Goal: Transaction & Acquisition: Book appointment/travel/reservation

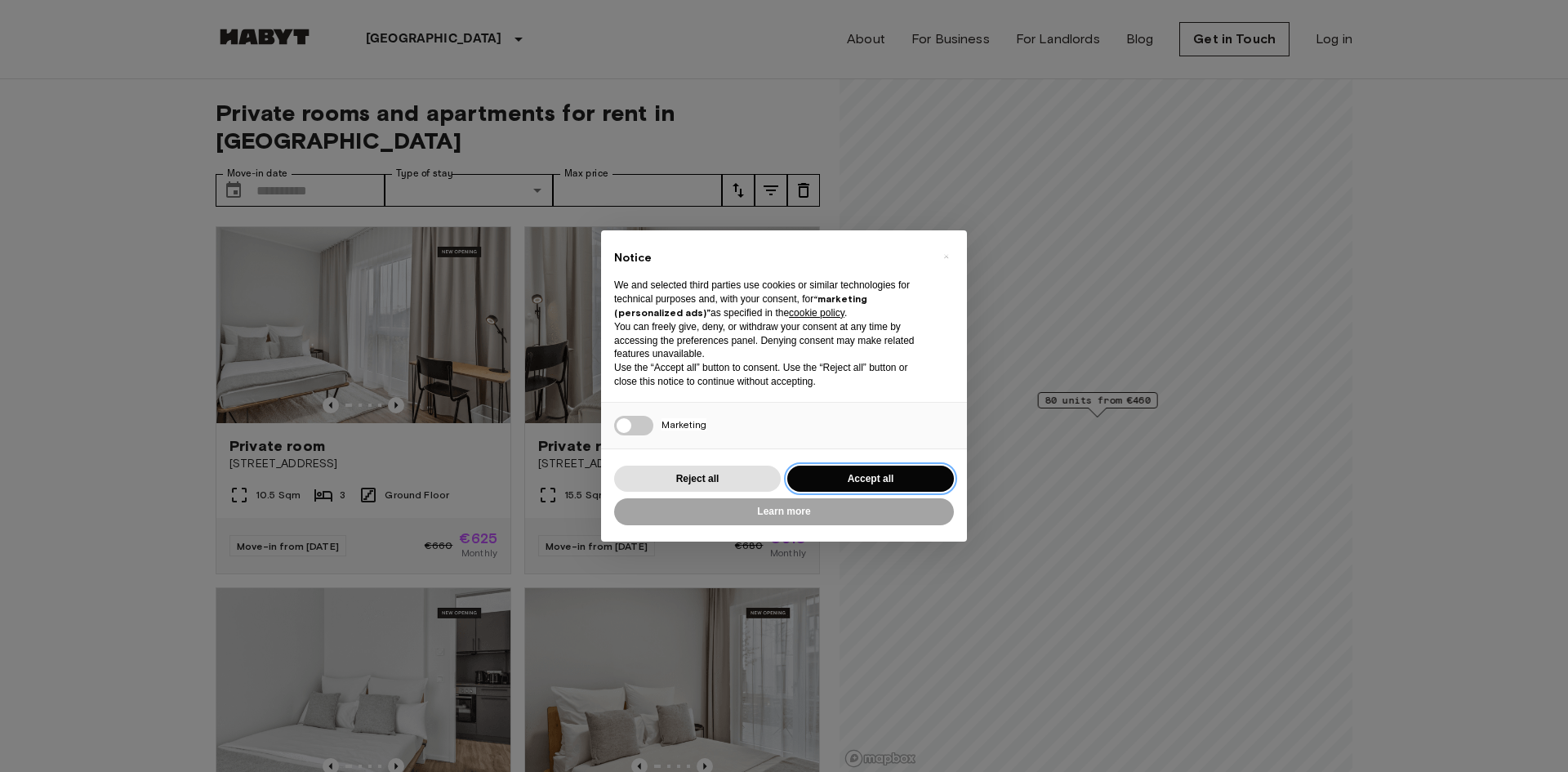
click at [849, 483] on button "Accept all" at bounding box center [870, 479] width 166 height 27
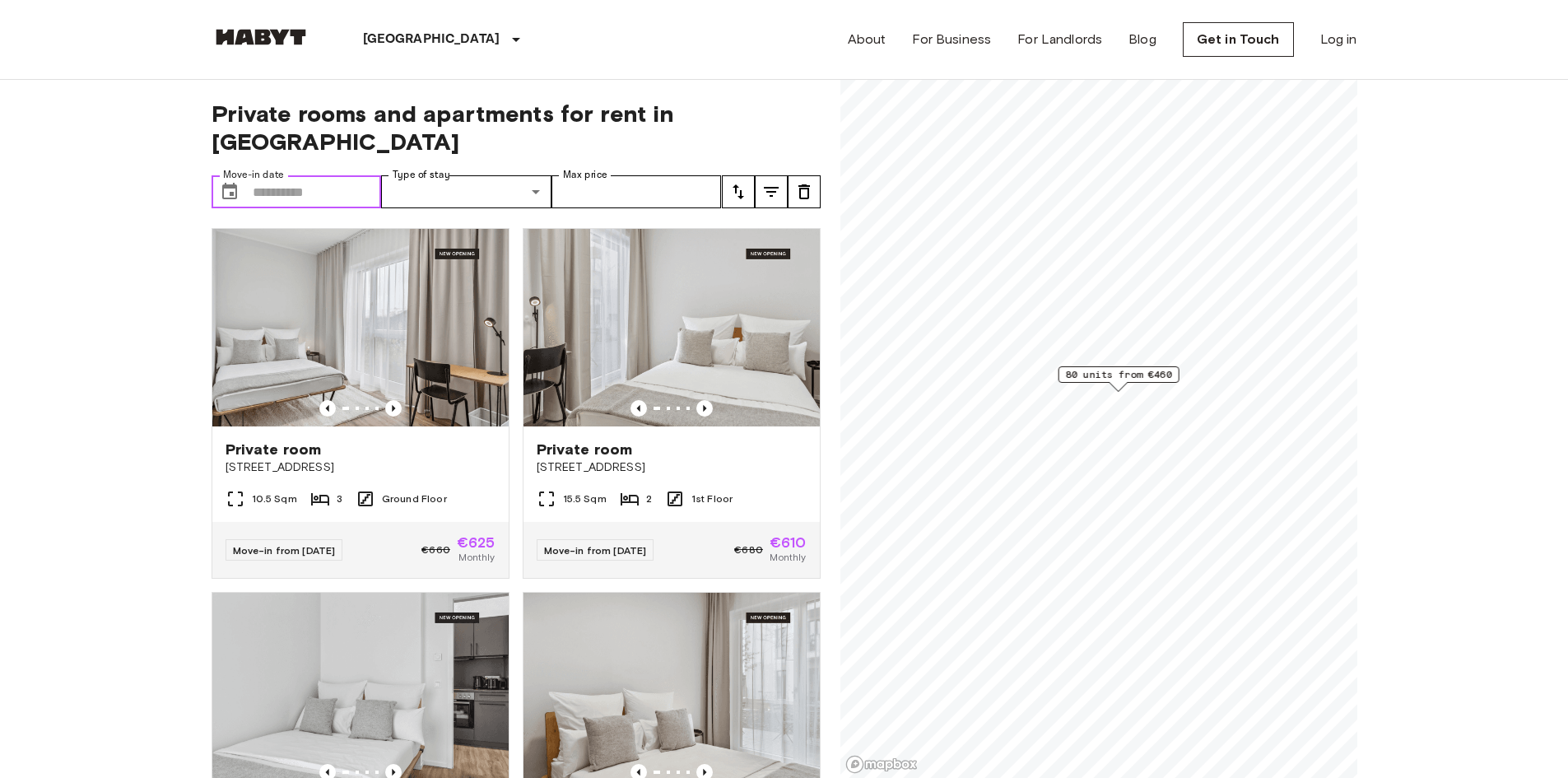
click at [321, 175] on input "Move-in date" at bounding box center [317, 191] width 130 height 33
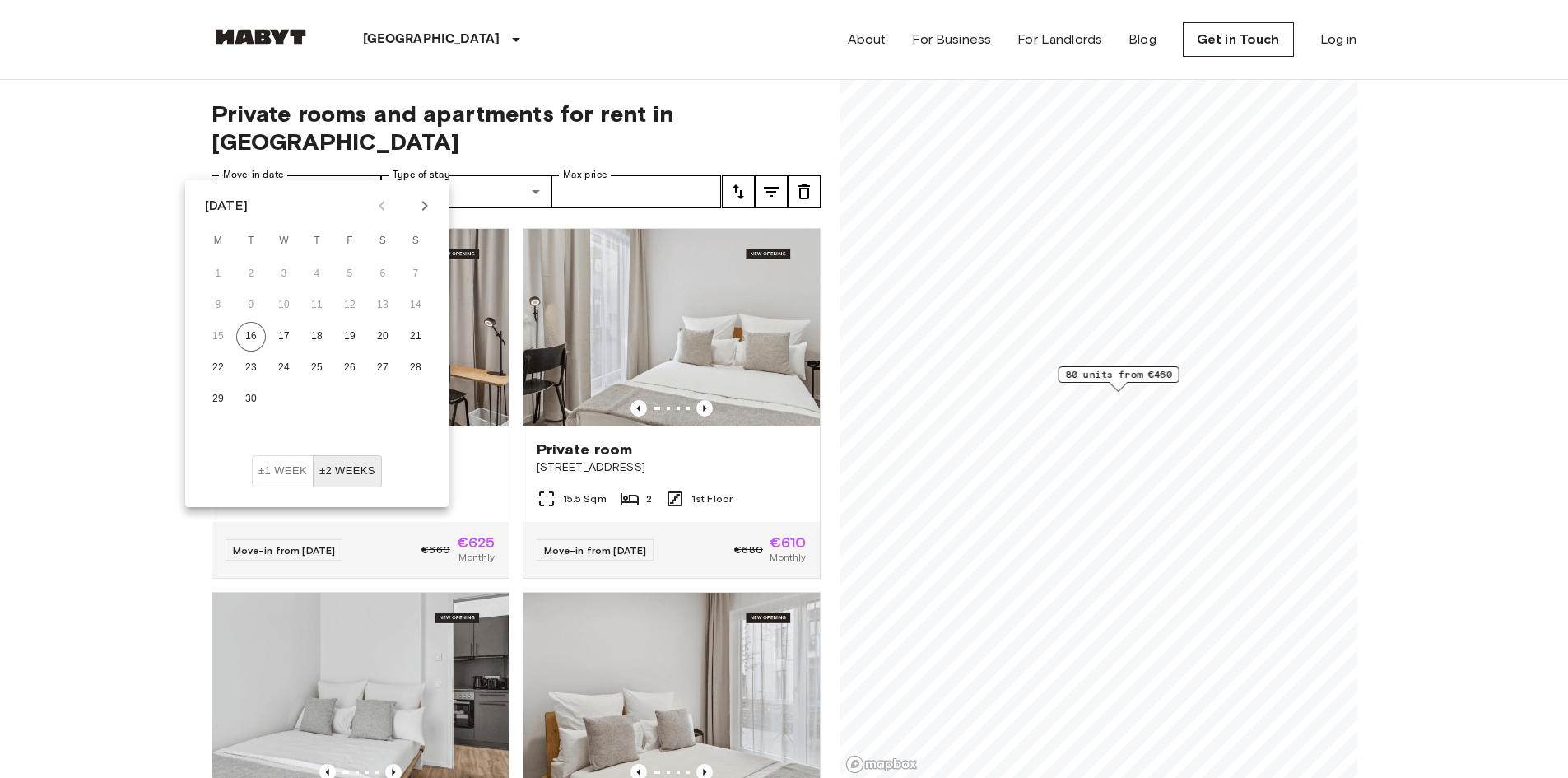
click at [418, 211] on icon "Next month" at bounding box center [424, 205] width 20 height 20
click at [226, 304] on button "6" at bounding box center [218, 305] width 29 height 29
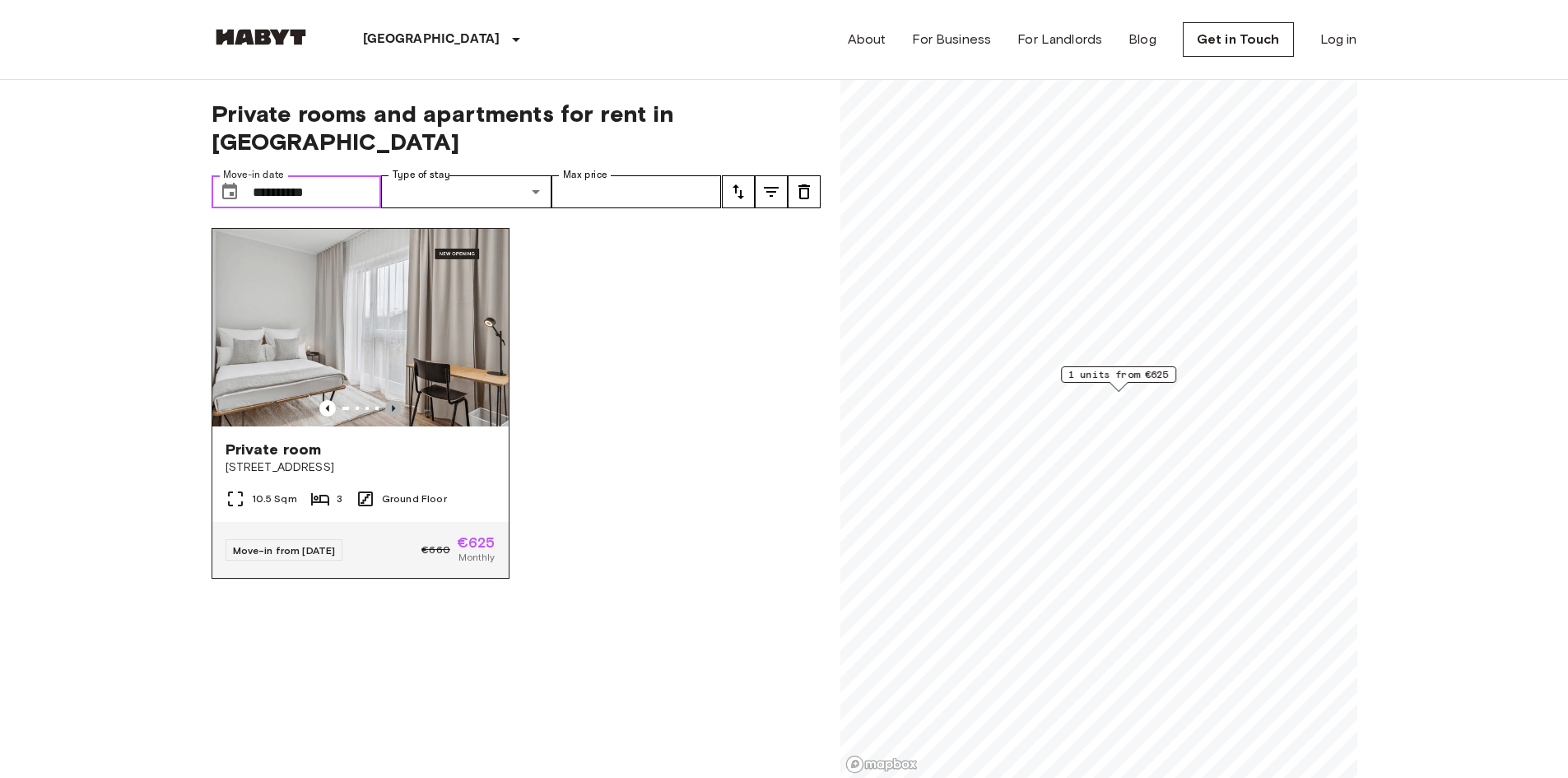
click at [392, 400] on icon "Previous image" at bounding box center [393, 408] width 16 height 16
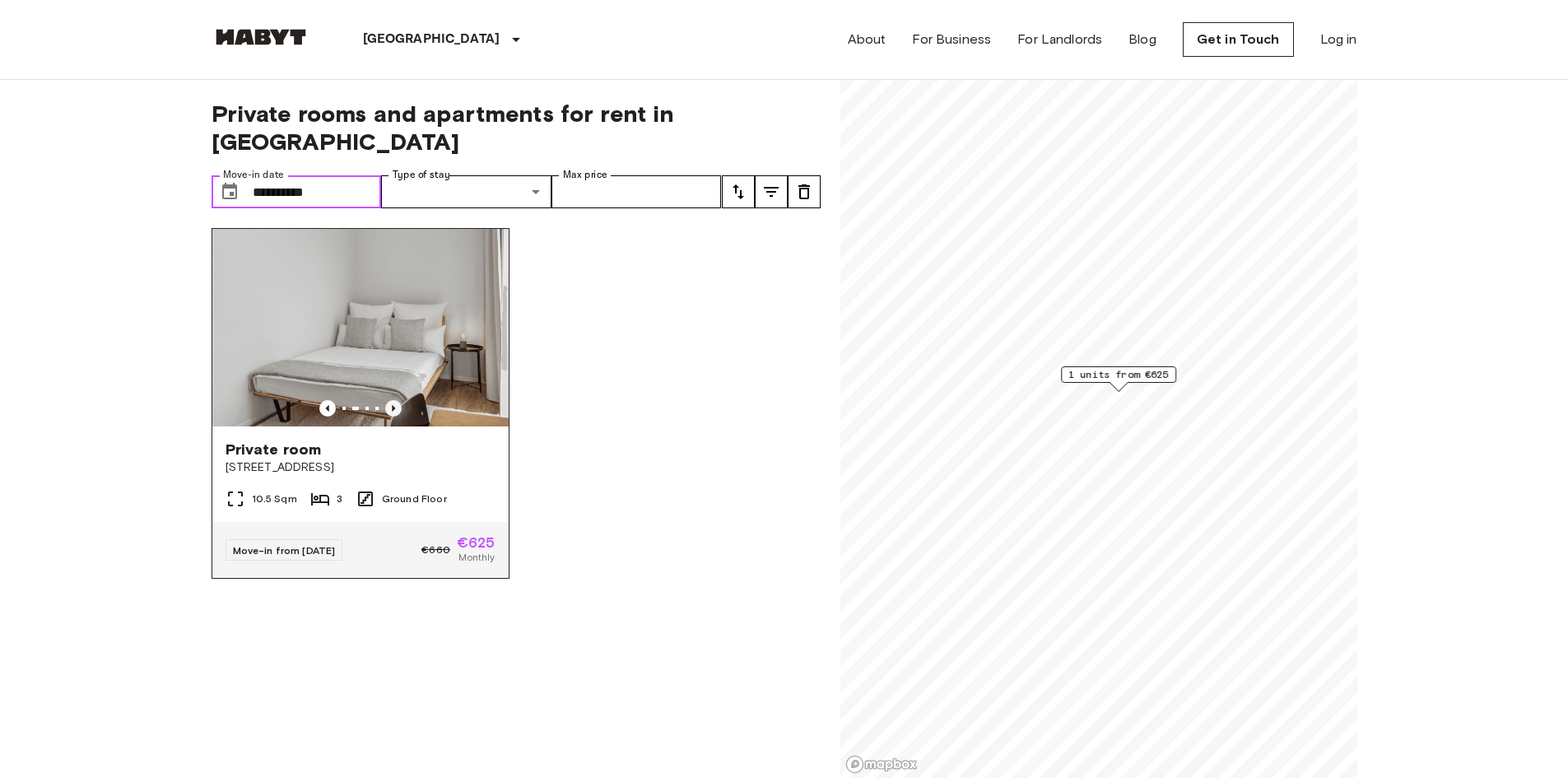
click at [392, 400] on icon "Previous image" at bounding box center [393, 408] width 16 height 16
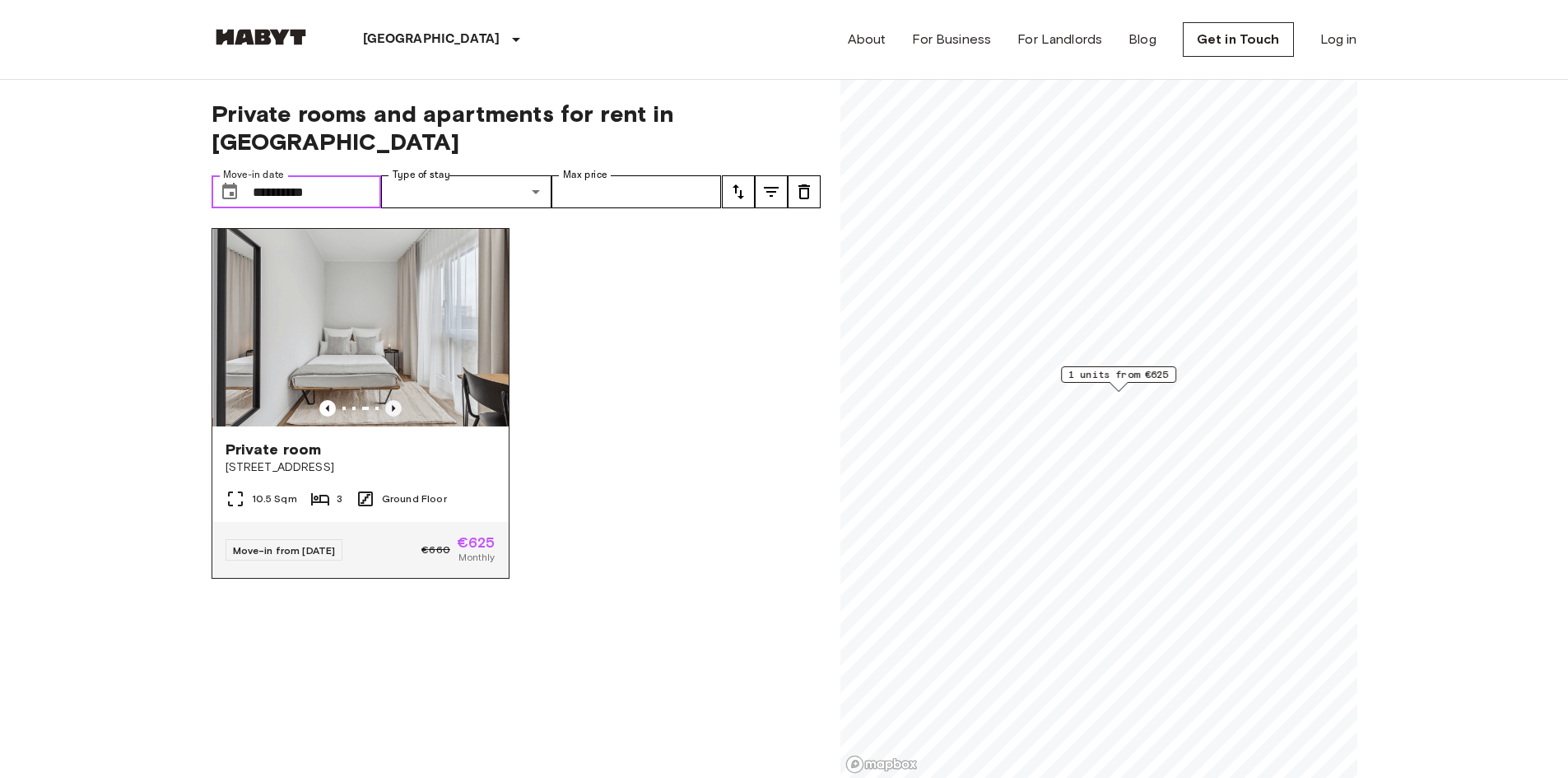
click at [392, 400] on icon "Previous image" at bounding box center [393, 408] width 16 height 16
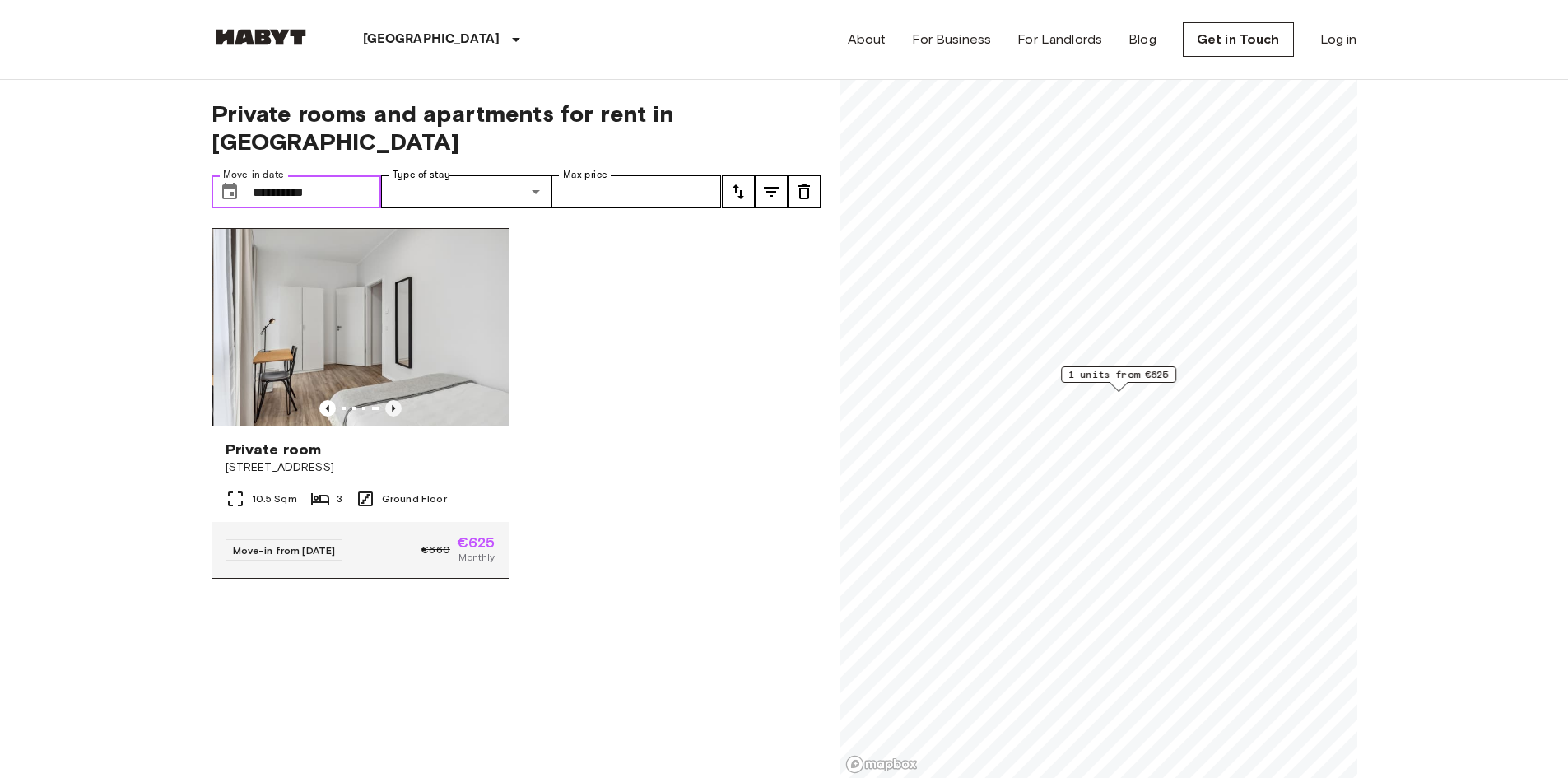
click at [392, 400] on icon "Previous image" at bounding box center [393, 408] width 16 height 16
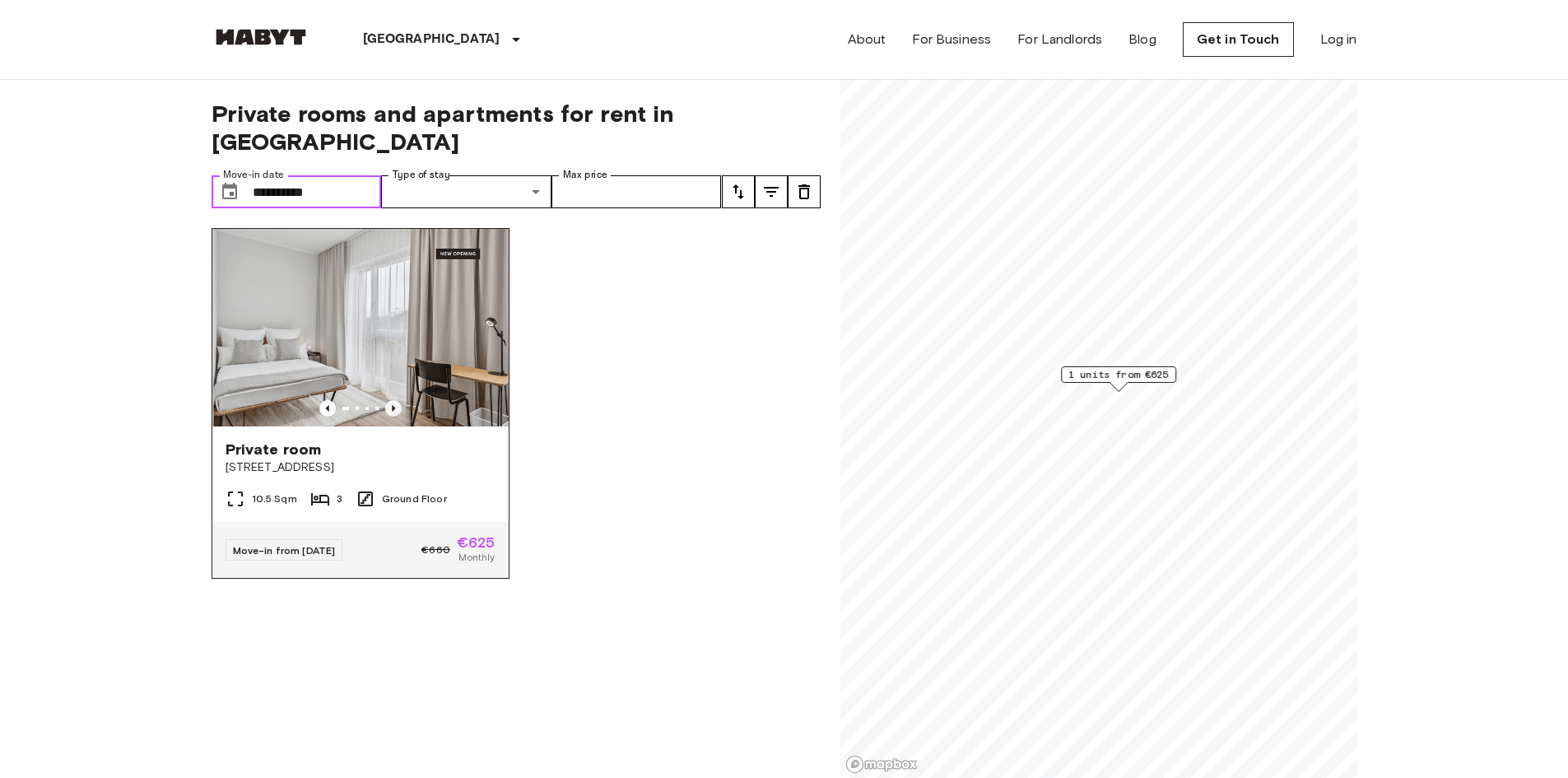
click at [392, 400] on icon "Previous image" at bounding box center [393, 408] width 16 height 16
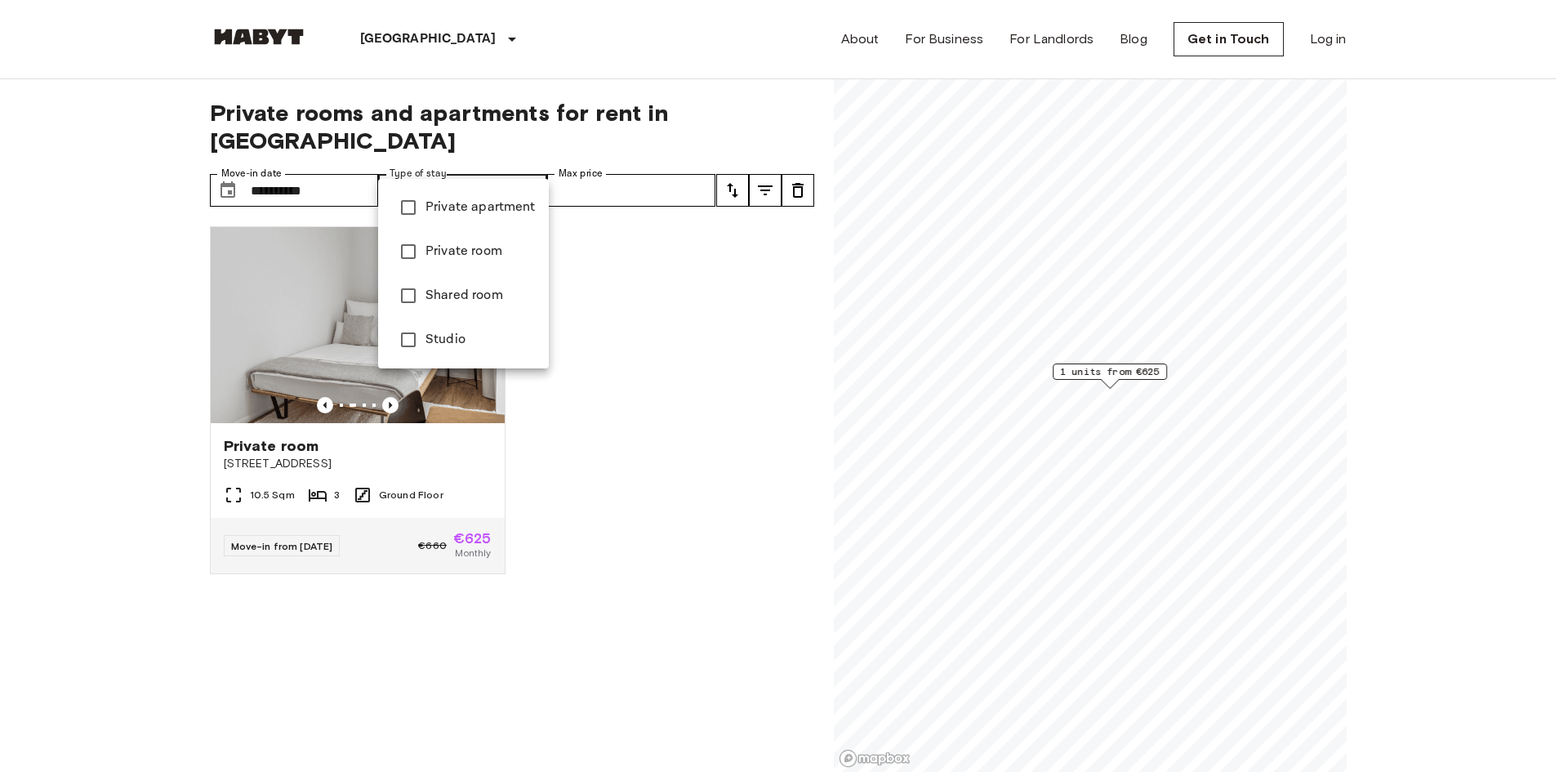
click at [504, 175] on div at bounding box center [784, 386] width 1568 height 772
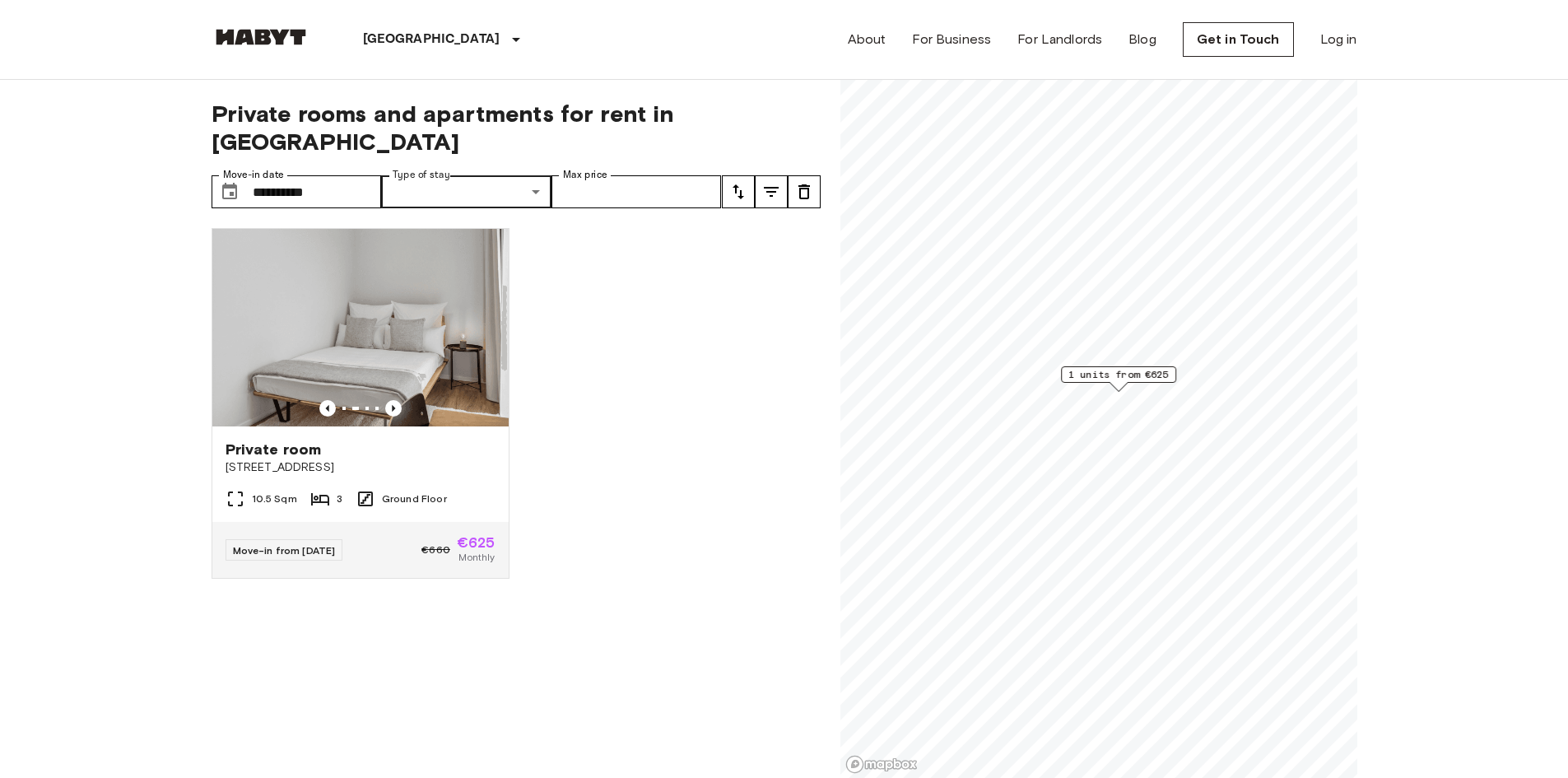
click at [641, 181] on div "**********" at bounding box center [517, 429] width 609 height 699
click at [639, 175] on input "Max price" at bounding box center [637, 191] width 170 height 33
drag, startPoint x: 663, startPoint y: 232, endPoint x: 636, endPoint y: 239, distance: 27.9
click at [662, 232] on div "Private room [STREET_ADDRESS] Ground Floor Move-in from [DATE] €660 €625 Monthly" at bounding box center [510, 497] width 623 height 564
click at [389, 296] on img at bounding box center [360, 327] width 296 height 198
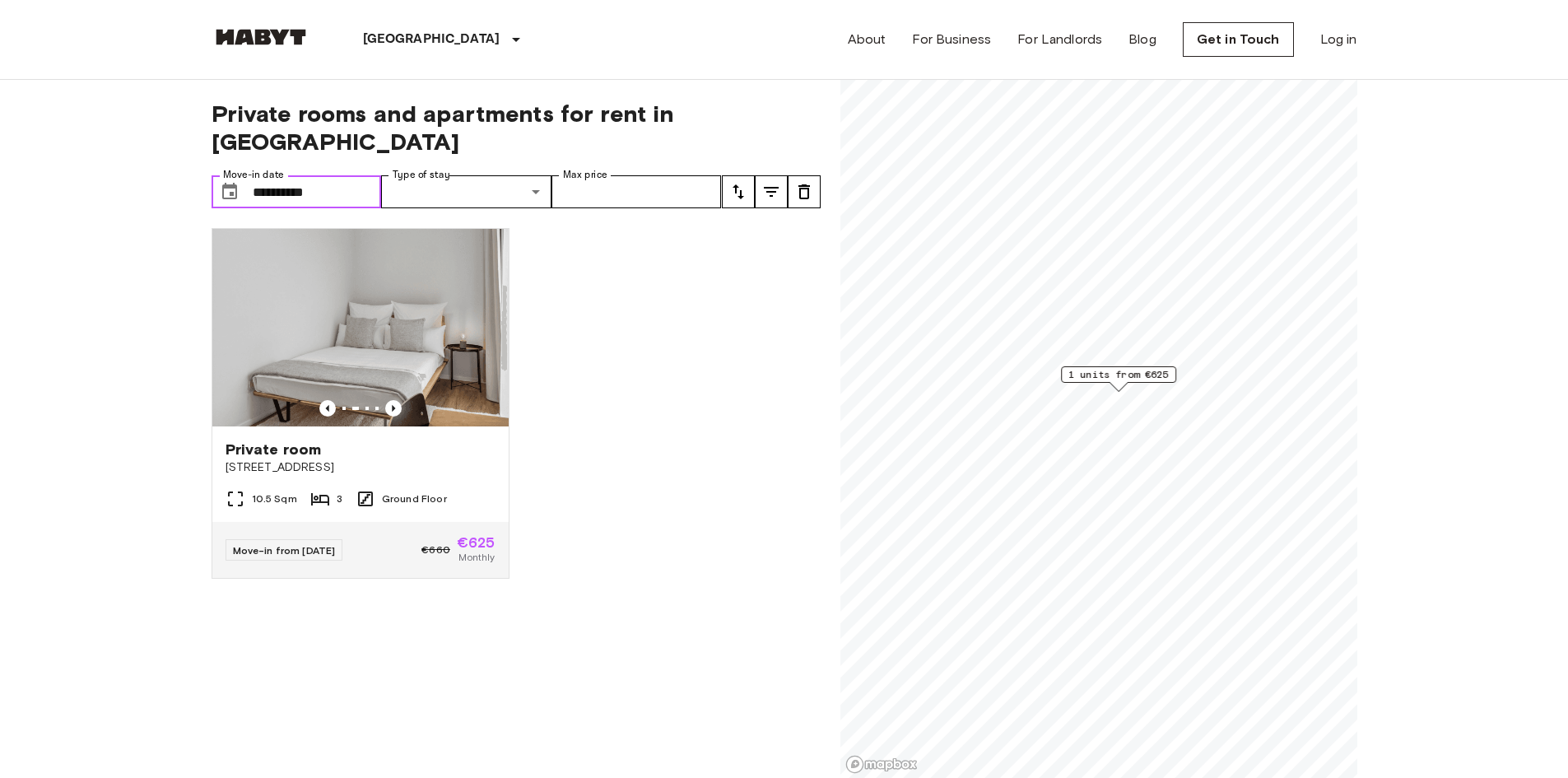
click at [345, 175] on input "**********" at bounding box center [317, 191] width 130 height 33
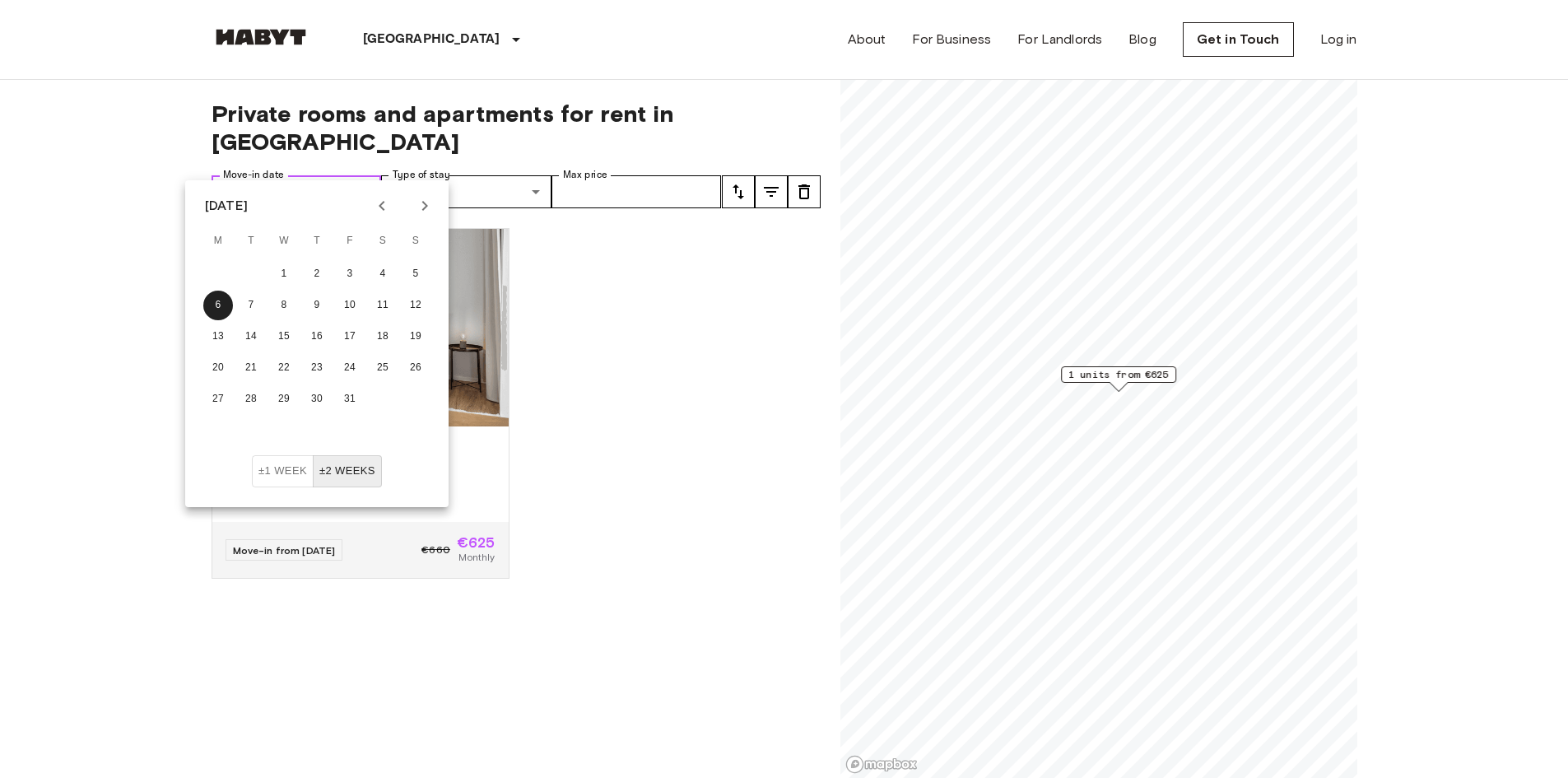
click at [265, 175] on input "**********" at bounding box center [317, 191] width 130 height 33
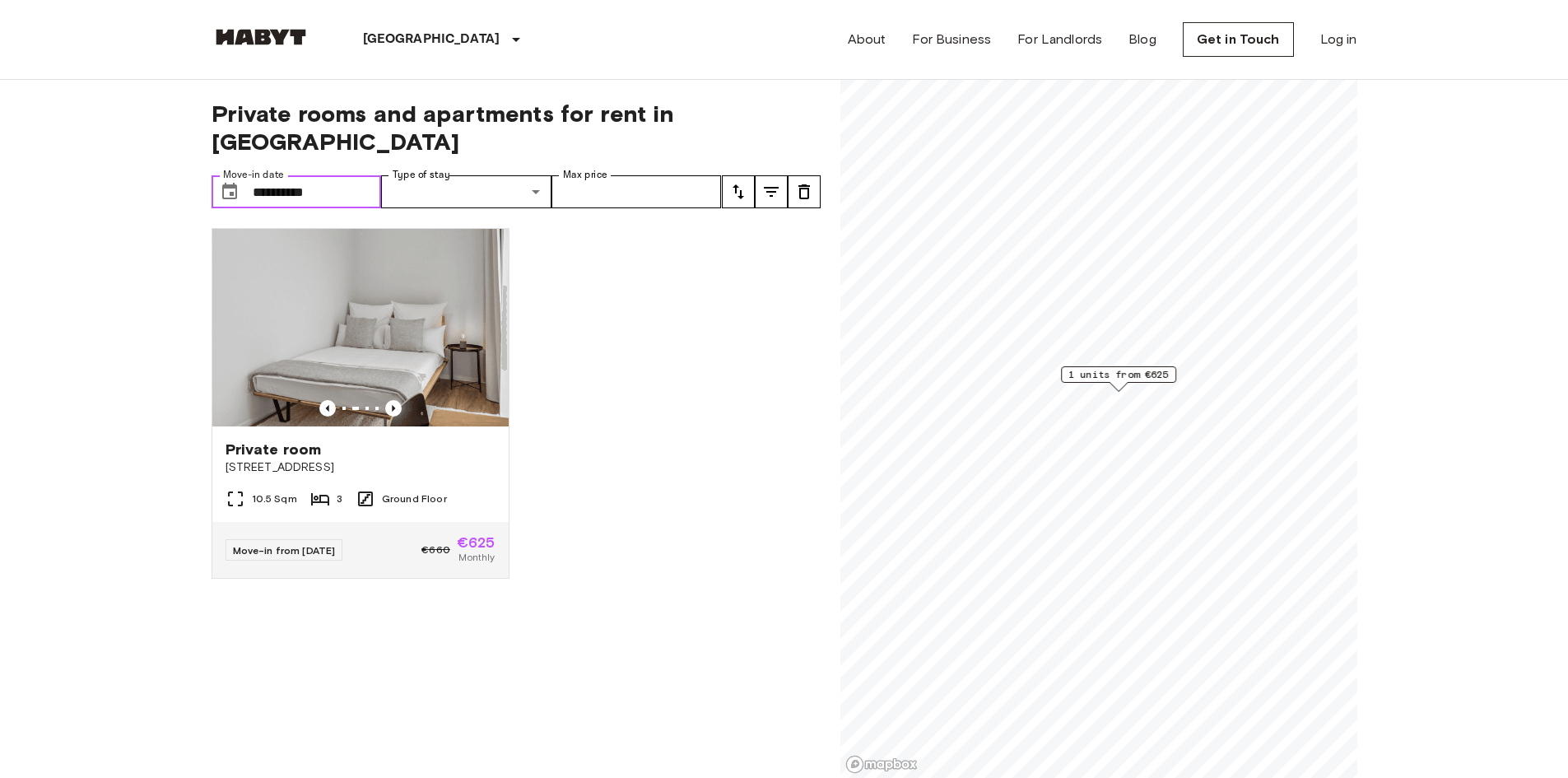
click at [339, 175] on input "**********" at bounding box center [317, 191] width 130 height 33
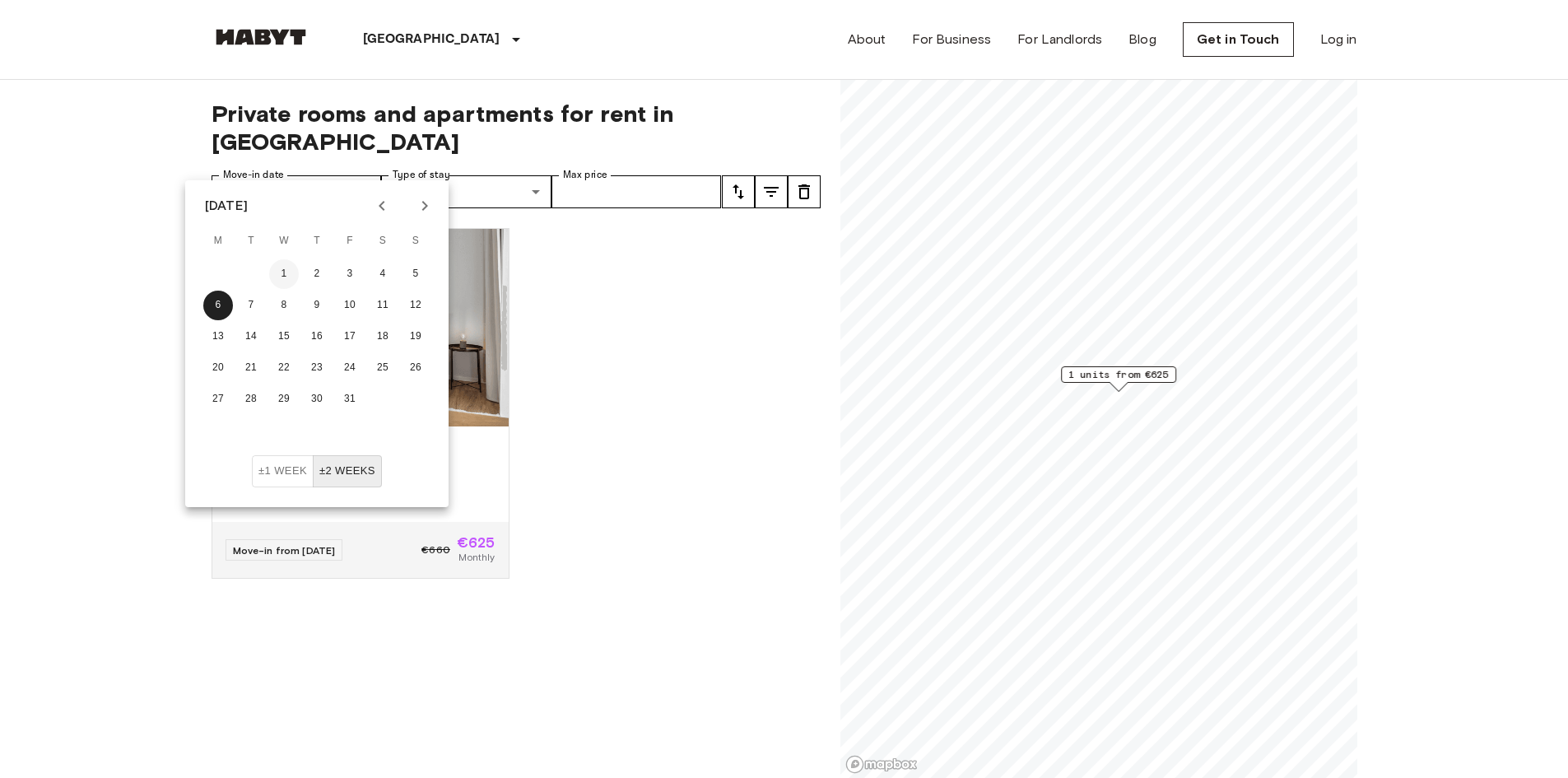
click at [279, 274] on button "1" at bounding box center [283, 274] width 29 height 29
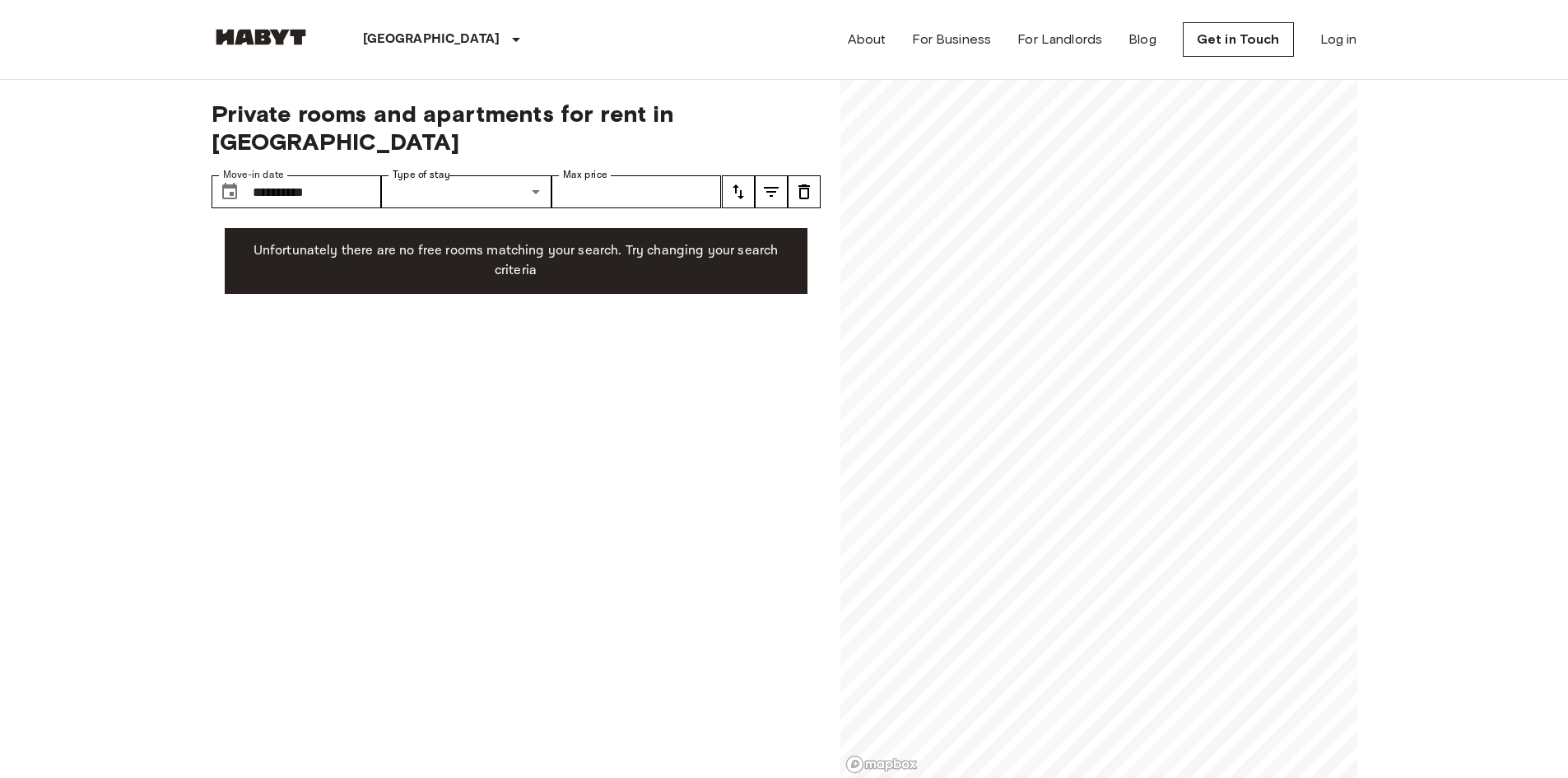
click at [516, 319] on div "**********" at bounding box center [517, 429] width 609 height 699
click at [301, 175] on input "**********" at bounding box center [317, 191] width 130 height 33
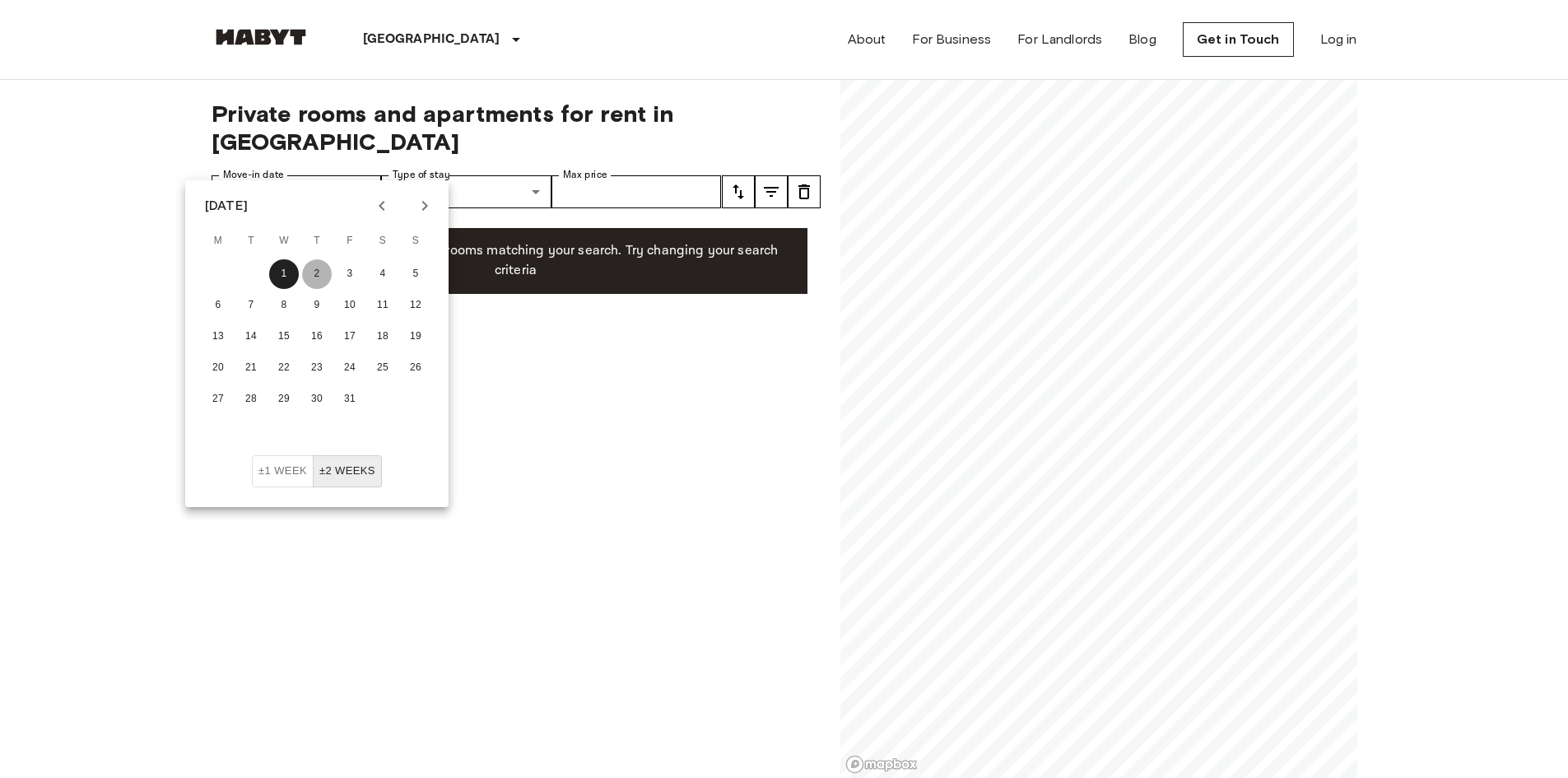
click at [319, 274] on button "2" at bounding box center [316, 274] width 29 height 29
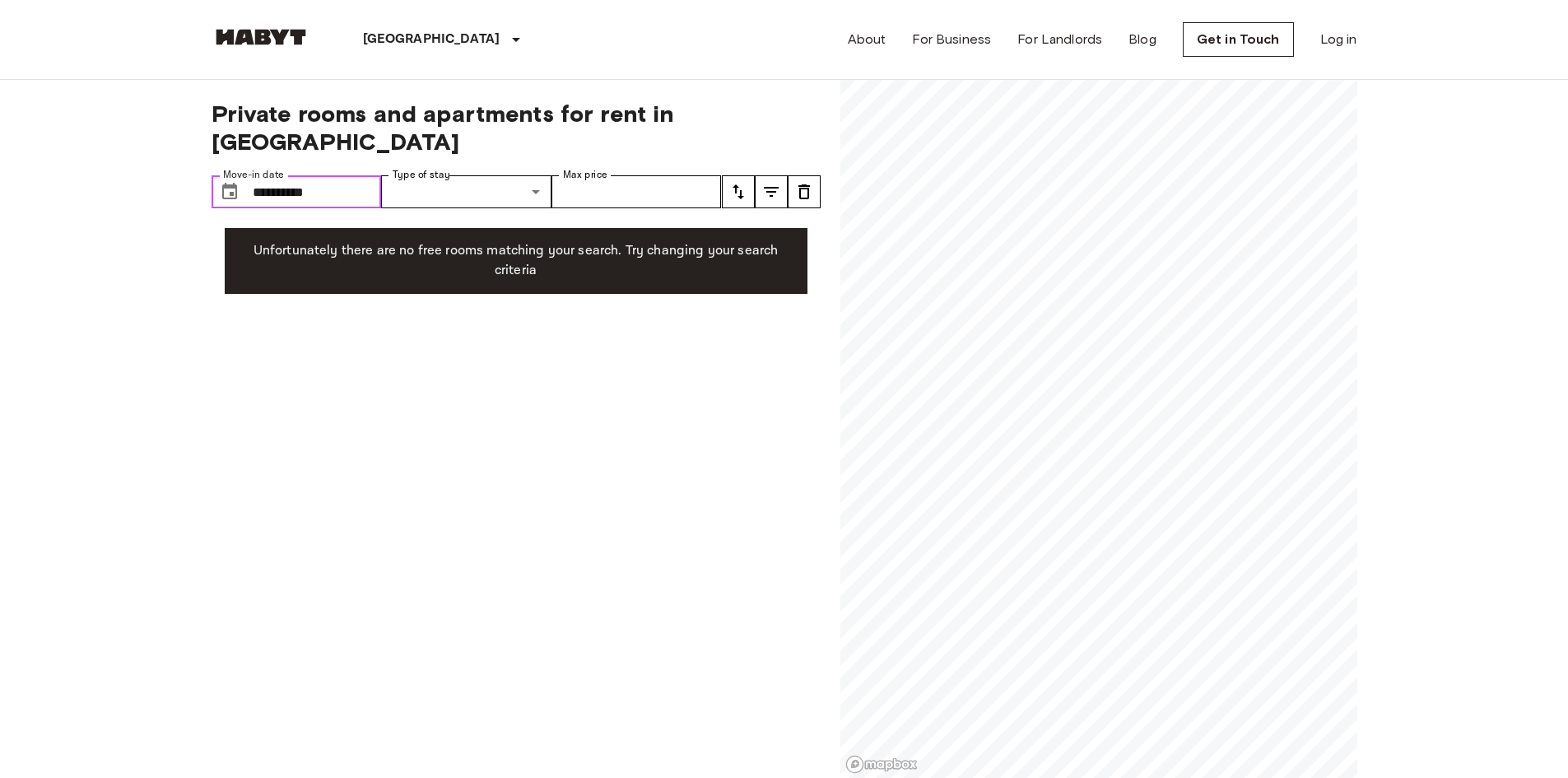
click at [317, 175] on input "**********" at bounding box center [317, 191] width 130 height 33
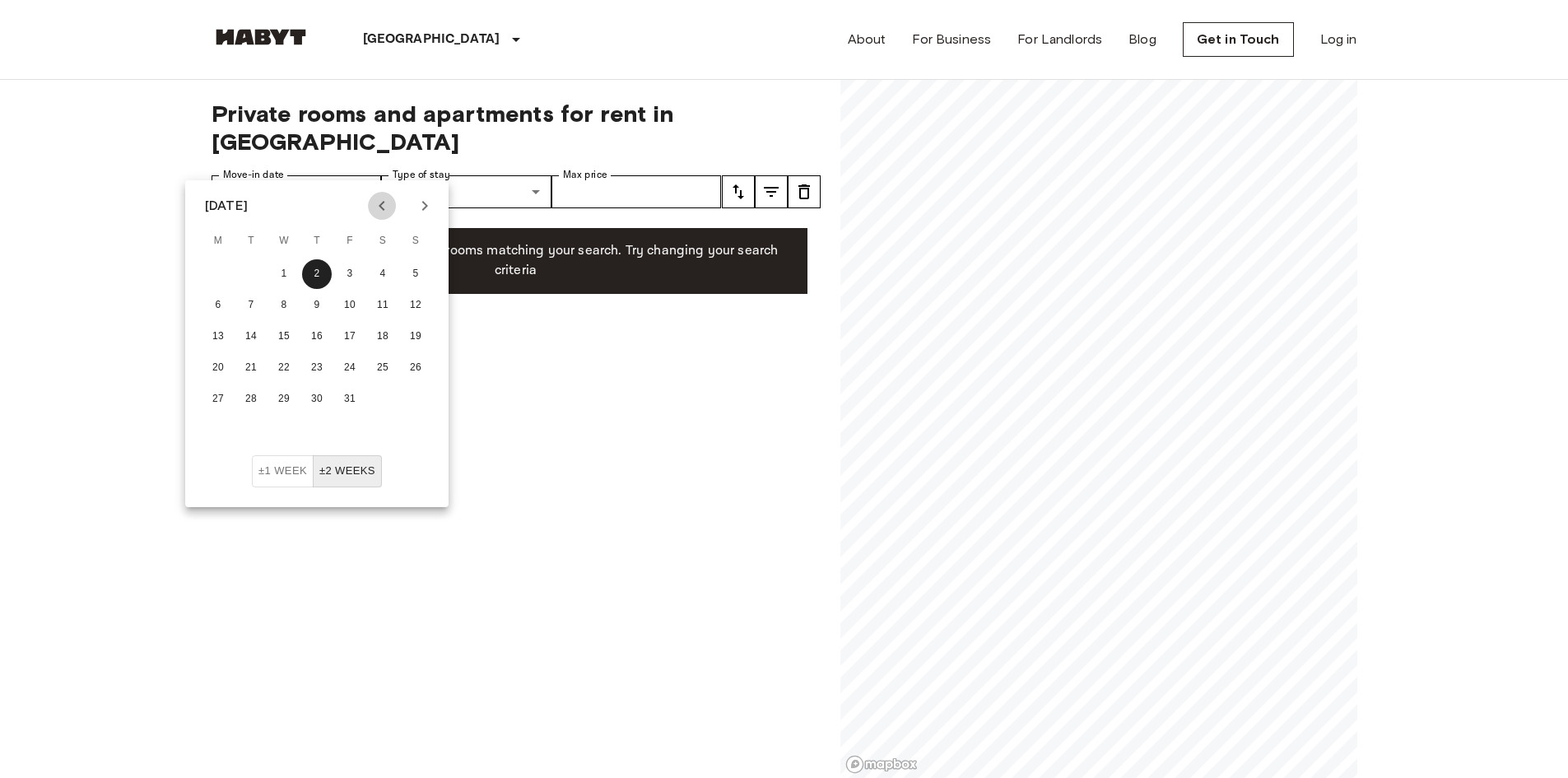
click at [383, 201] on icon "Previous month" at bounding box center [381, 205] width 6 height 9
click at [252, 396] on button "30" at bounding box center [251, 398] width 29 height 29
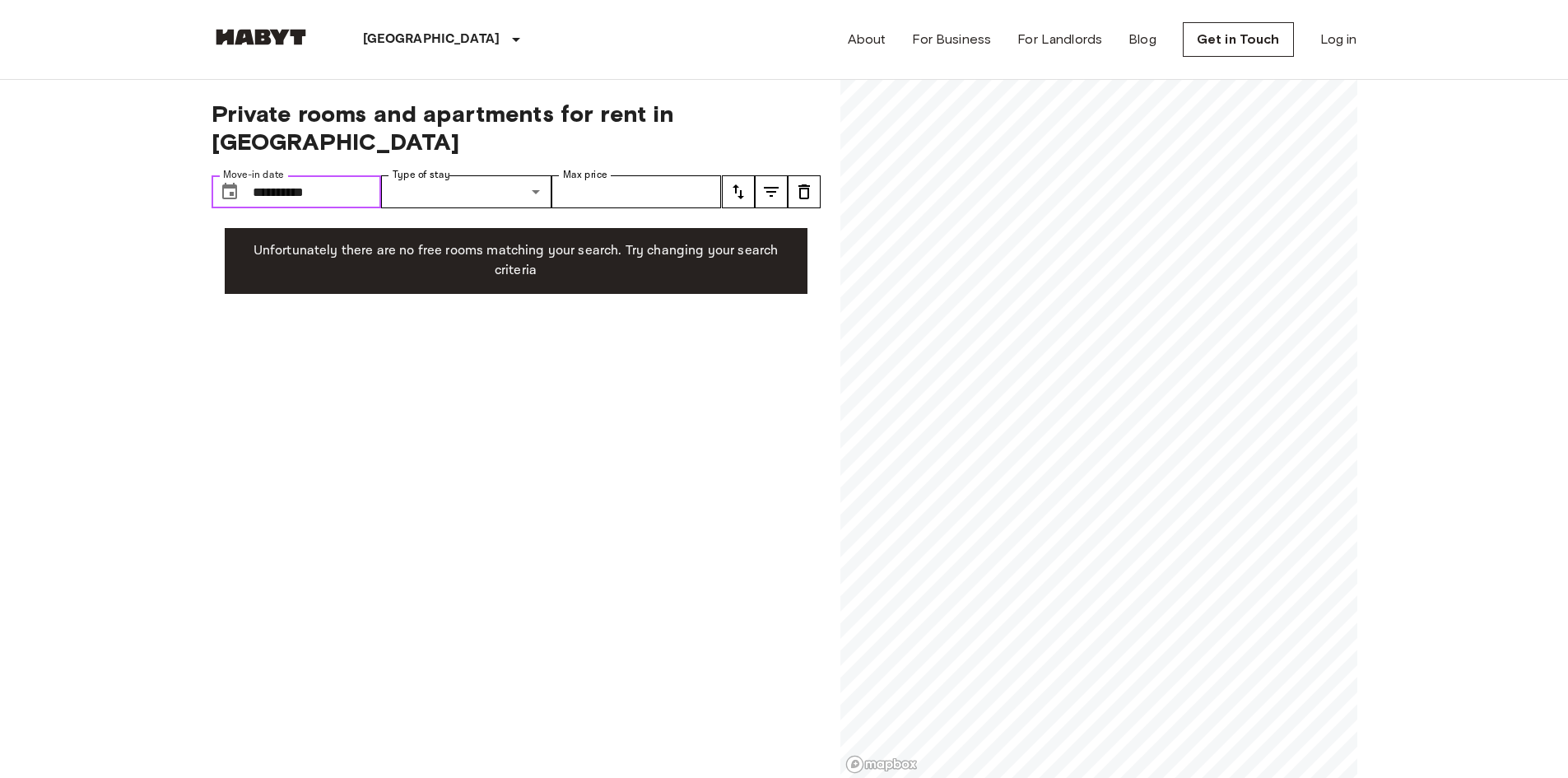
click at [323, 175] on input "**********" at bounding box center [317, 191] width 130 height 33
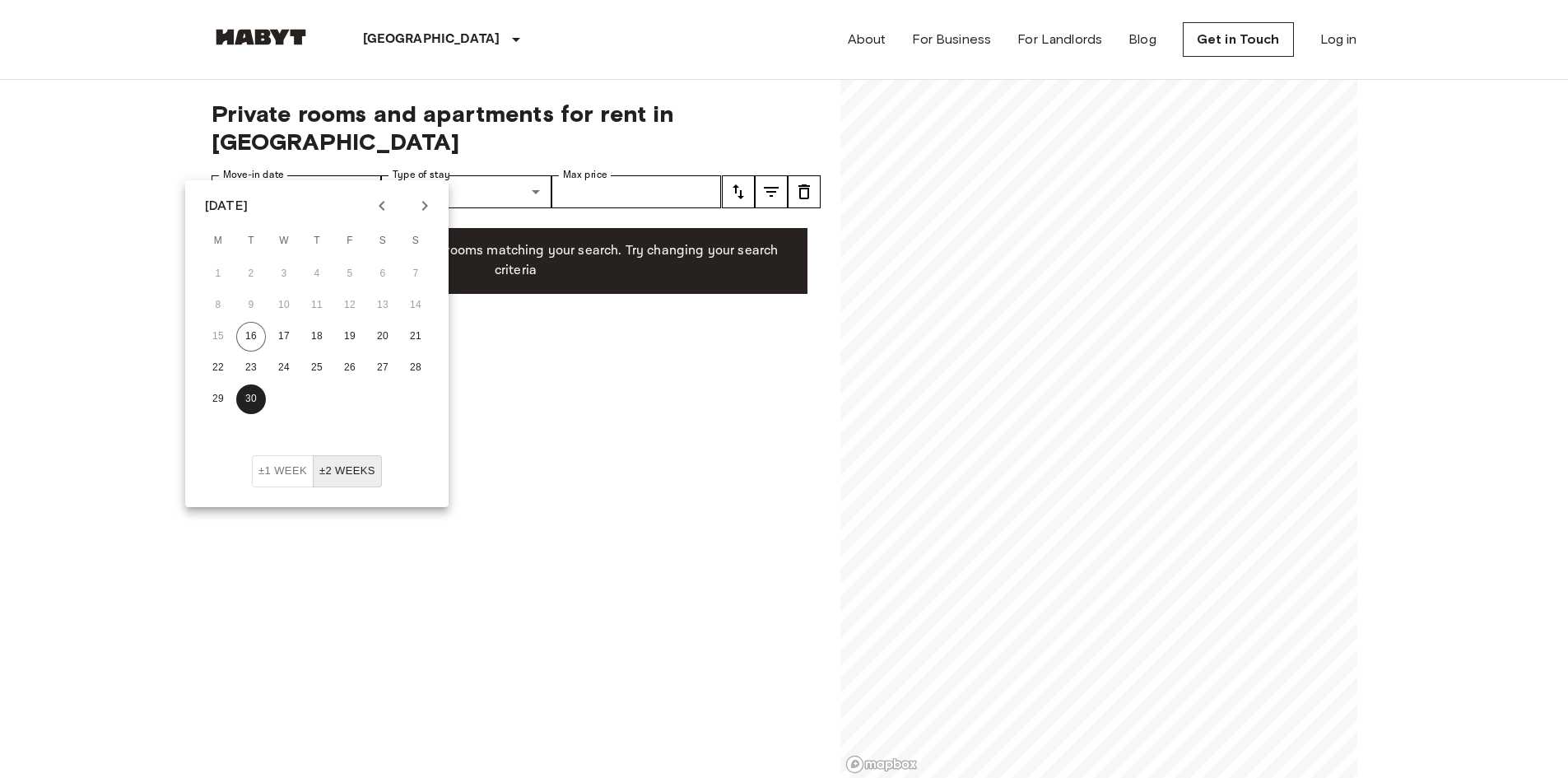
click at [427, 210] on icon "Next month" at bounding box center [424, 205] width 20 height 20
click at [310, 368] on button "23" at bounding box center [316, 367] width 29 height 29
type input "**********"
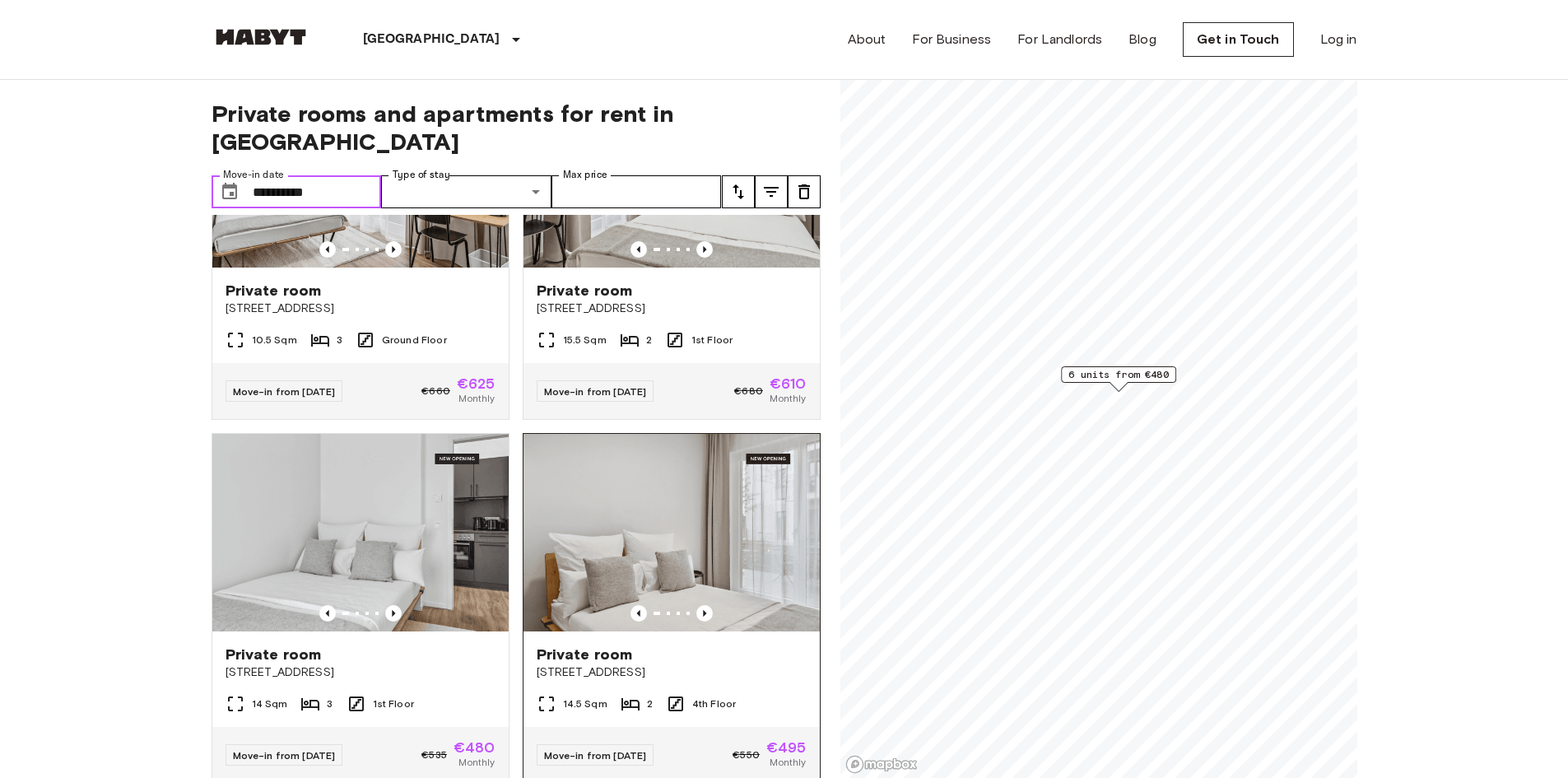
scroll to position [158, 0]
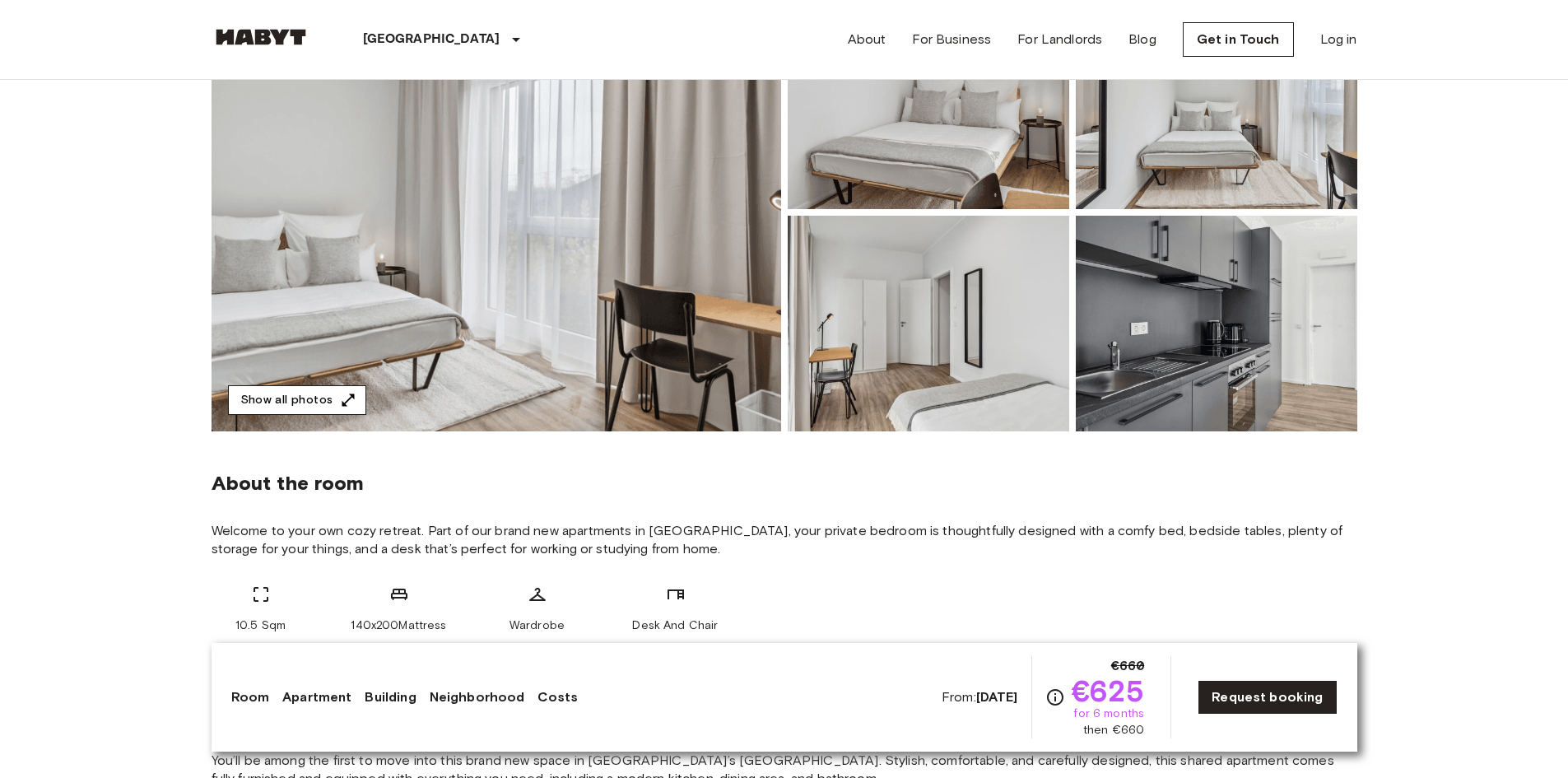
scroll to position [216, 0]
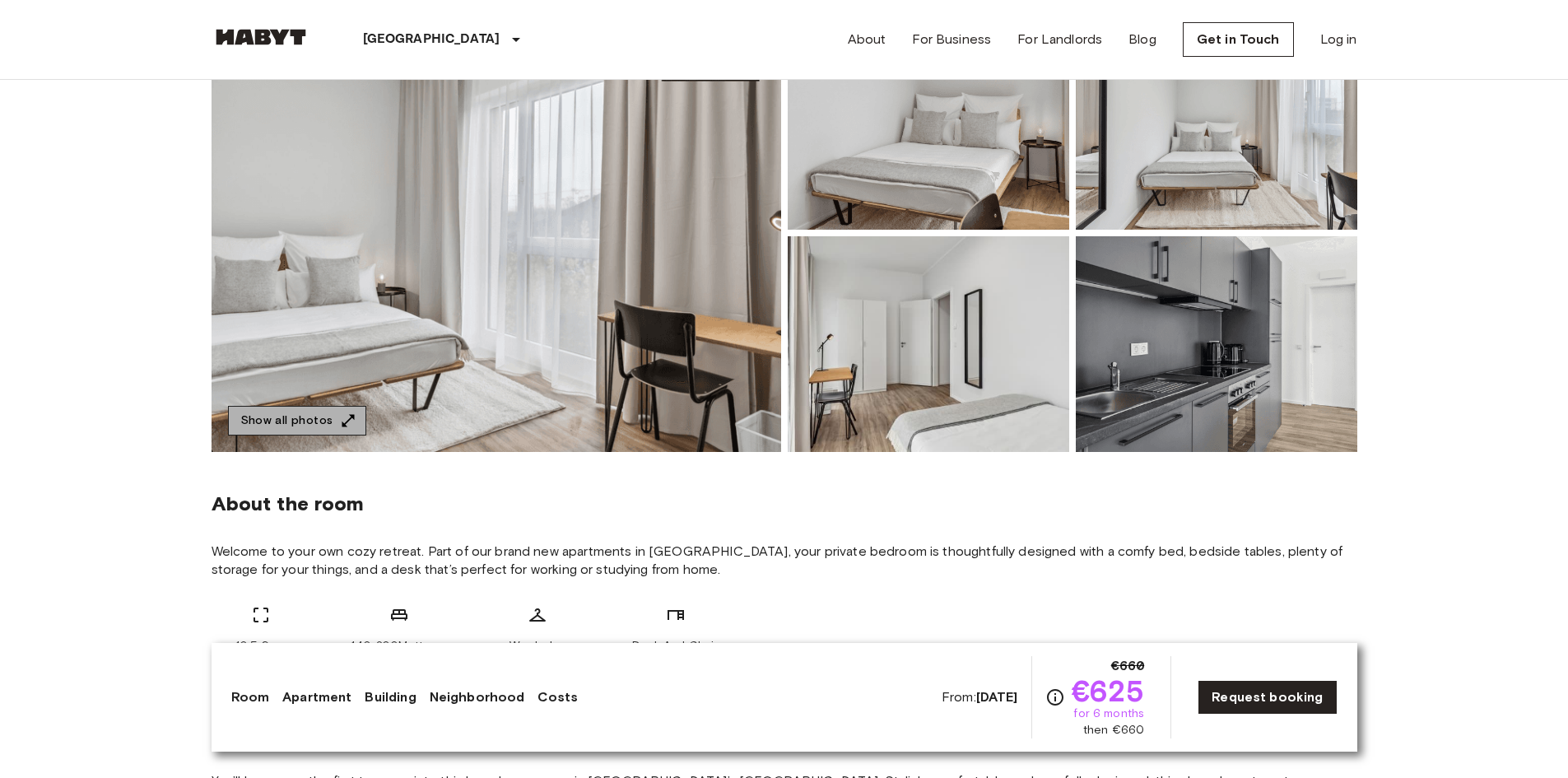
click at [331, 416] on button "Show all photos" at bounding box center [297, 421] width 138 height 30
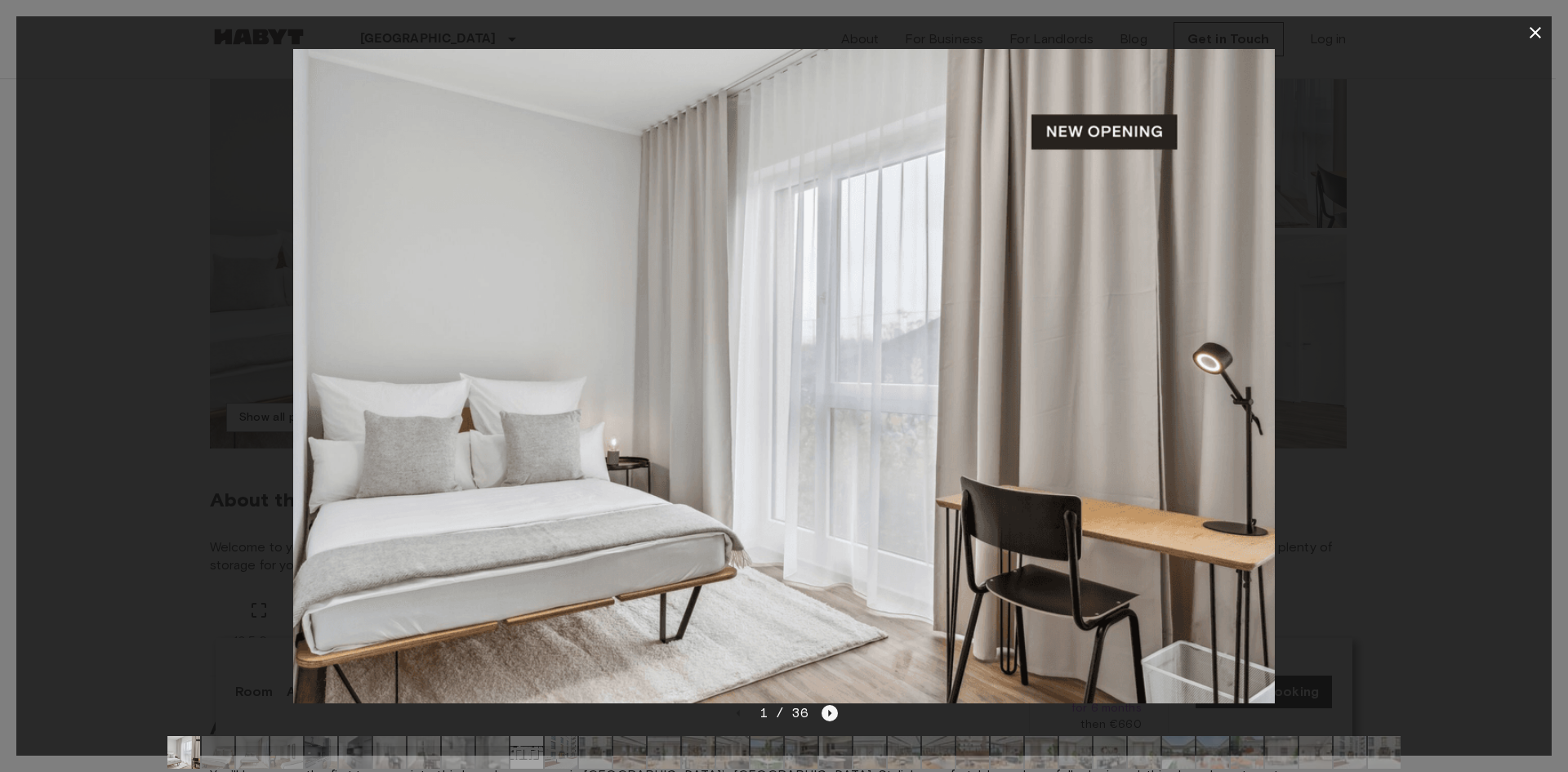
click at [823, 713] on icon "Next image" at bounding box center [829, 713] width 16 height 16
click at [829, 713] on icon "Next image" at bounding box center [830, 713] width 3 height 7
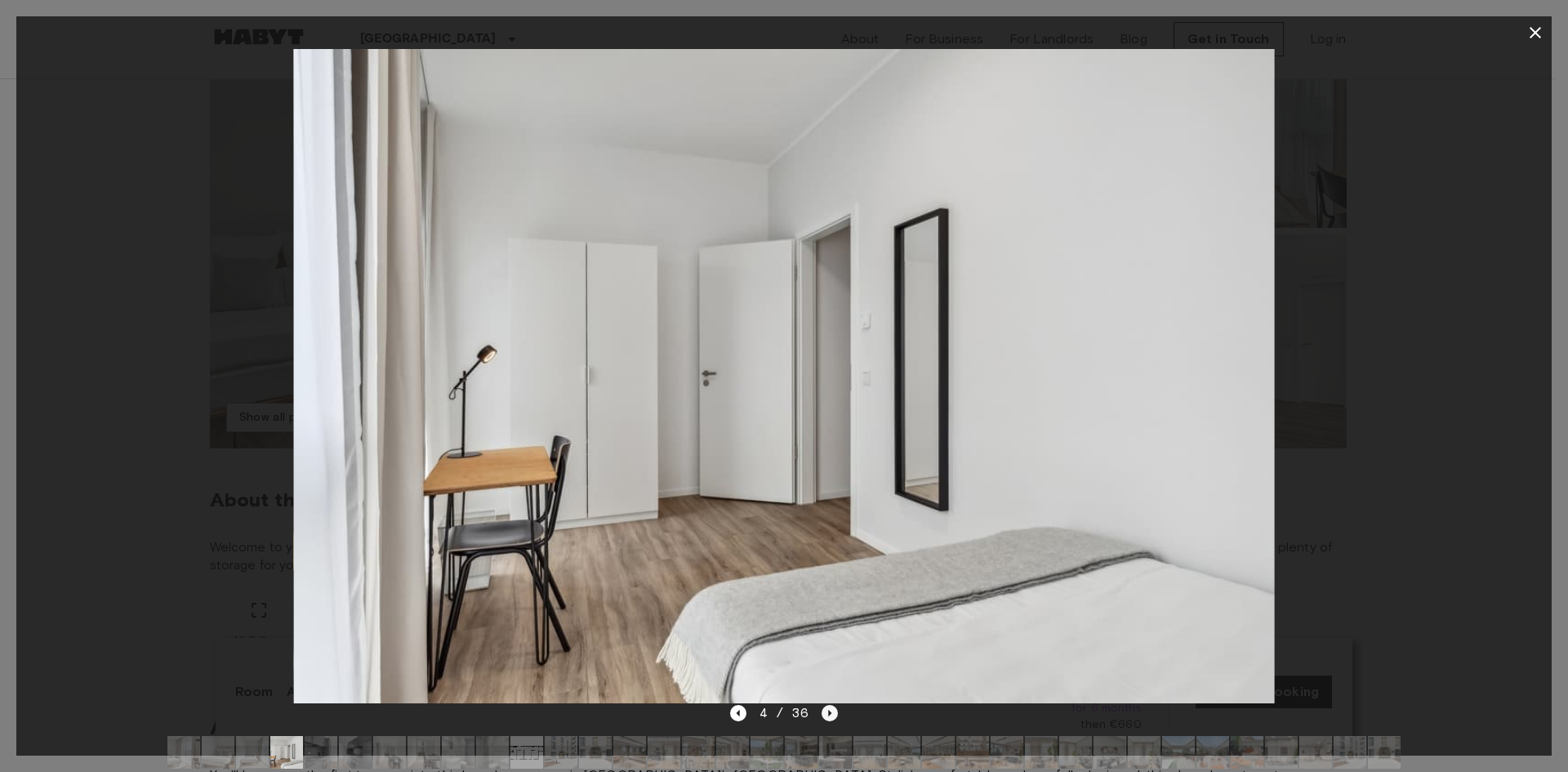
click at [832, 714] on icon "Next image" at bounding box center [829, 713] width 16 height 16
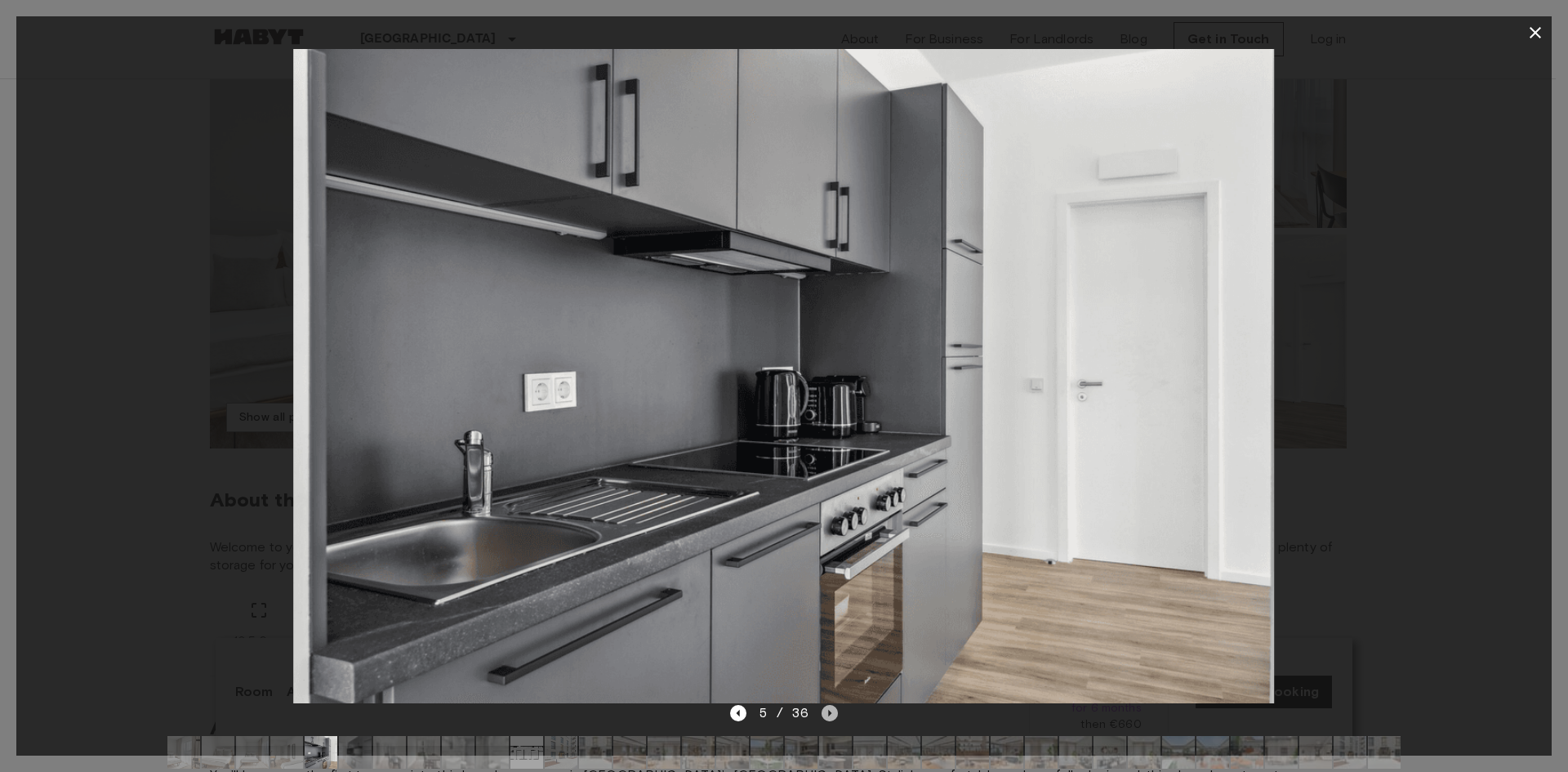
click at [831, 713] on icon "Next image" at bounding box center [830, 713] width 3 height 7
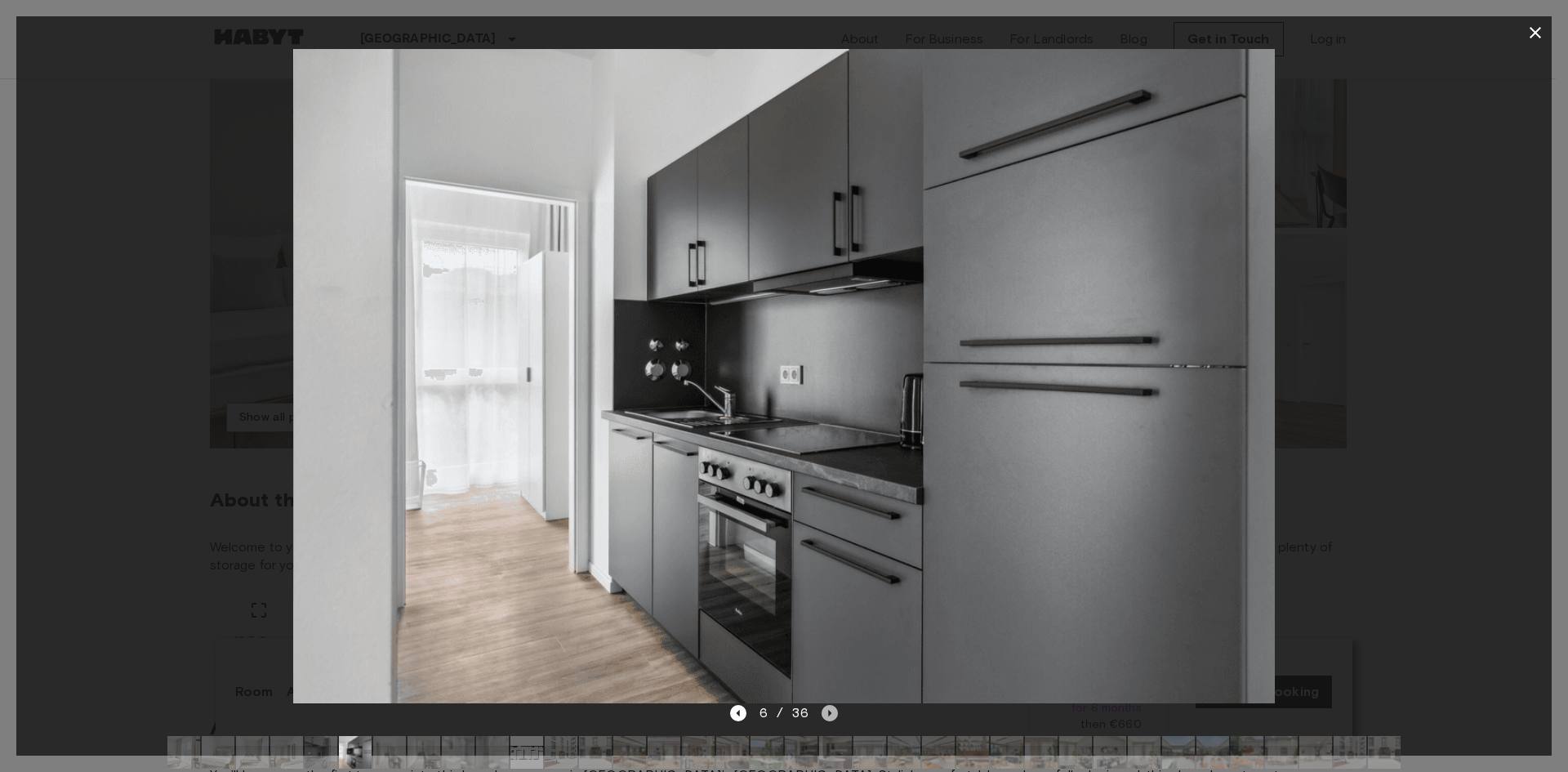
click at [831, 713] on icon "Next image" at bounding box center [830, 713] width 3 height 7
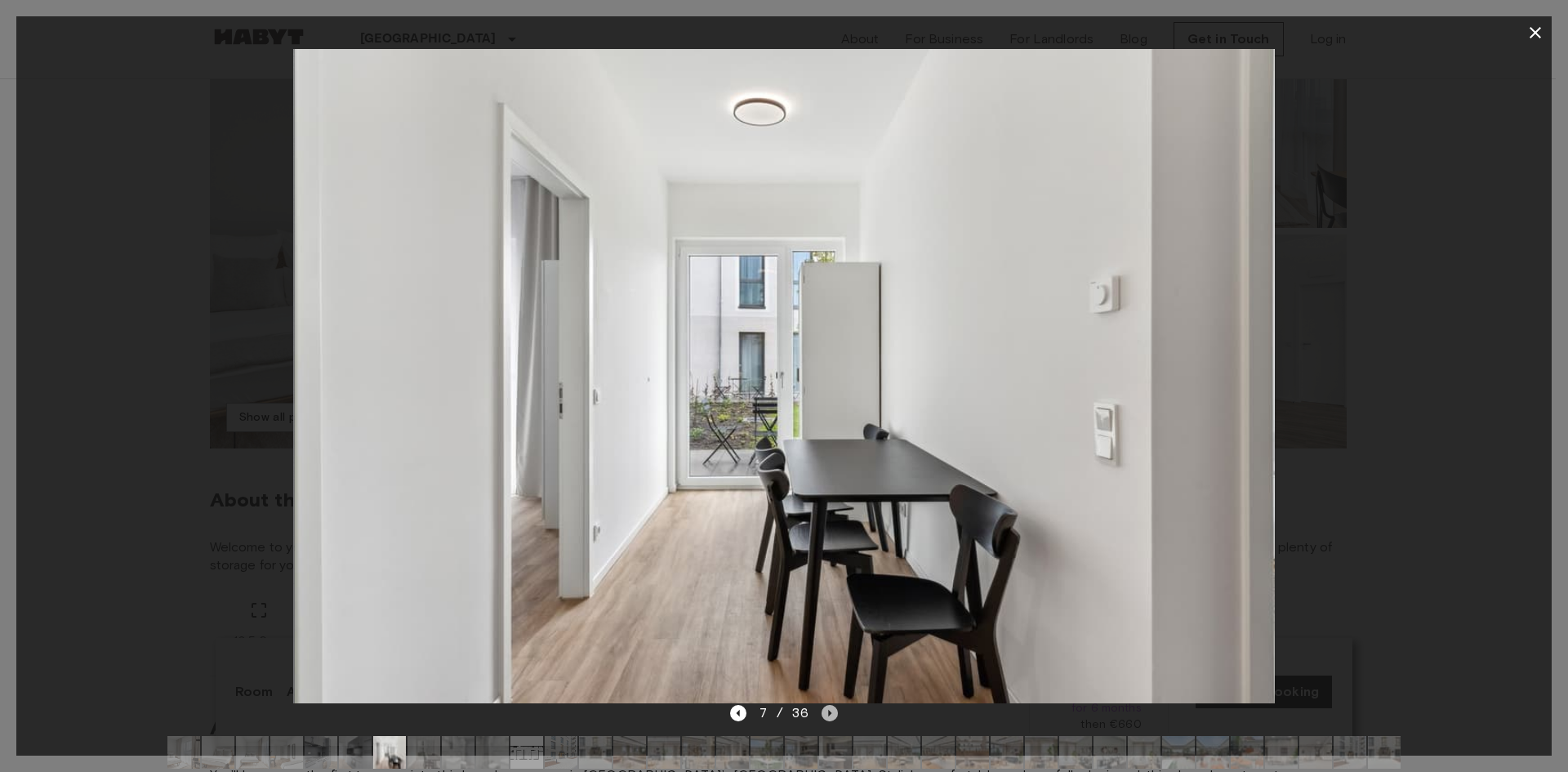
click at [831, 713] on icon "Next image" at bounding box center [830, 713] width 3 height 7
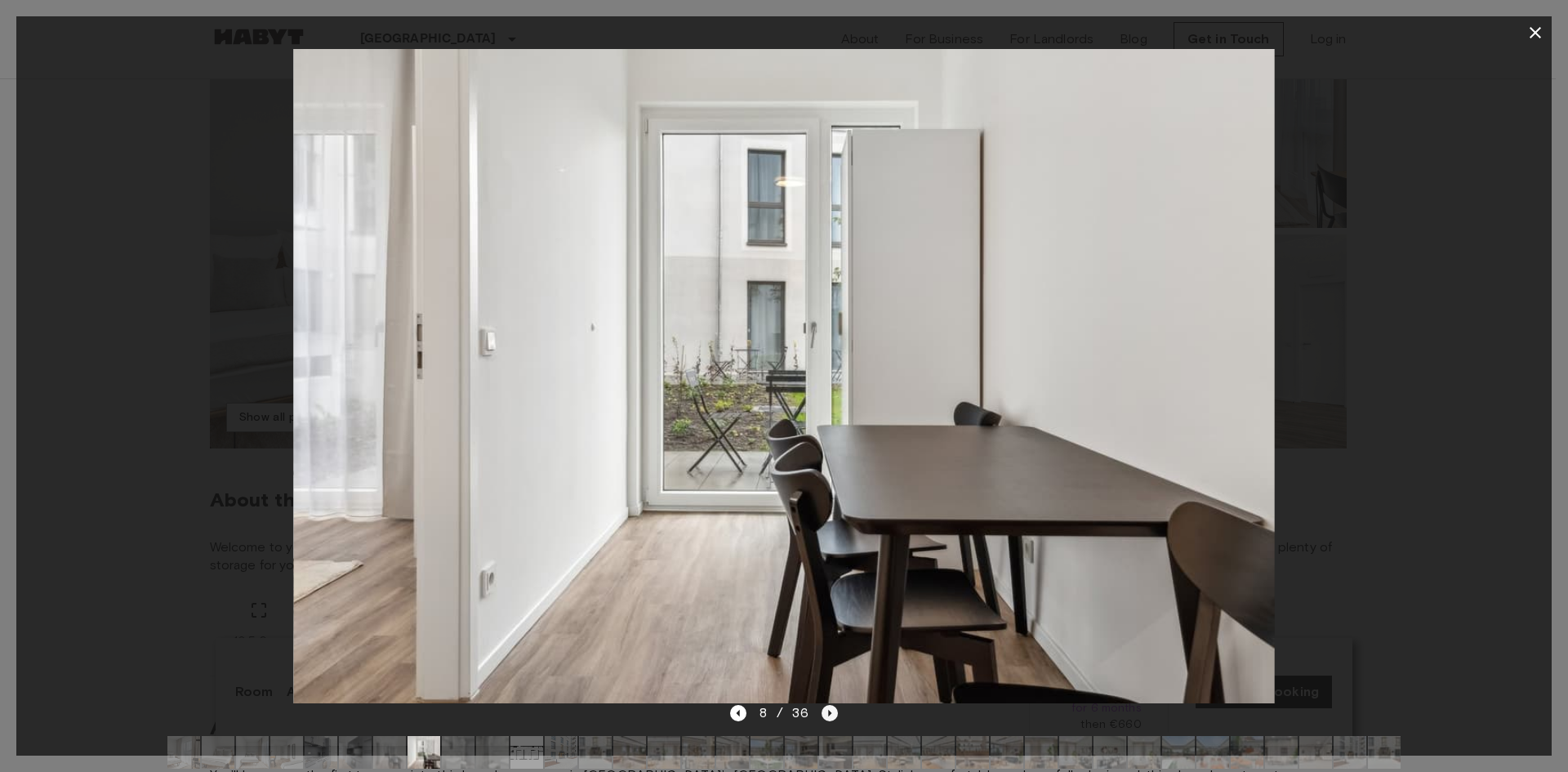
drag, startPoint x: 831, startPoint y: 713, endPoint x: 822, endPoint y: 711, distance: 9.2
click at [838, 711] on div "8 / 36" at bounding box center [783, 743] width 1535 height 79
click at [822, 711] on icon "Next image" at bounding box center [829, 713] width 16 height 16
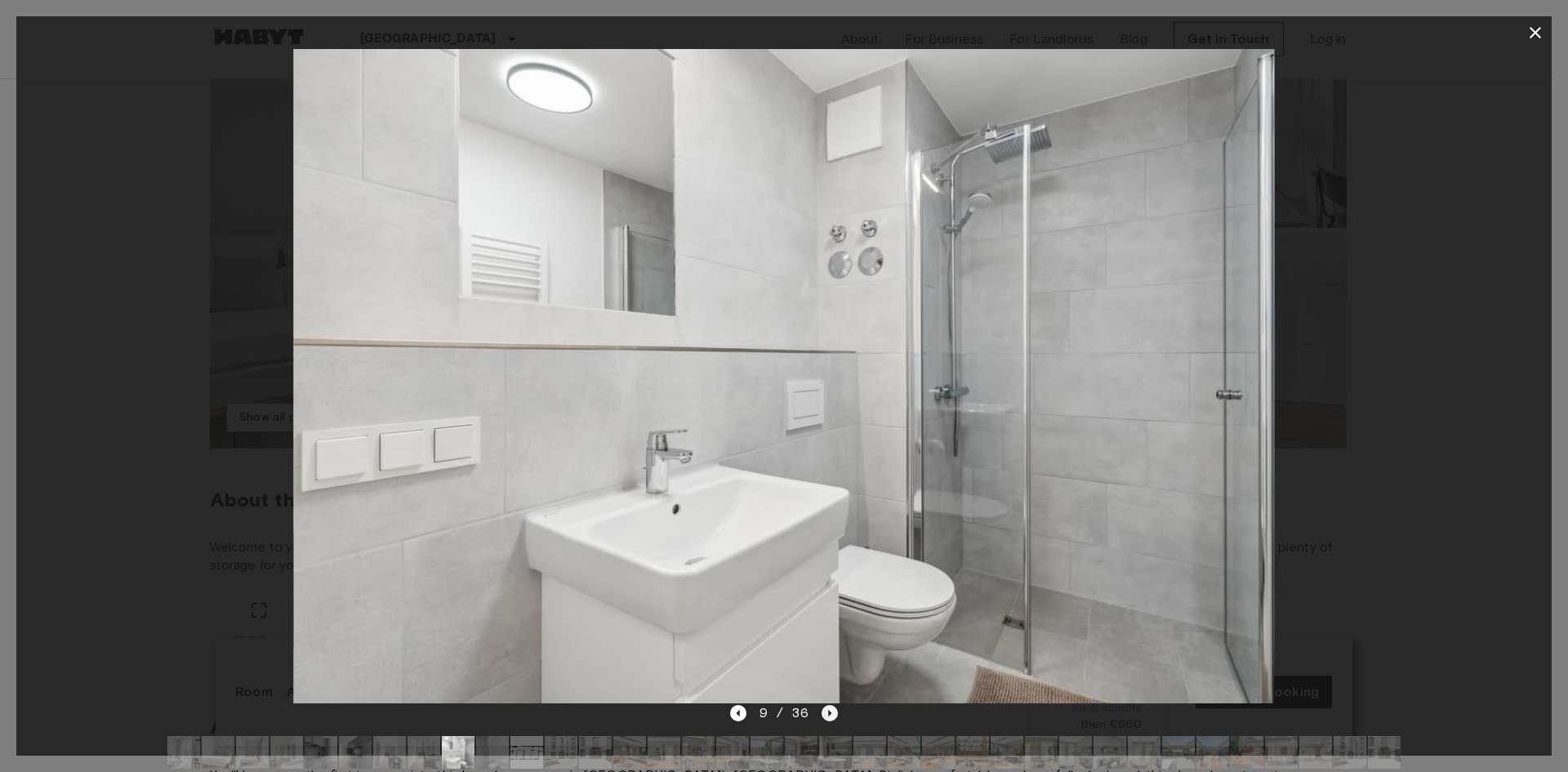
click at [838, 708] on icon "Next image" at bounding box center [829, 713] width 16 height 16
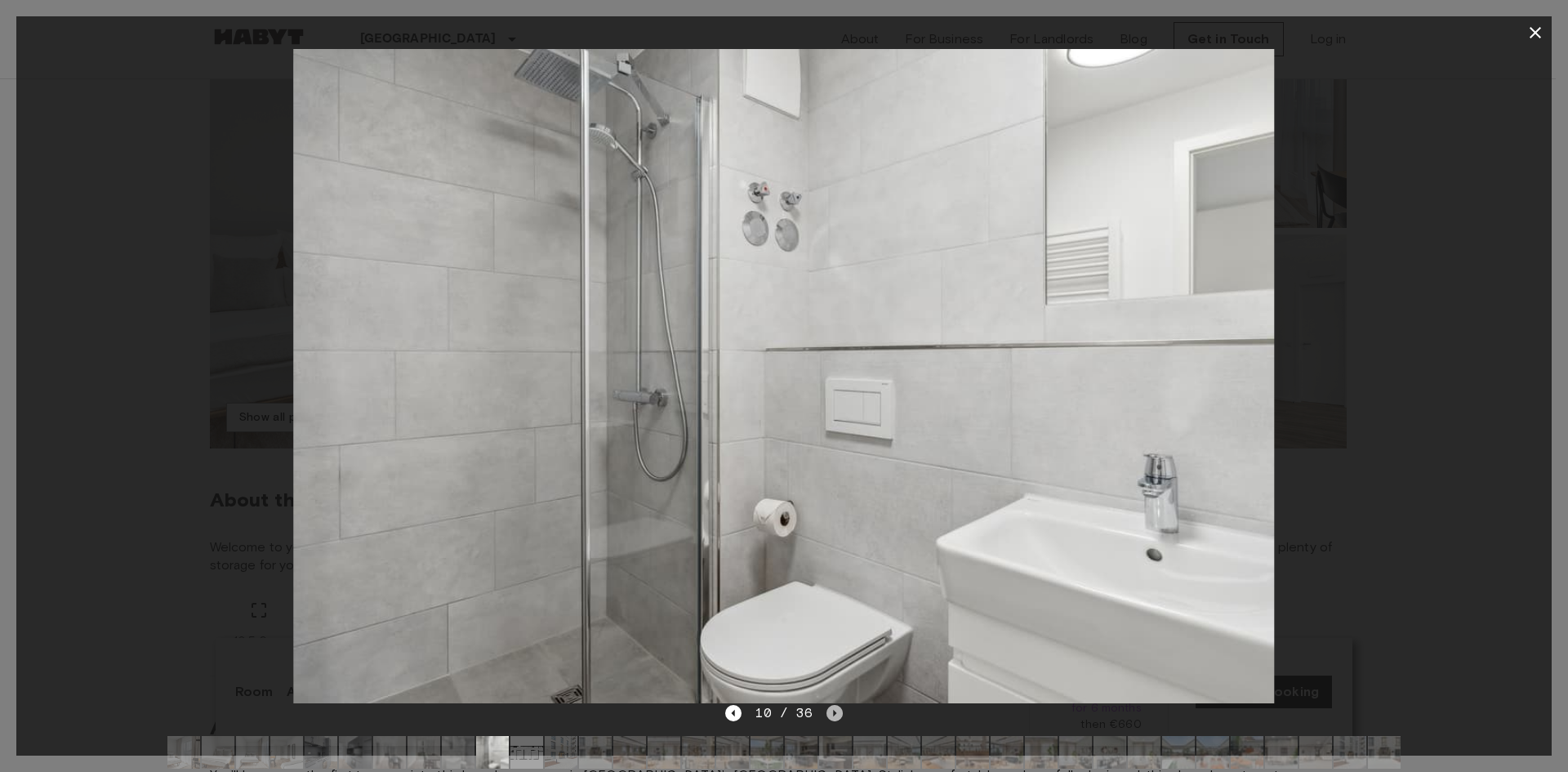
click at [829, 713] on icon "Next image" at bounding box center [834, 713] width 16 height 16
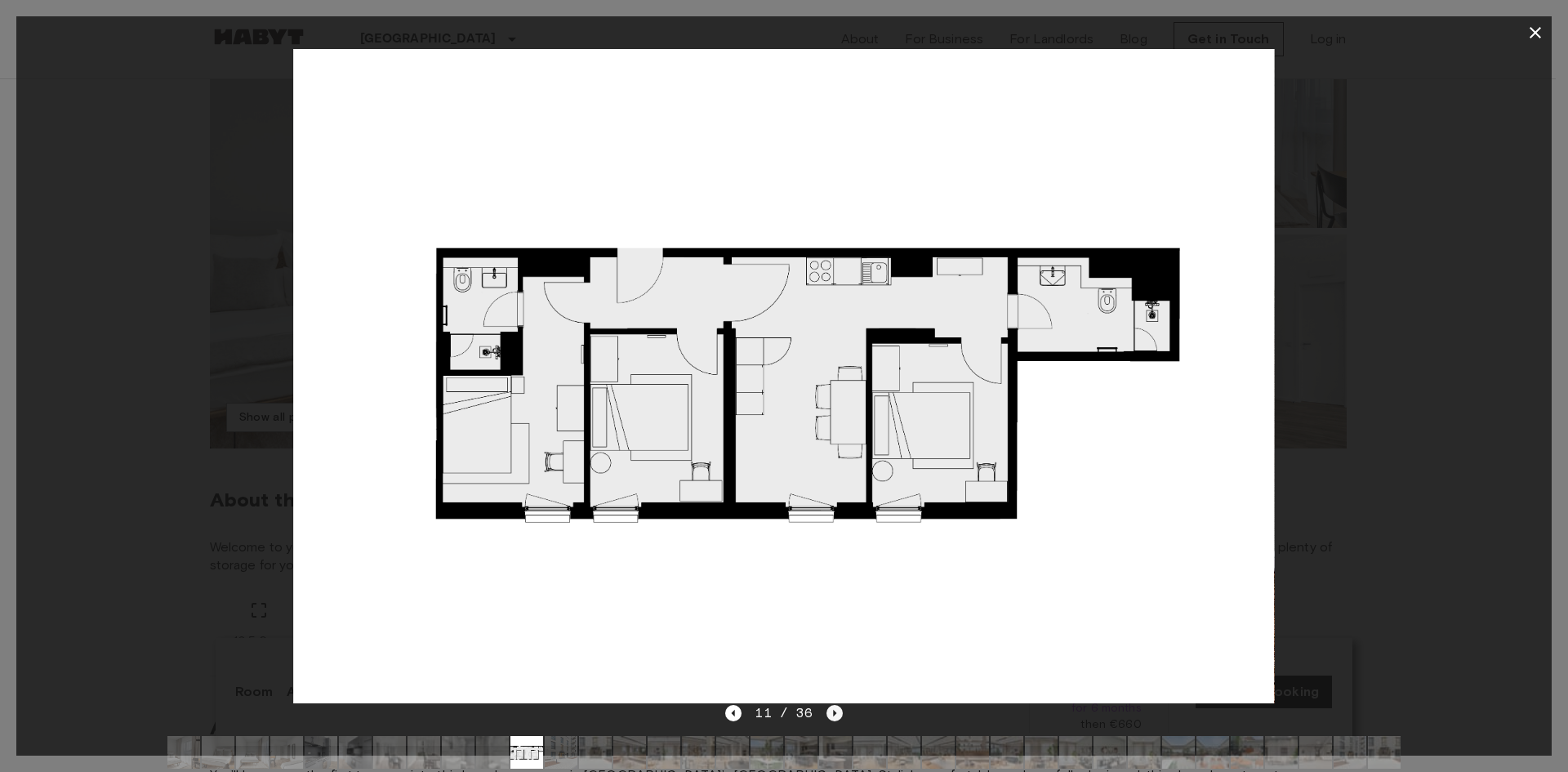
click at [829, 713] on icon "Next image" at bounding box center [834, 713] width 16 height 16
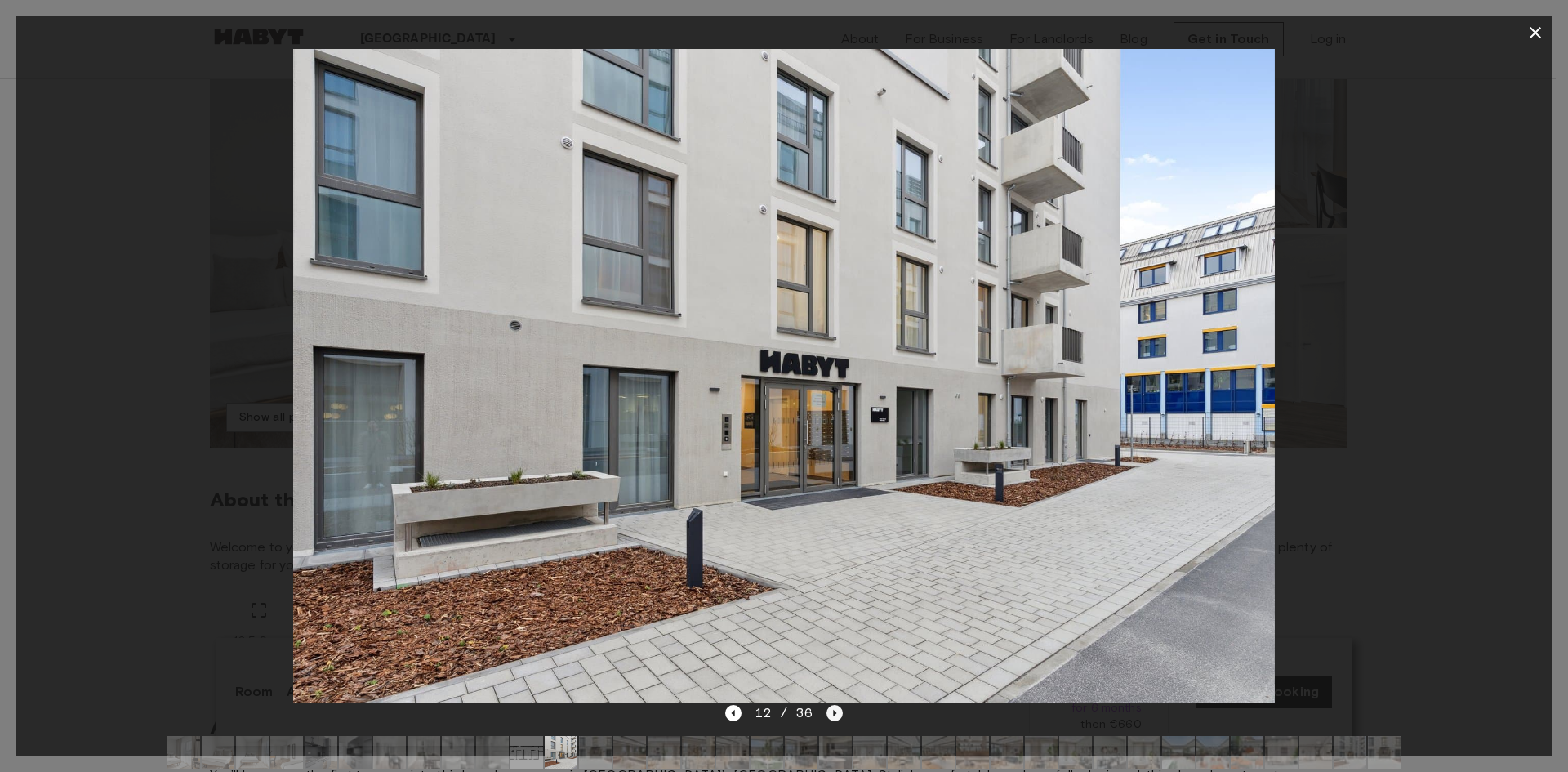
click at [829, 713] on icon "Next image" at bounding box center [834, 713] width 16 height 16
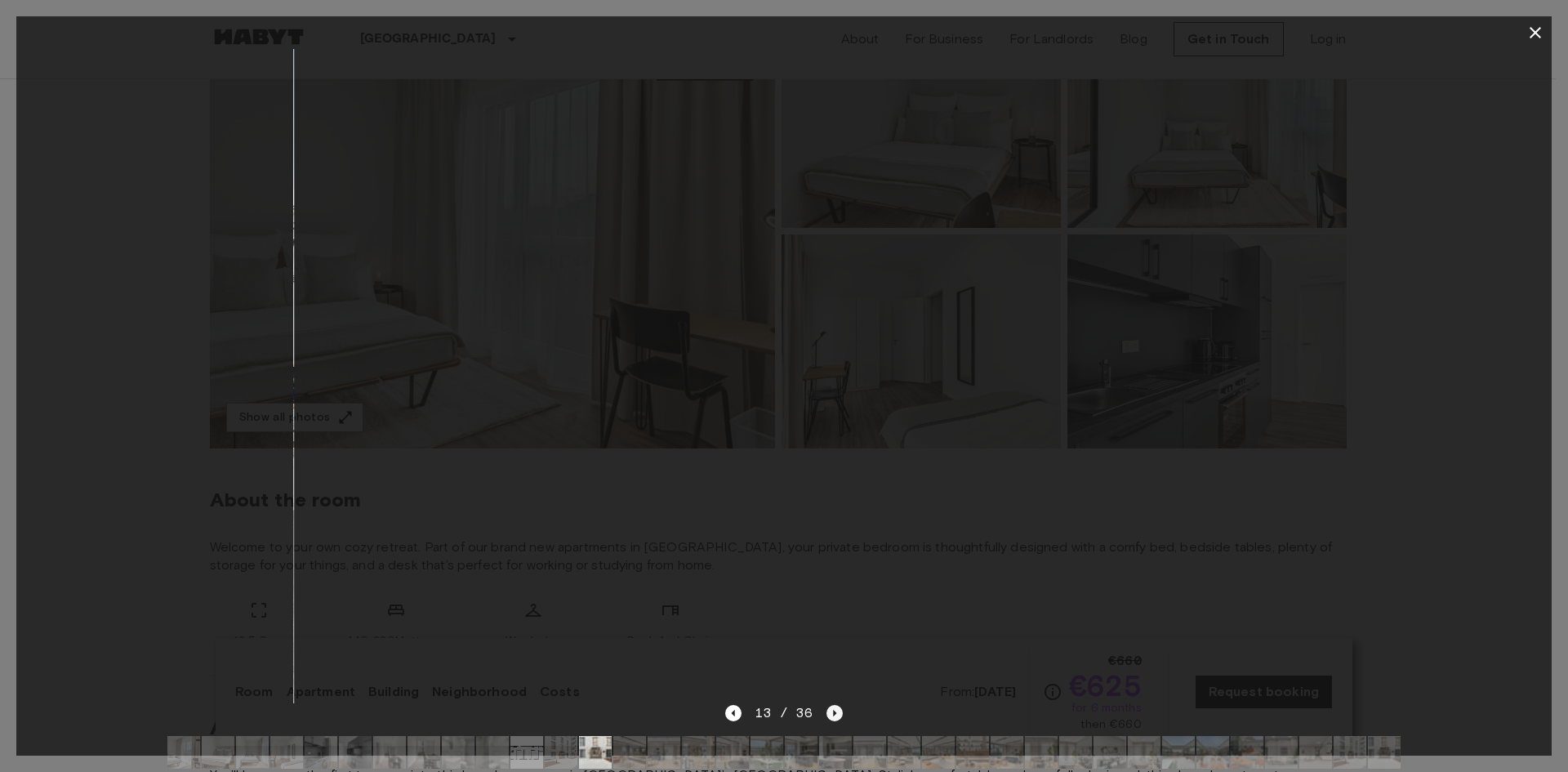
click at [829, 713] on icon "Next image" at bounding box center [834, 713] width 16 height 16
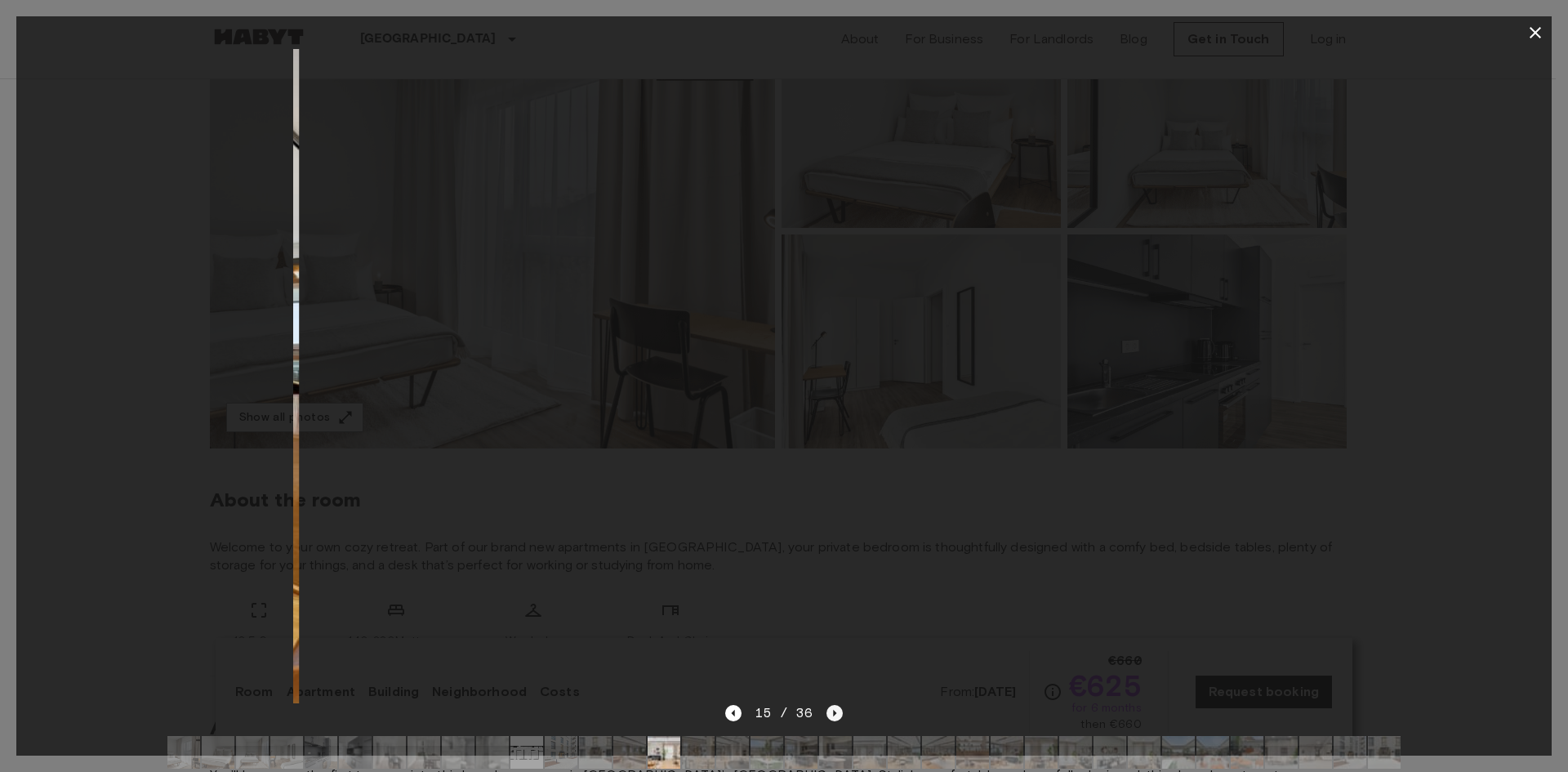
click at [829, 713] on icon "Next image" at bounding box center [834, 713] width 16 height 16
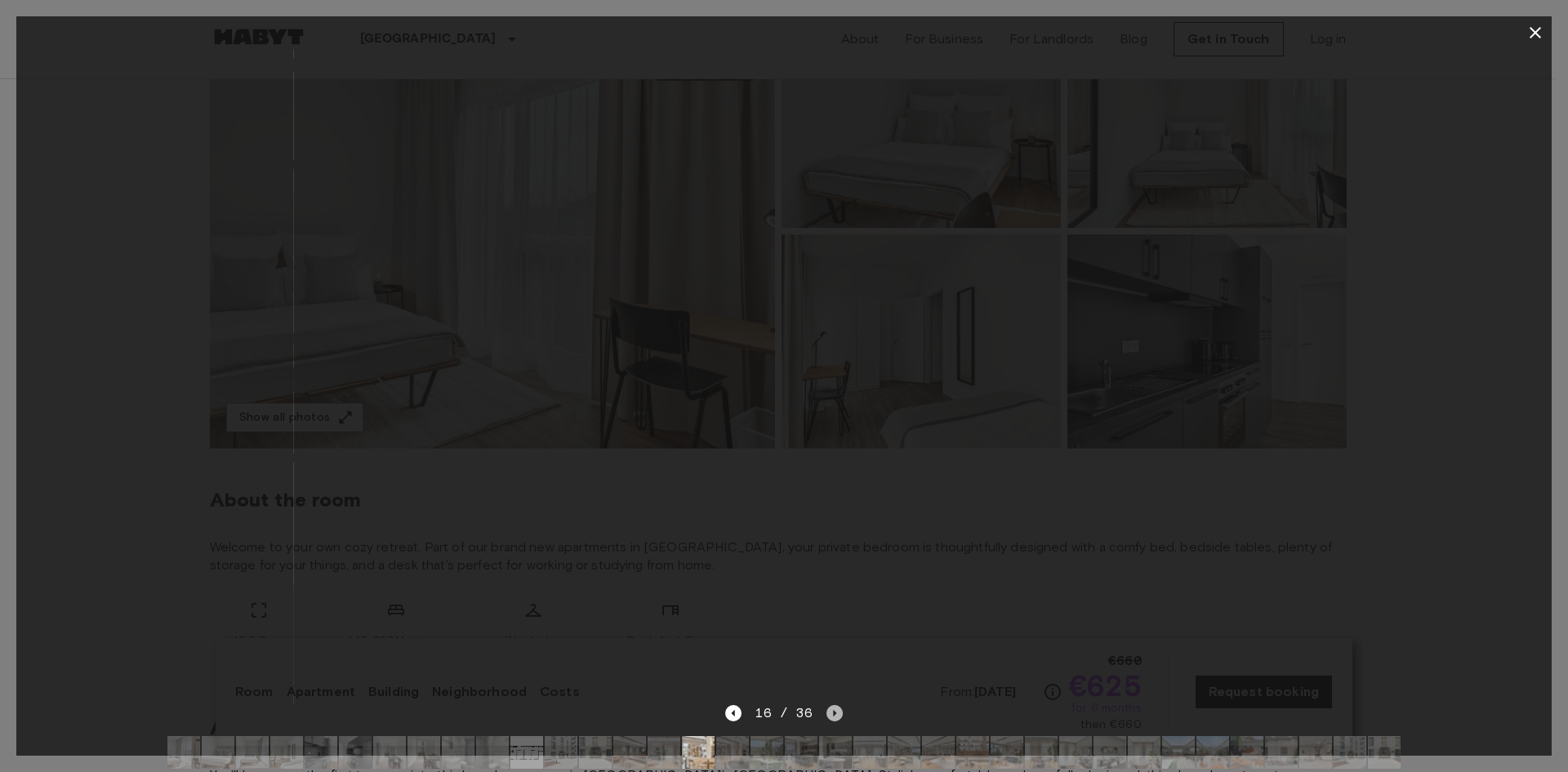
click at [829, 713] on icon "Next image" at bounding box center [834, 713] width 16 height 16
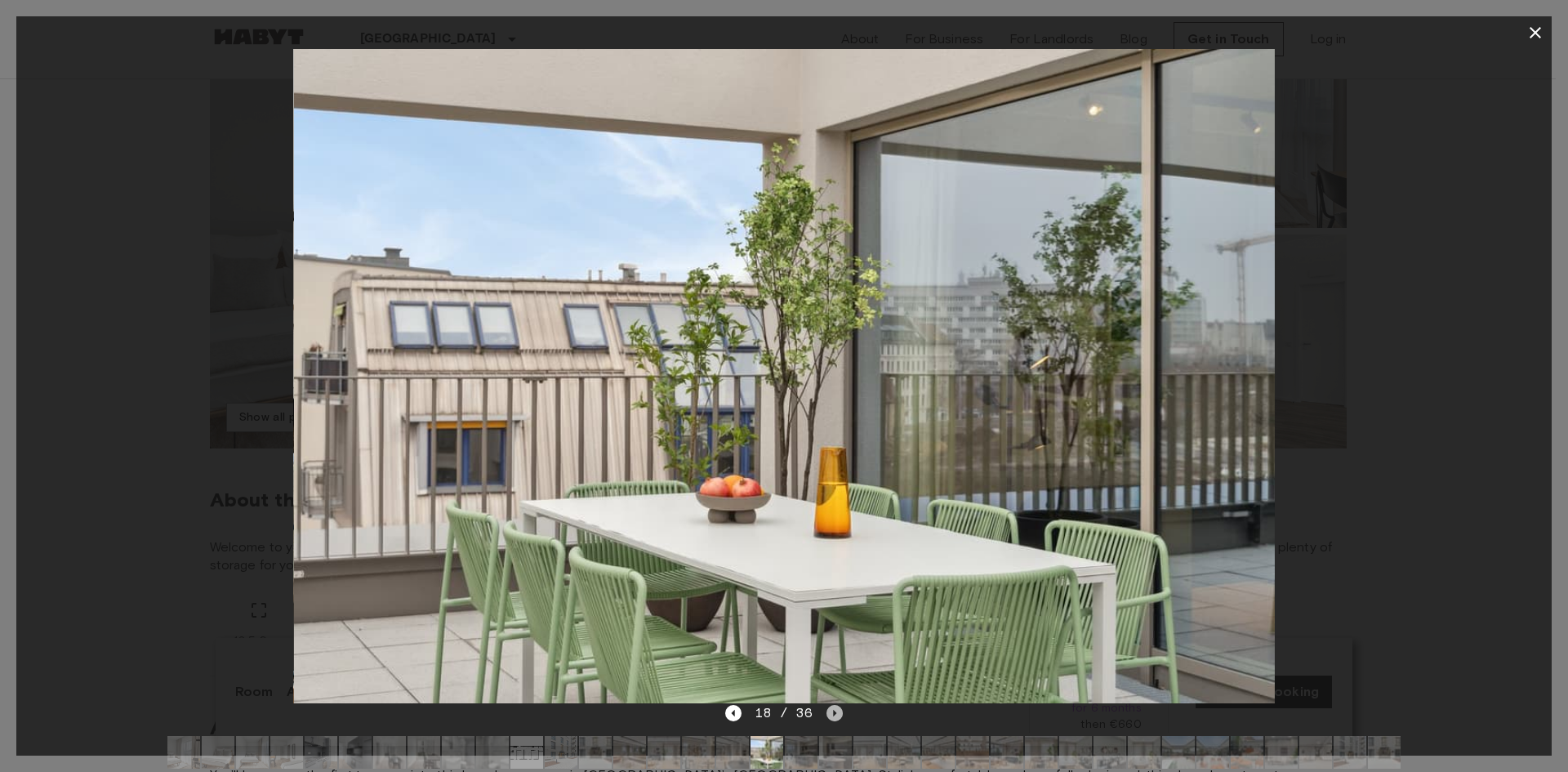
click at [829, 713] on icon "Next image" at bounding box center [834, 713] width 16 height 16
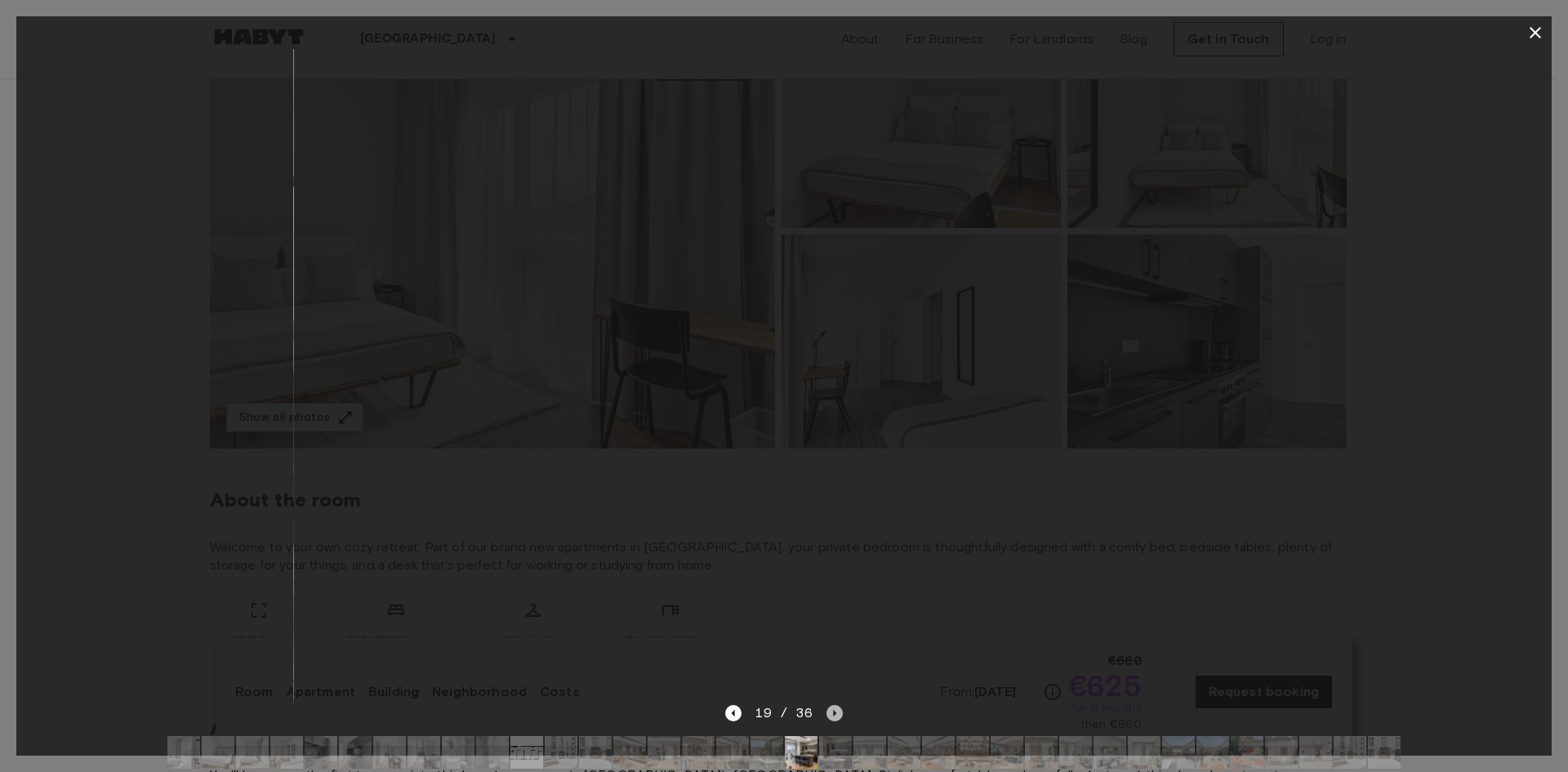
click at [829, 713] on icon "Next image" at bounding box center [834, 713] width 16 height 16
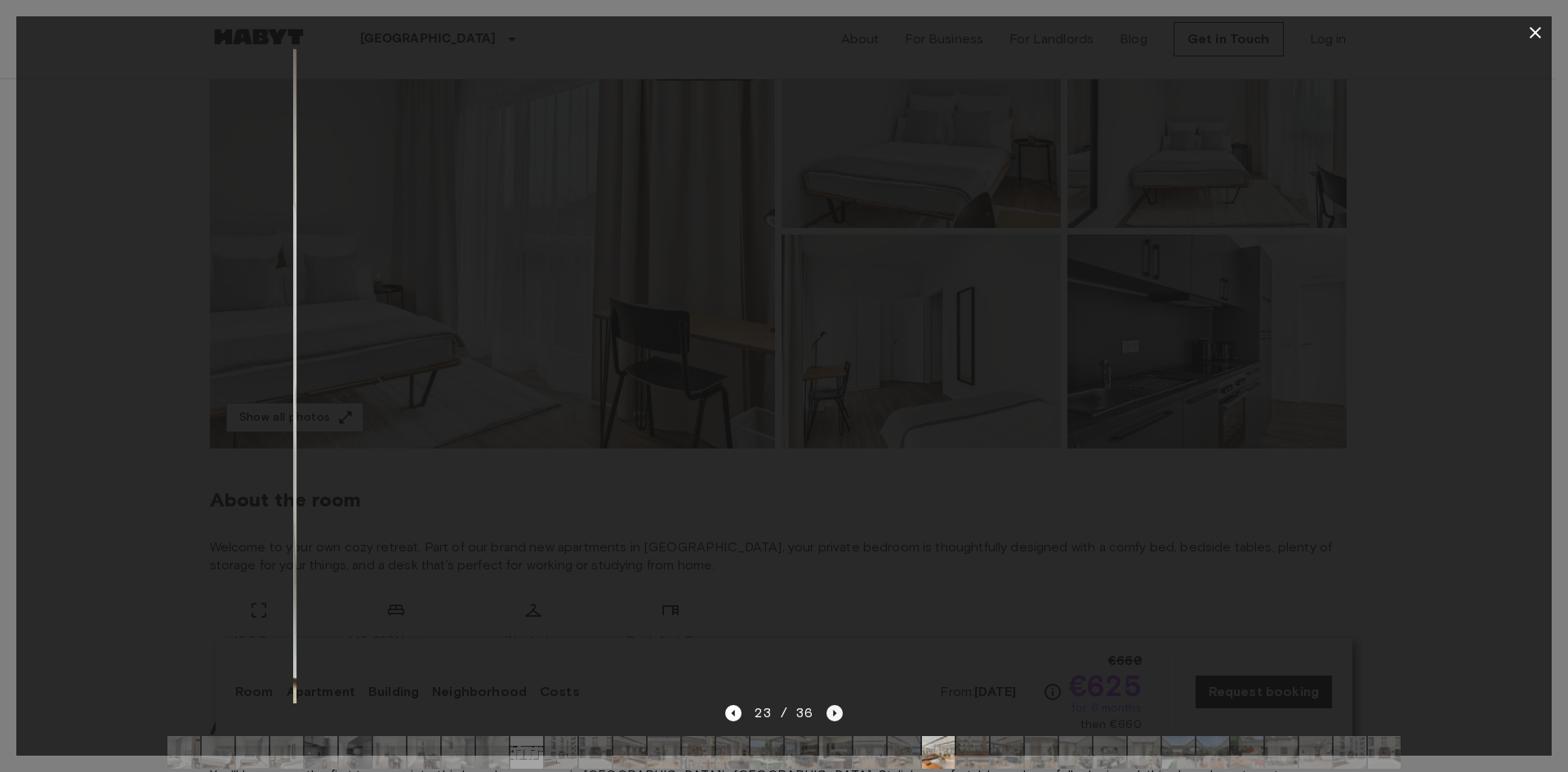
click at [829, 713] on icon "Next image" at bounding box center [834, 713] width 16 height 16
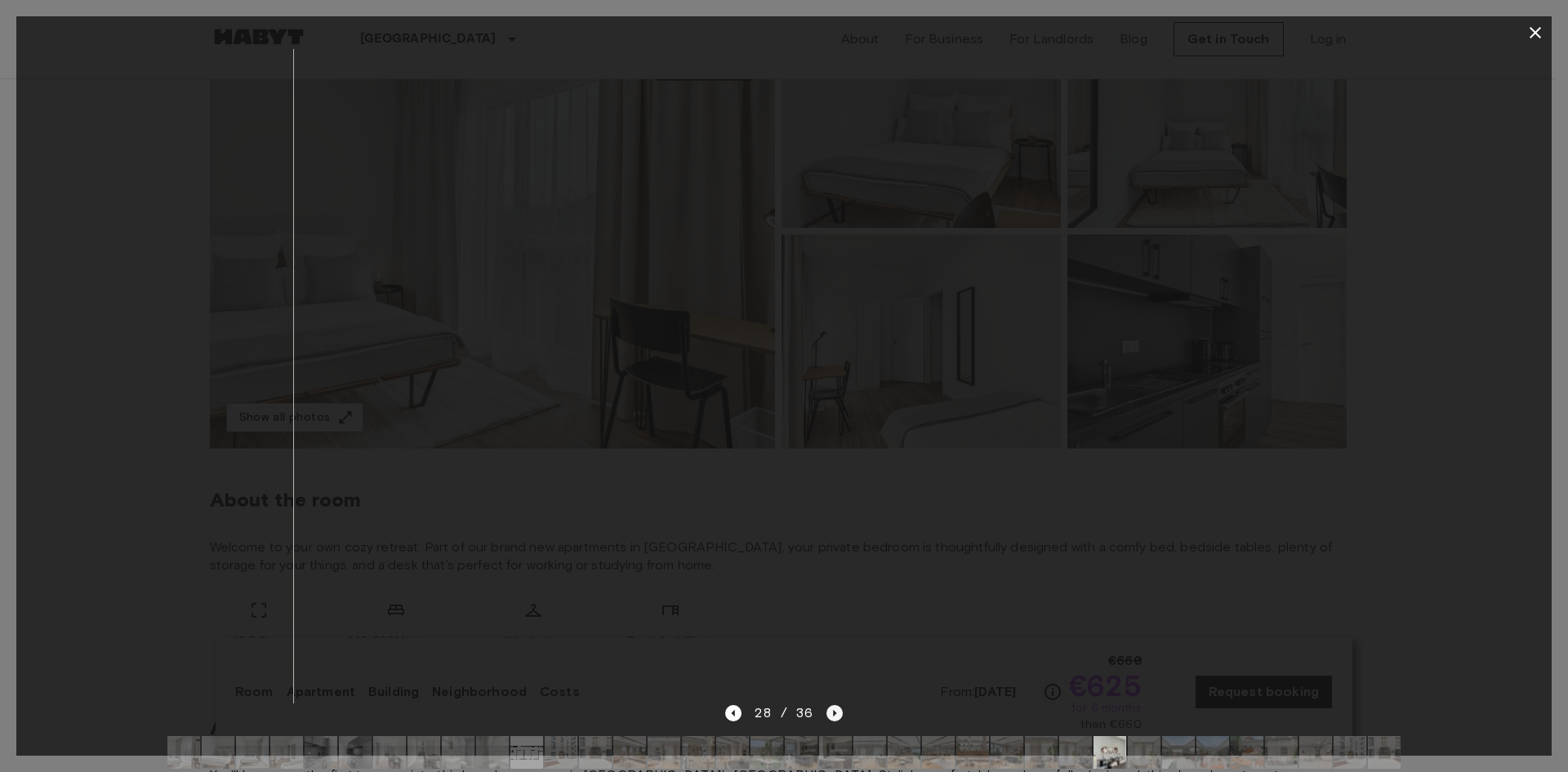
click at [829, 713] on icon "Next image" at bounding box center [834, 713] width 16 height 16
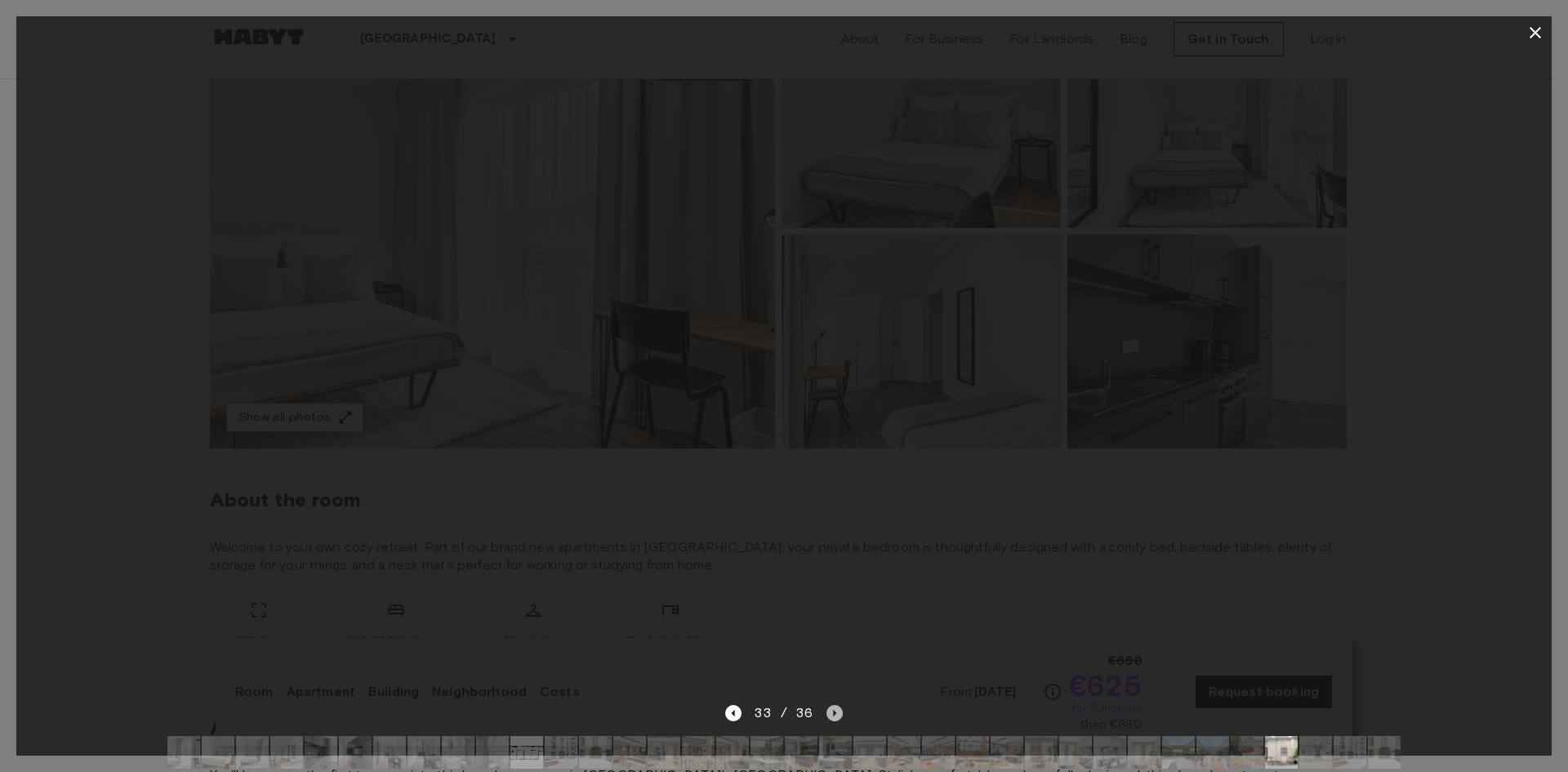
click at [829, 713] on icon "Next image" at bounding box center [834, 713] width 16 height 16
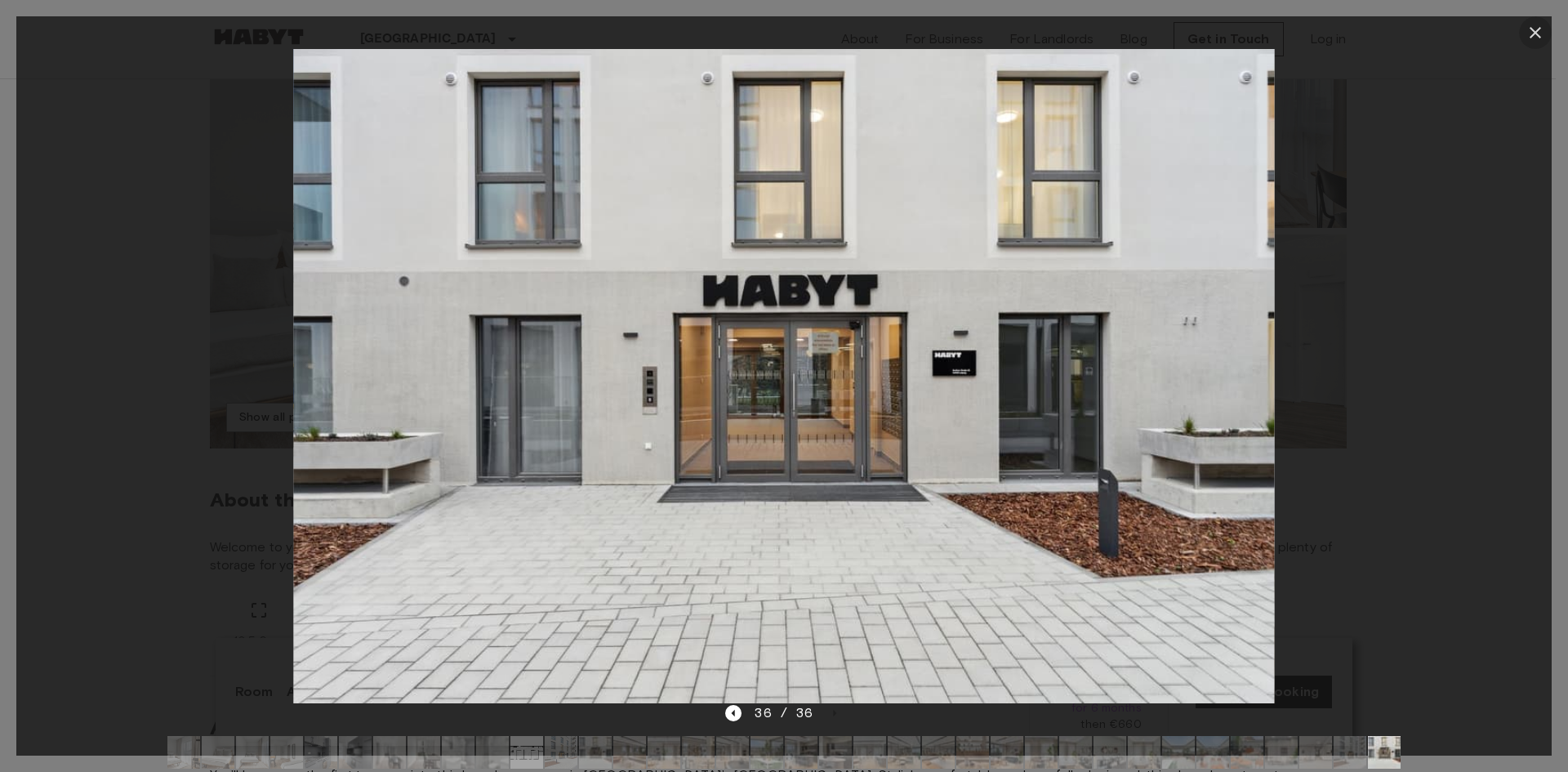
click at [1541, 26] on icon "button" at bounding box center [1535, 32] width 20 height 20
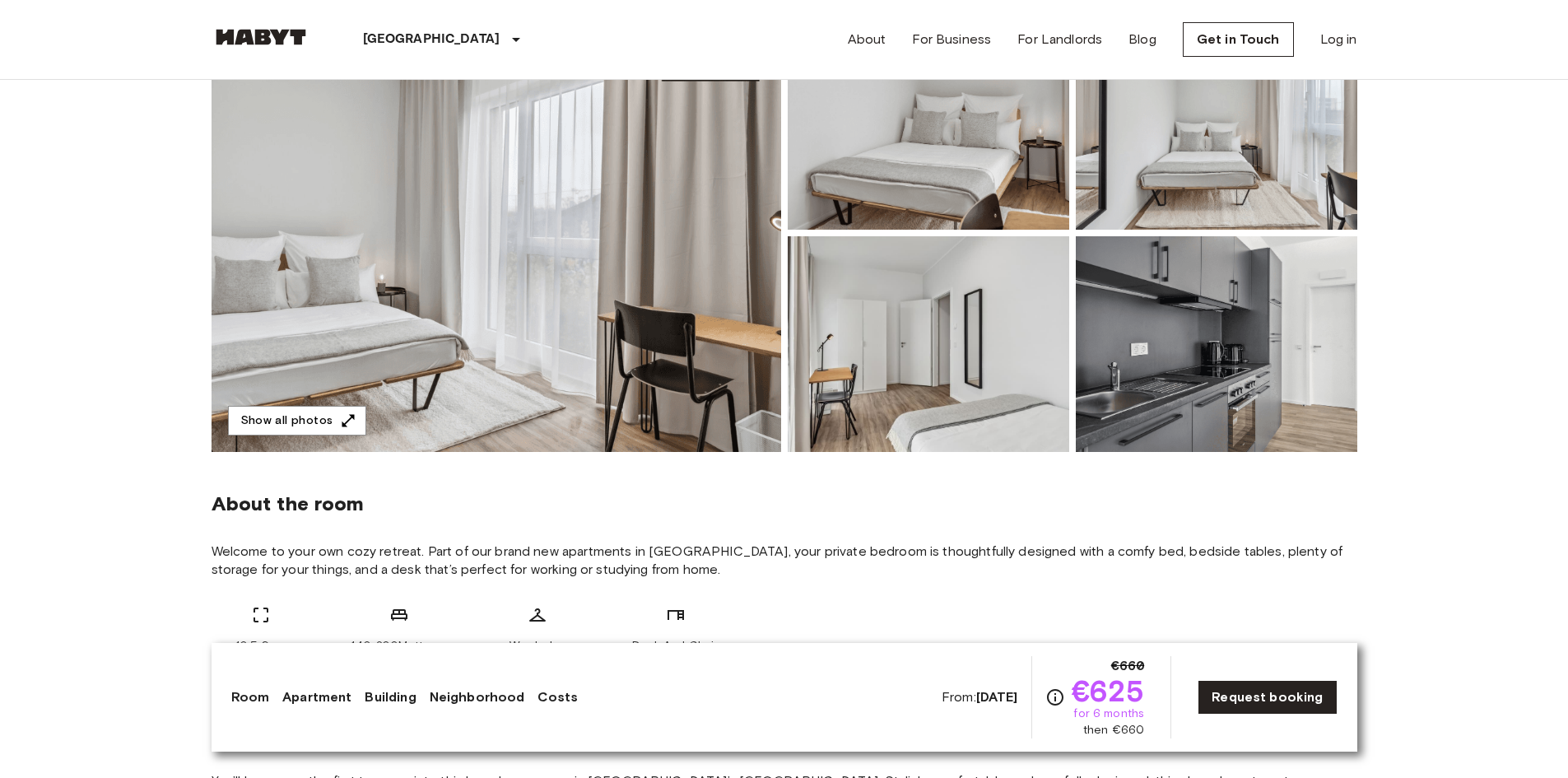
click at [1123, 702] on span "€625" at bounding box center [1108, 690] width 73 height 29
click at [1060, 694] on icon "Check cost overview for full price breakdown. Please note that discounts apply …" at bounding box center [1055, 697] width 20 height 20
click at [541, 698] on link "Costs" at bounding box center [557, 697] width 41 height 20
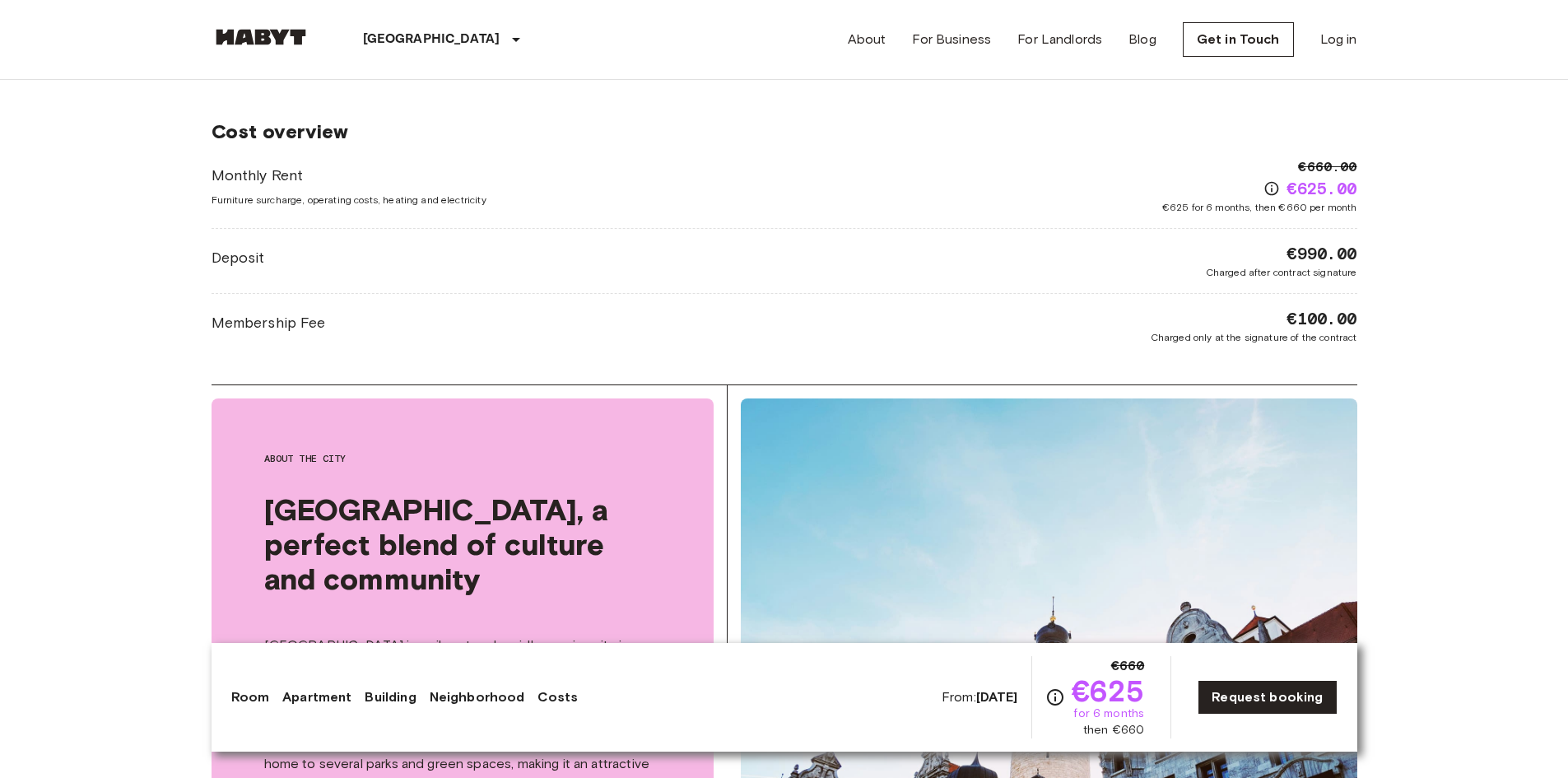
scroll to position [2520, 0]
click at [403, 209] on div "Monthly Rent Furniture surcharge, operating costs, heating and electricity €660…" at bounding box center [784, 185] width 1146 height 58
drag, startPoint x: 414, startPoint y: 238, endPoint x: 438, endPoint y: 288, distance: 55.5
click at [414, 238] on div "Monthly Rent Furniture surcharge, operating costs, heating and electricity €660…" at bounding box center [784, 250] width 1146 height 187
click at [440, 296] on div "Monthly Rent Furniture surcharge, operating costs, heating and electricity €660…" at bounding box center [784, 250] width 1146 height 187
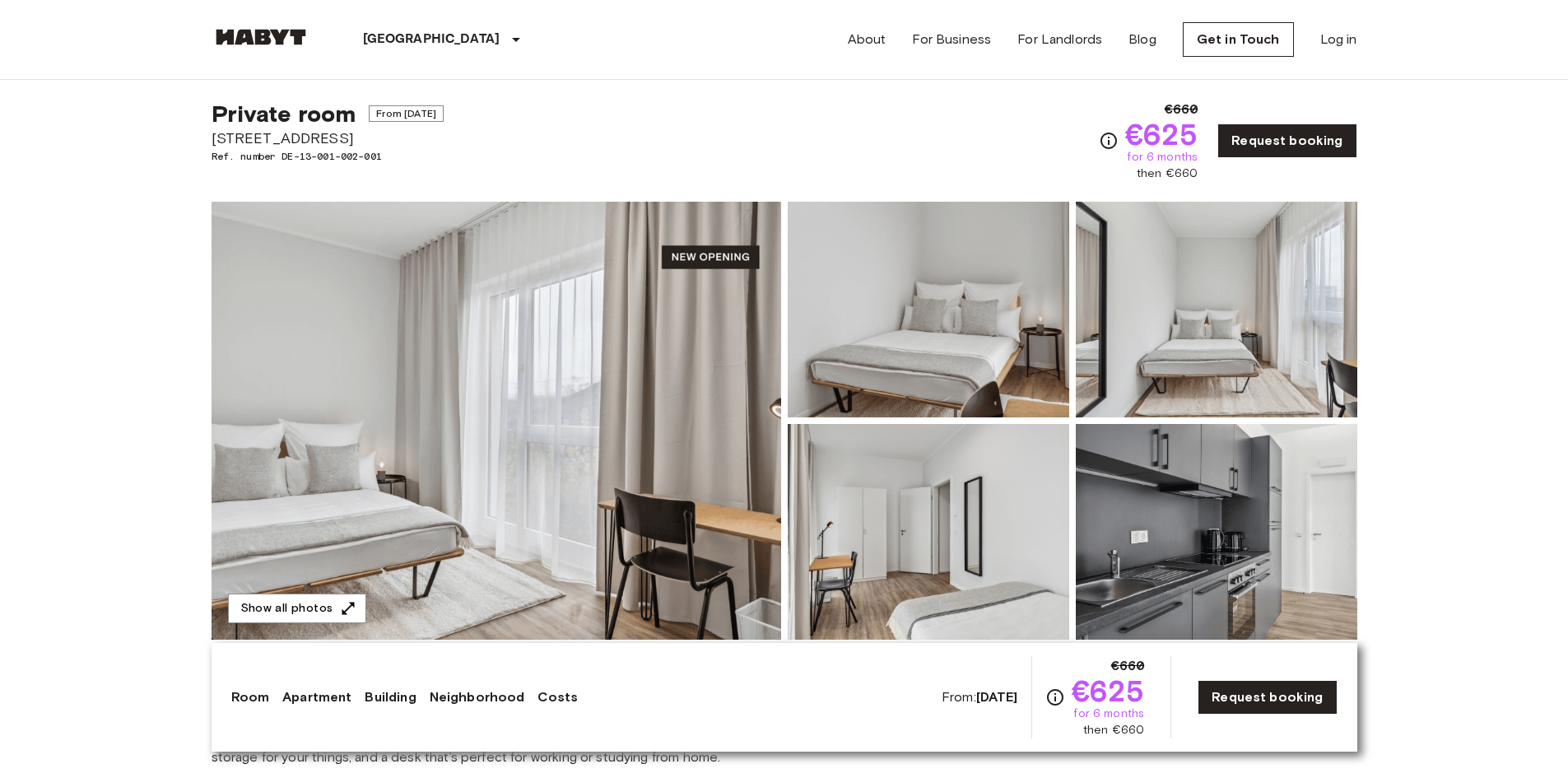
scroll to position [0, 0]
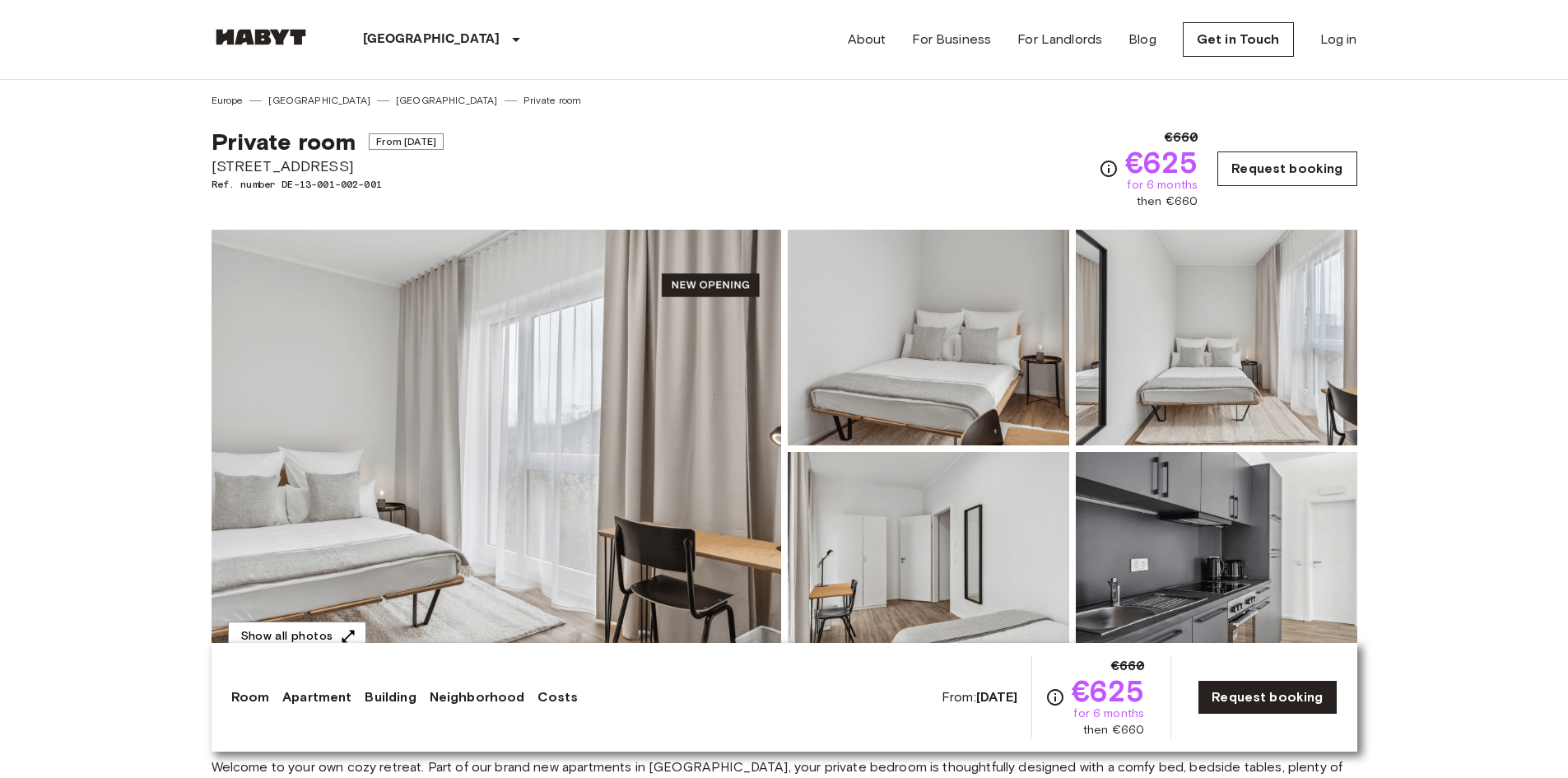
click at [1295, 169] on link "Request booking" at bounding box center [1287, 168] width 139 height 35
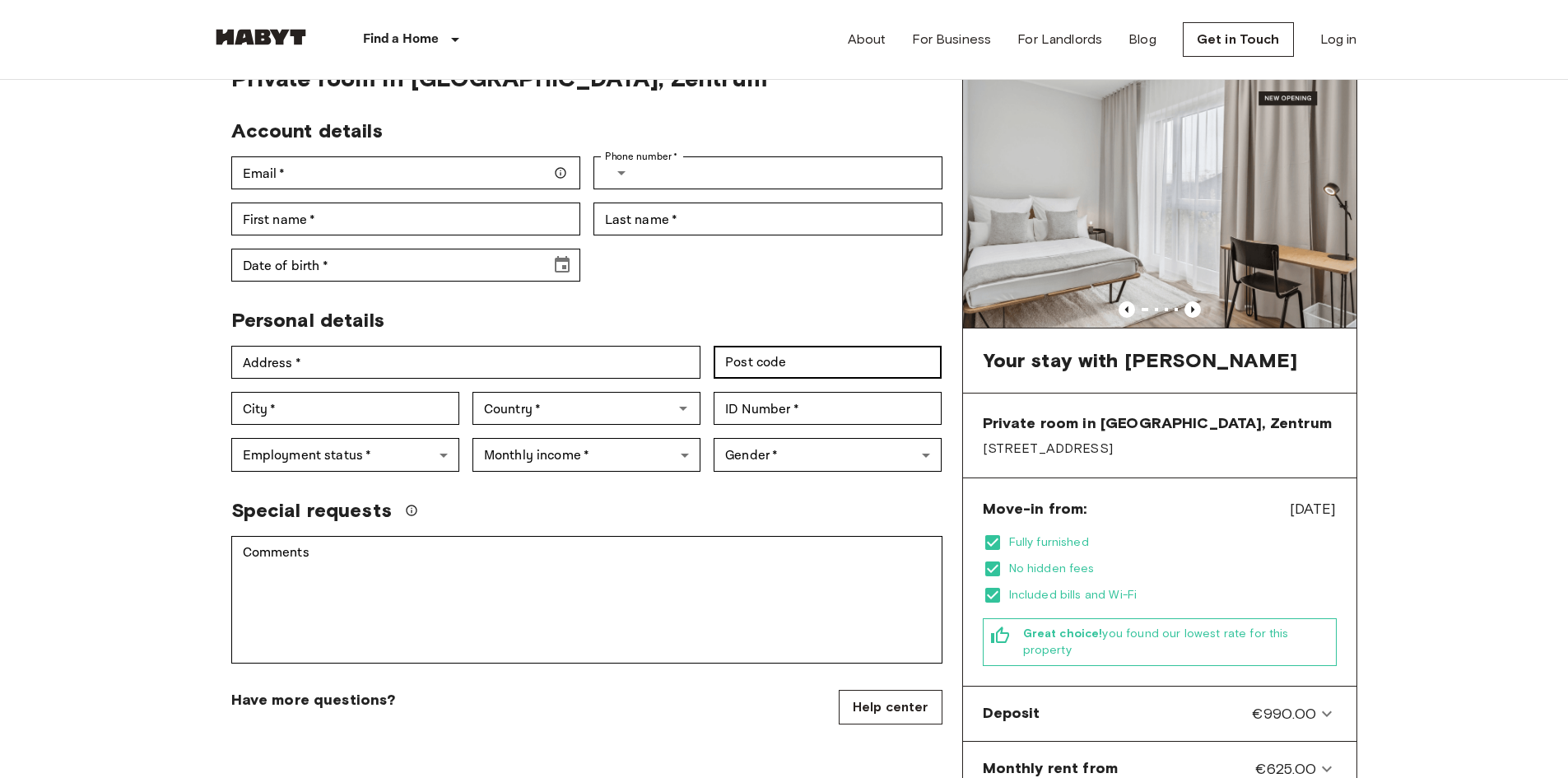
scroll to position [82, 0]
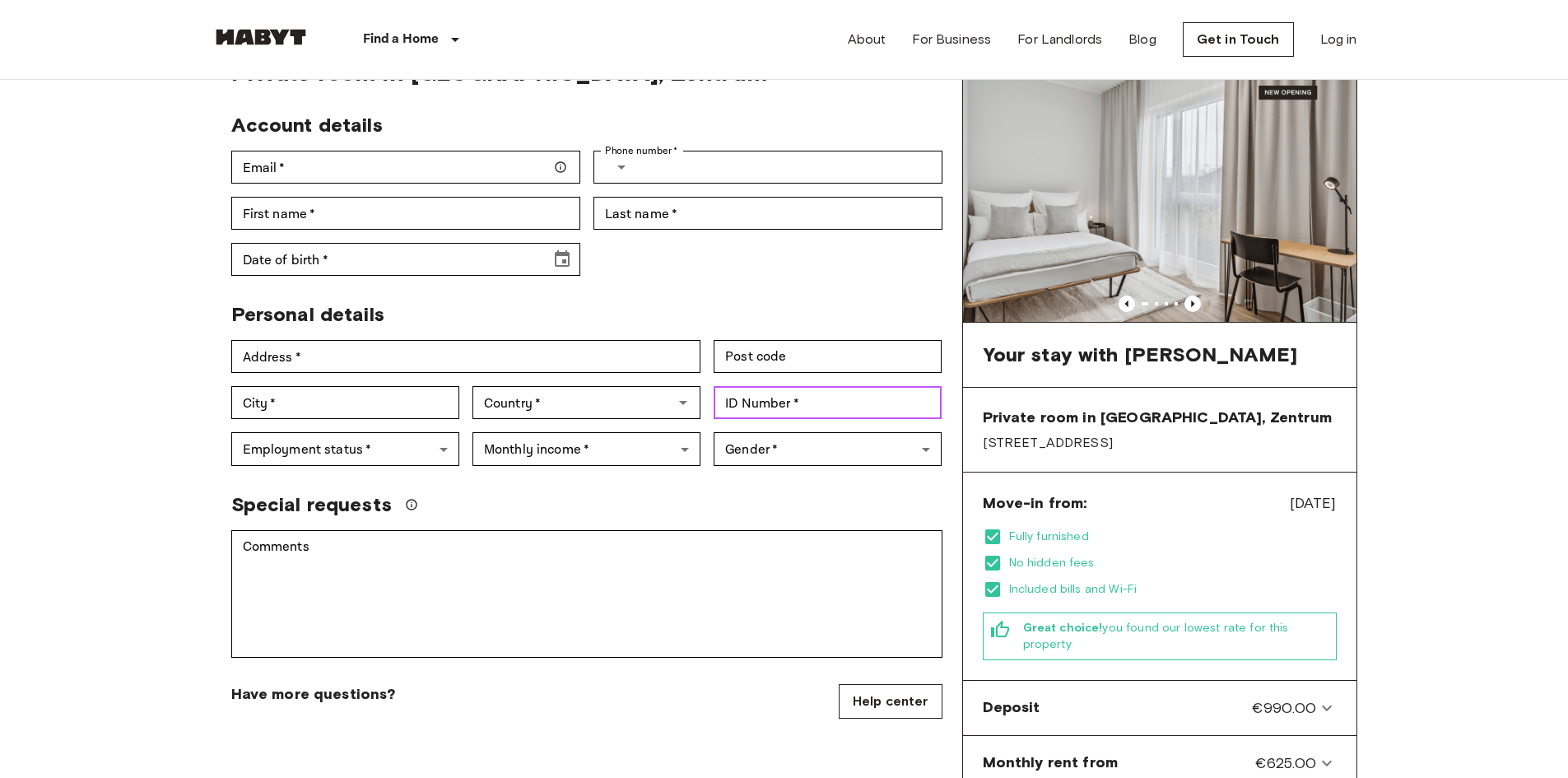
click at [827, 400] on input "ID Number   *" at bounding box center [827, 402] width 228 height 33
click at [844, 295] on div "Personal details" at bounding box center [580, 308] width 724 height 38
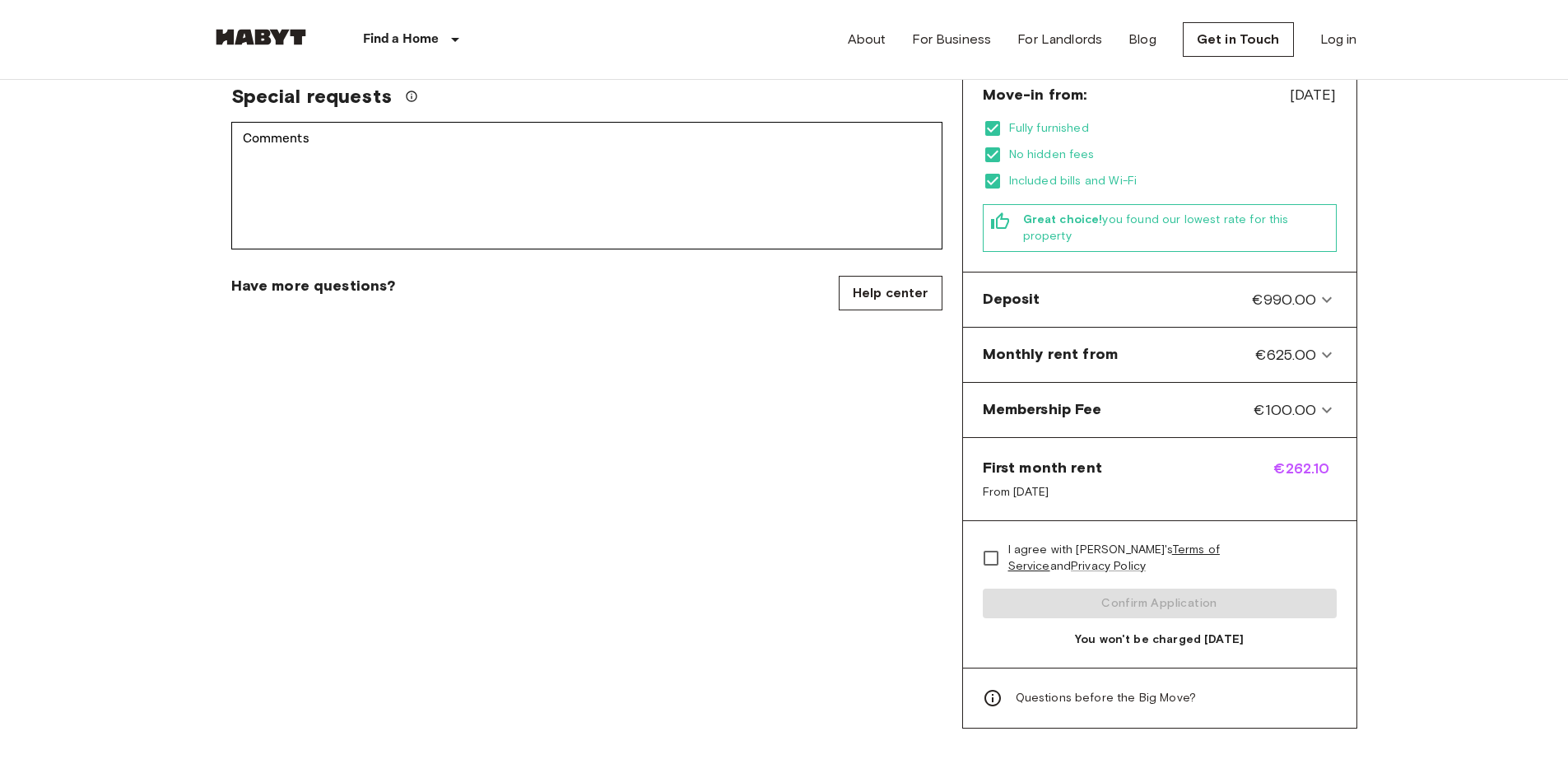
scroll to position [494, 0]
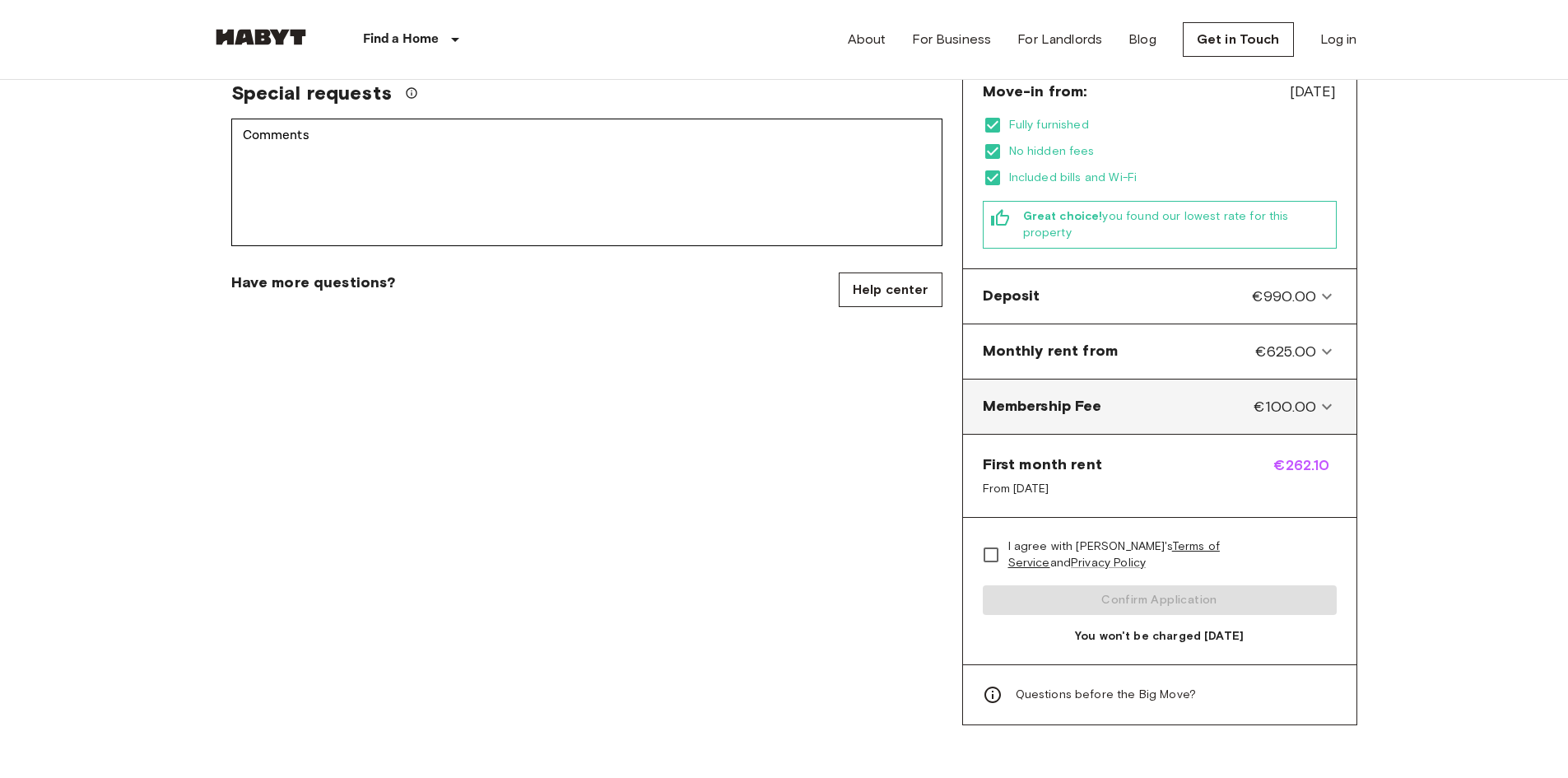
click at [1331, 399] on icon at bounding box center [1327, 406] width 20 height 20
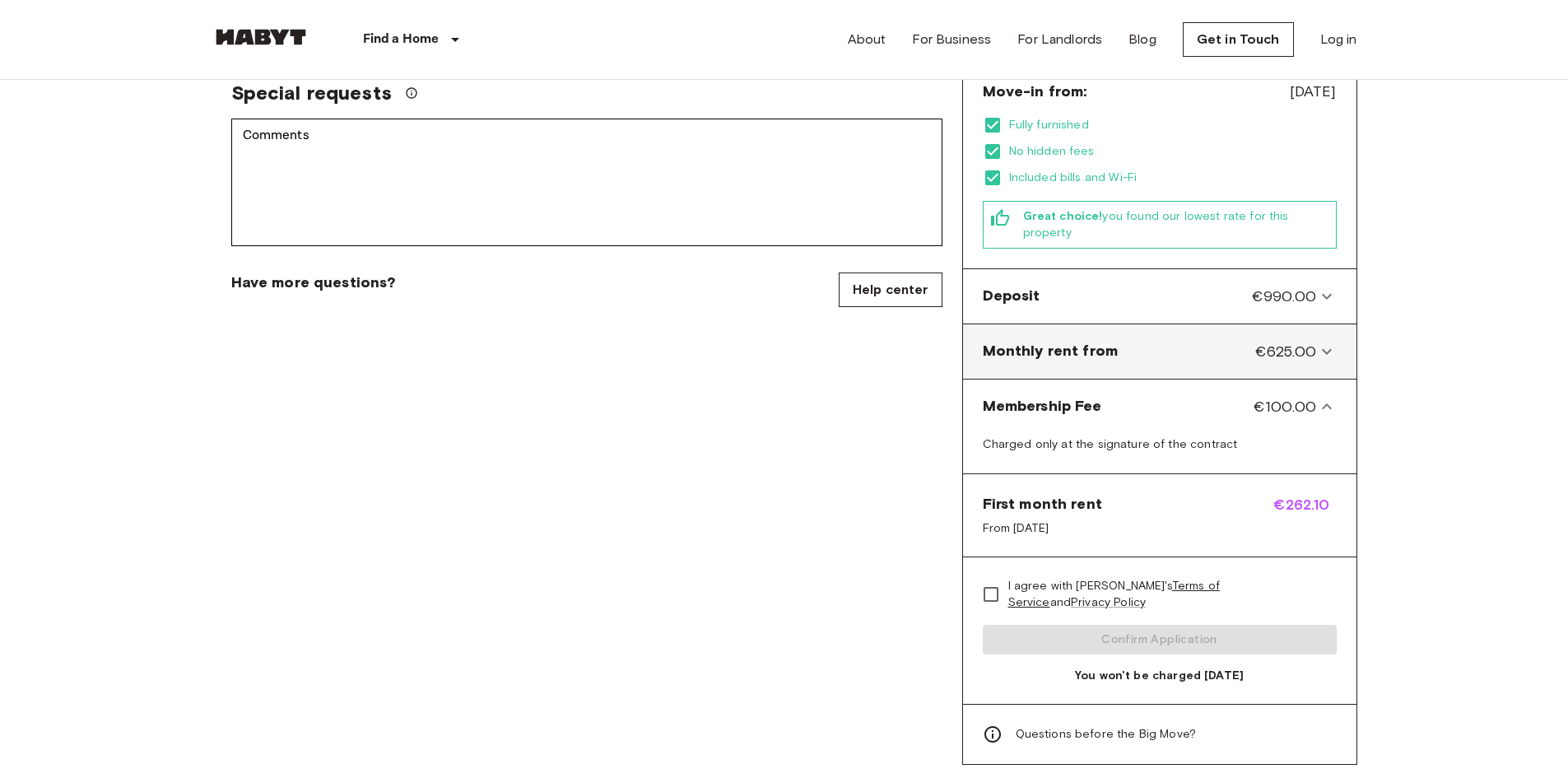
click at [1328, 348] on from-panel "Monthly rent from €625.00" at bounding box center [1160, 351] width 380 height 41
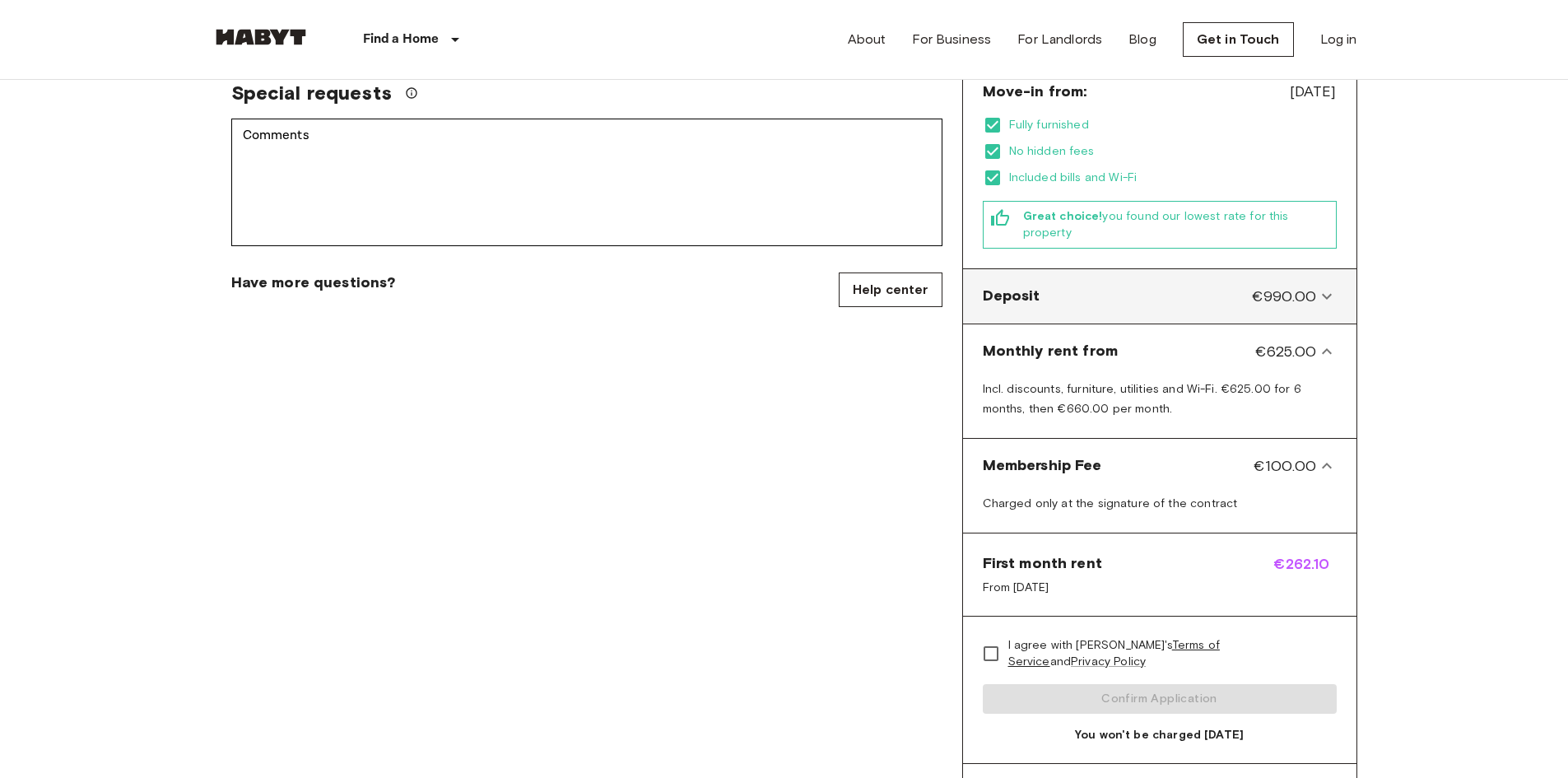
click at [1330, 292] on icon at bounding box center [1327, 296] width 20 height 20
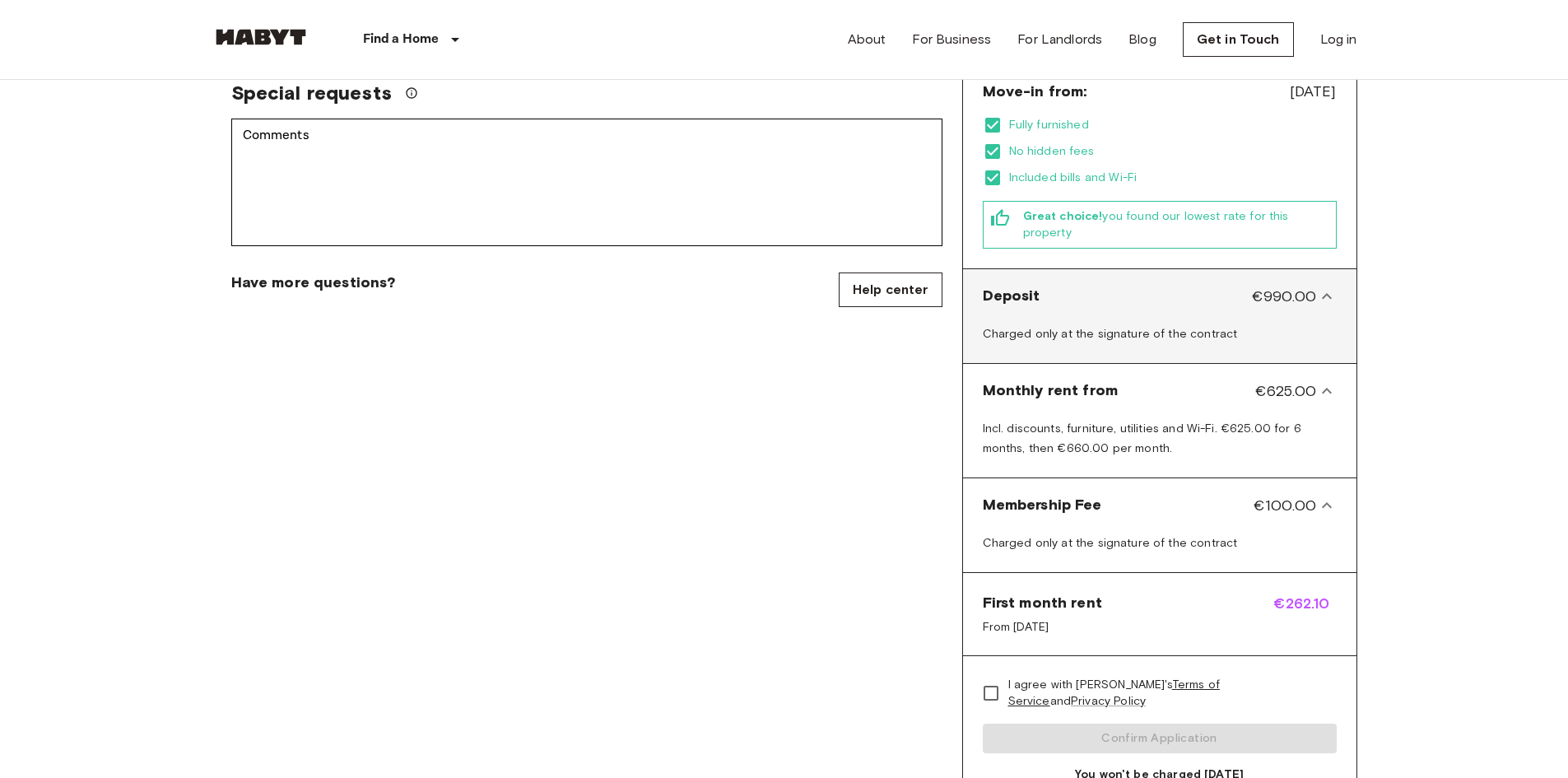
click at [1330, 292] on icon at bounding box center [1327, 296] width 20 height 20
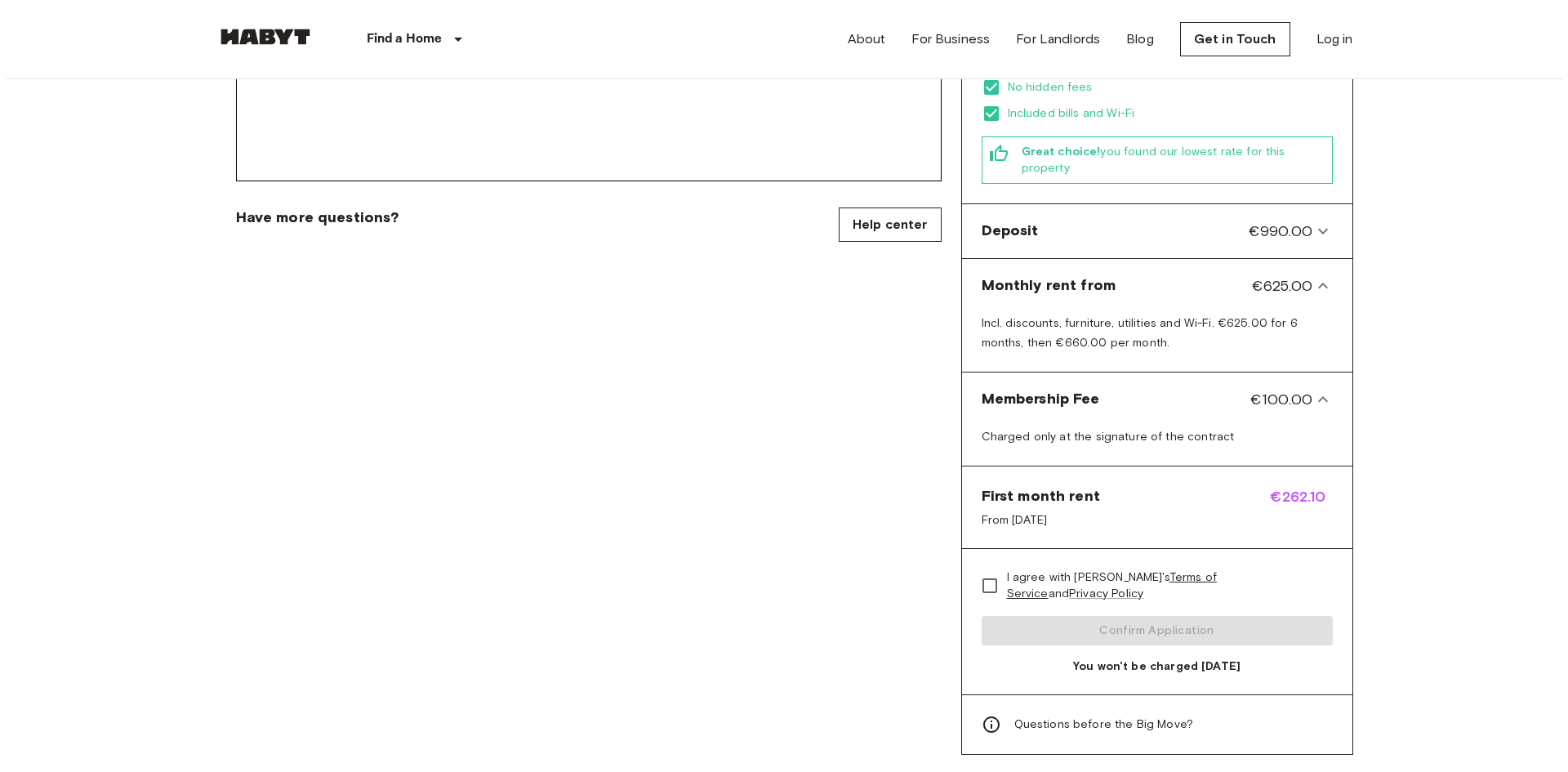
scroll to position [572, 0]
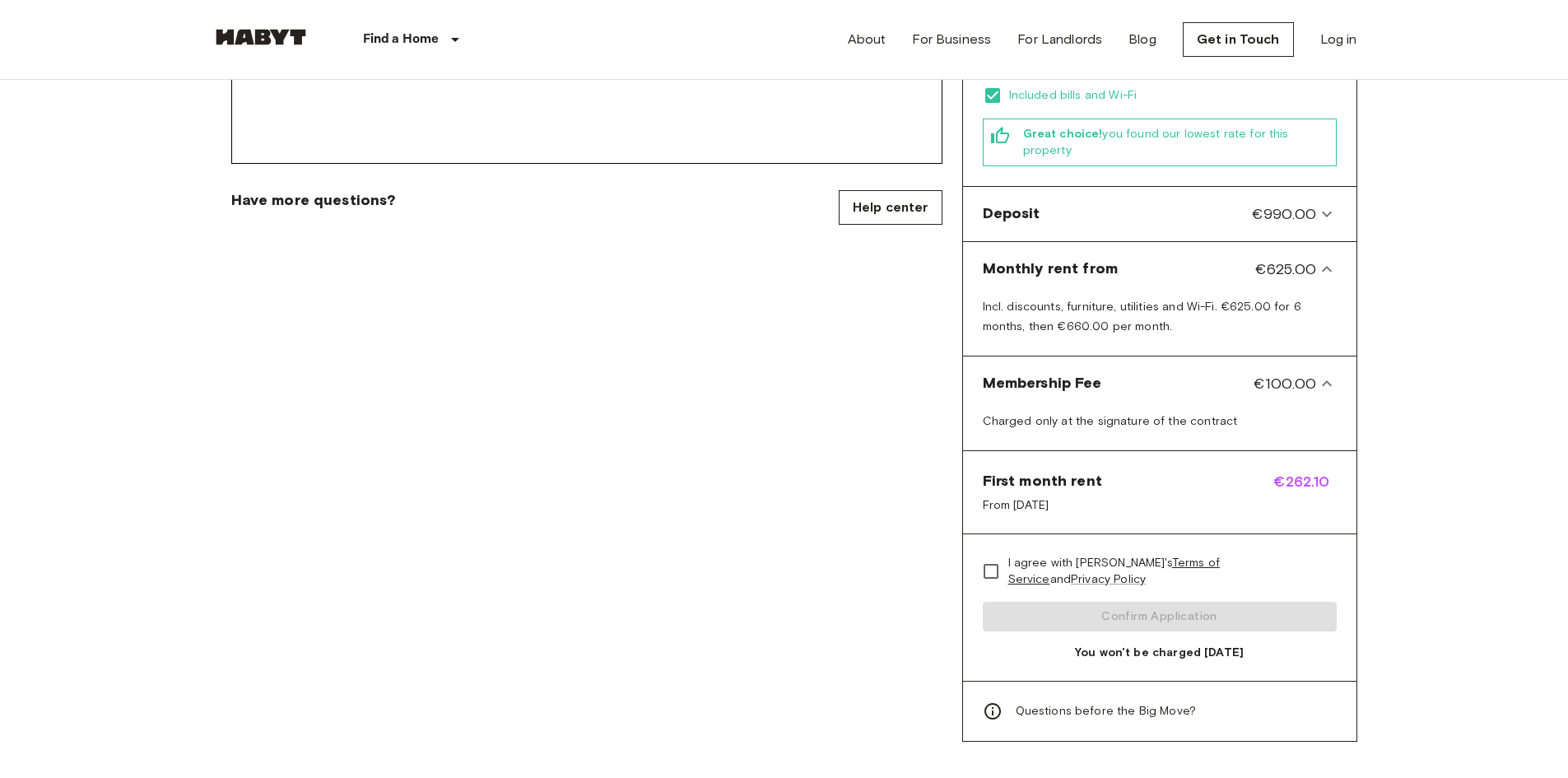
click at [994, 701] on icon at bounding box center [993, 711] width 20 height 20
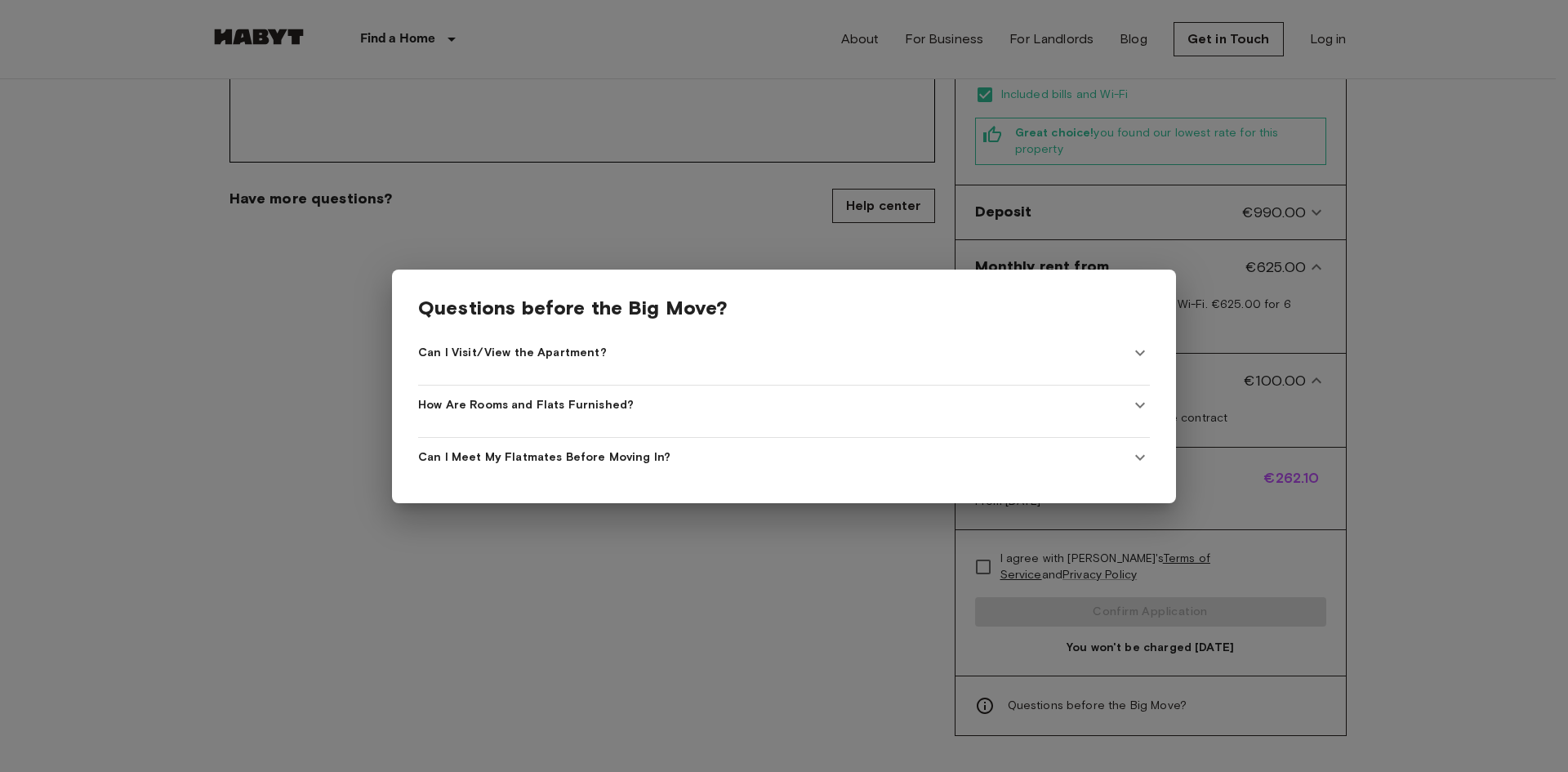
click at [951, 348] on div "Can I Visit/View the Apartment?" at bounding box center [774, 352] width 713 height 16
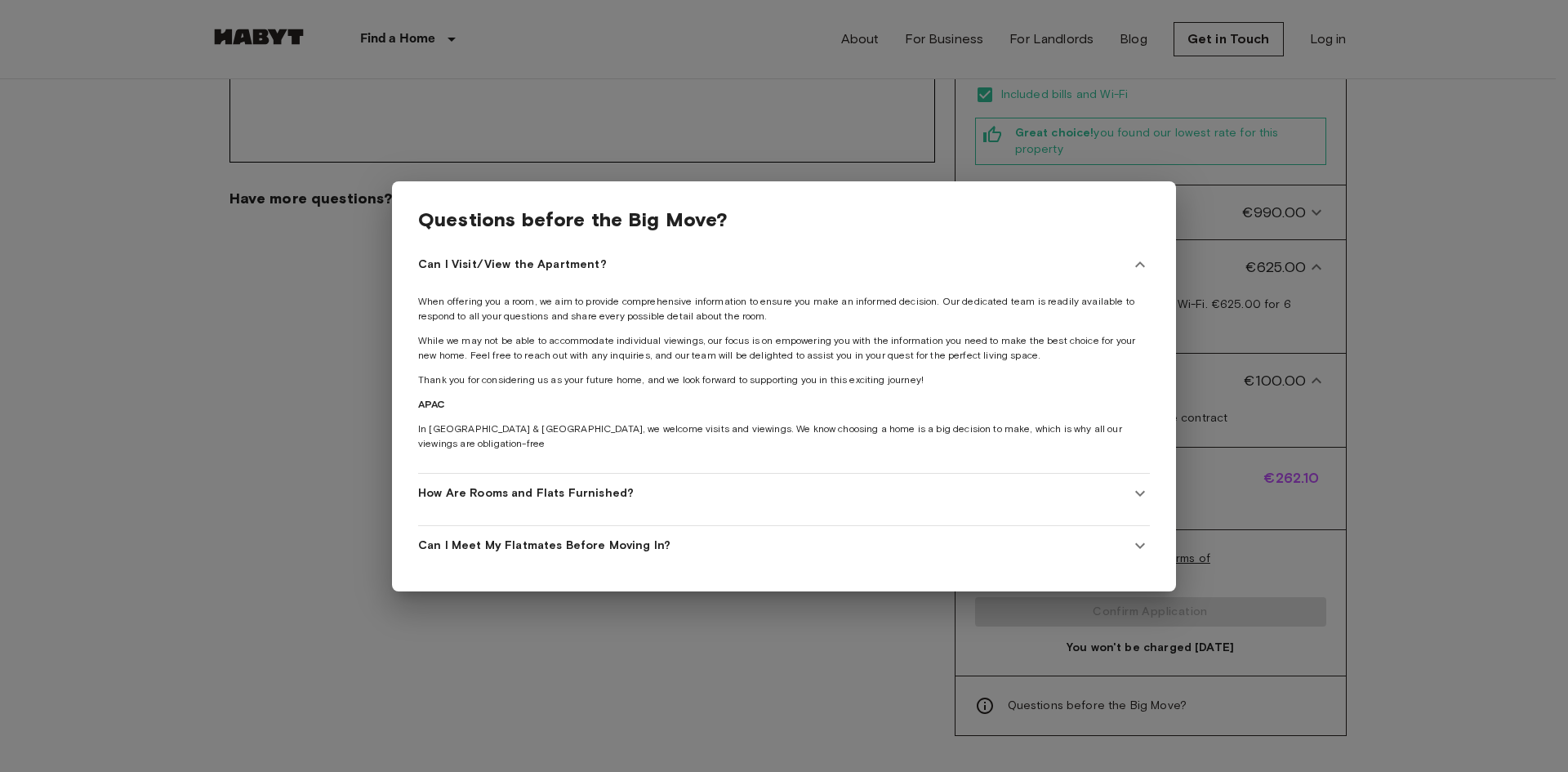
click at [754, 486] on div "How Are Rooms and Flats Furnished?" at bounding box center [774, 493] width 713 height 16
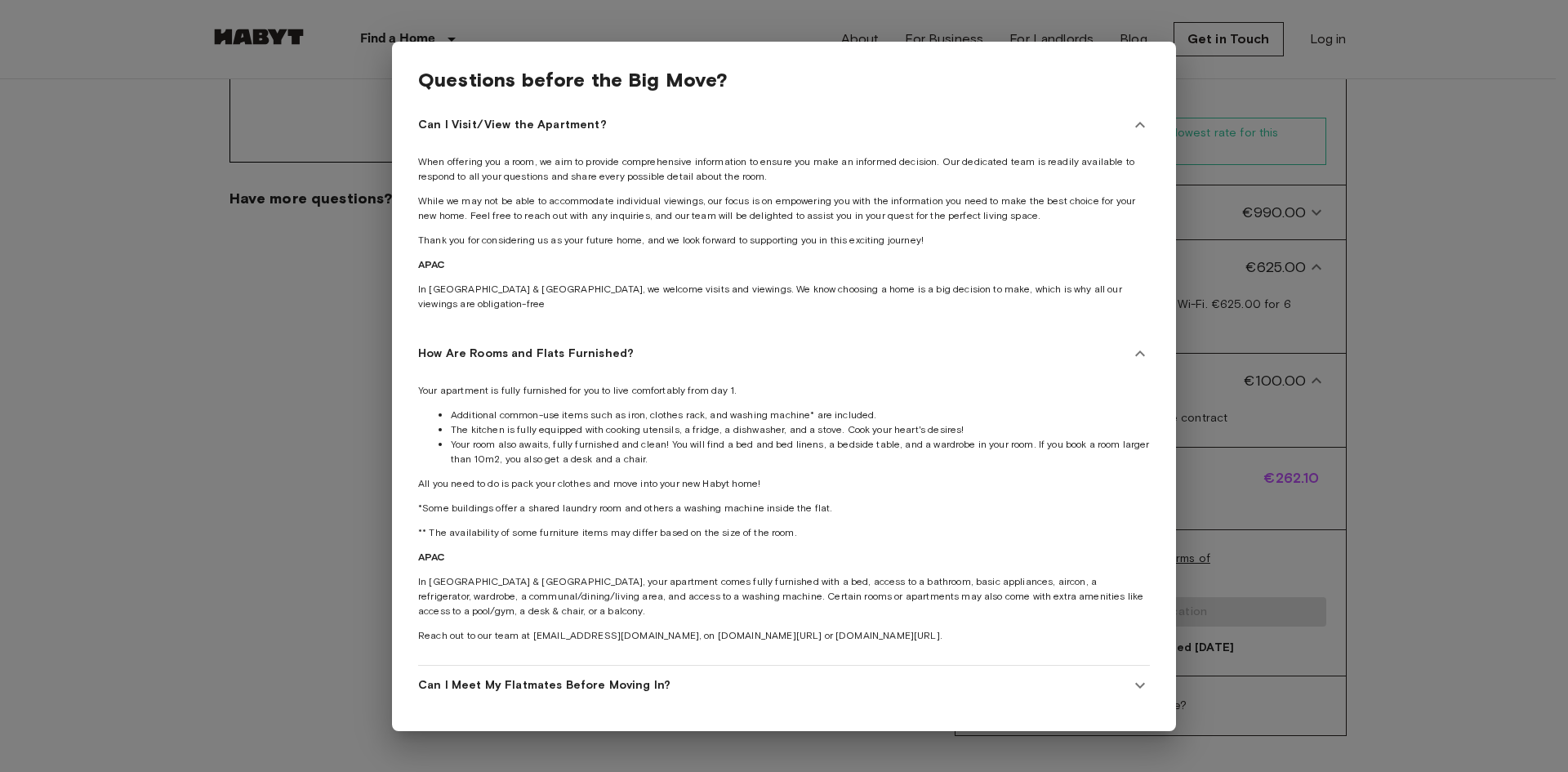
scroll to position [7, 0]
click at [688, 677] on div "Can I Meet My Flatmates Before Moving In?" at bounding box center [774, 685] width 713 height 16
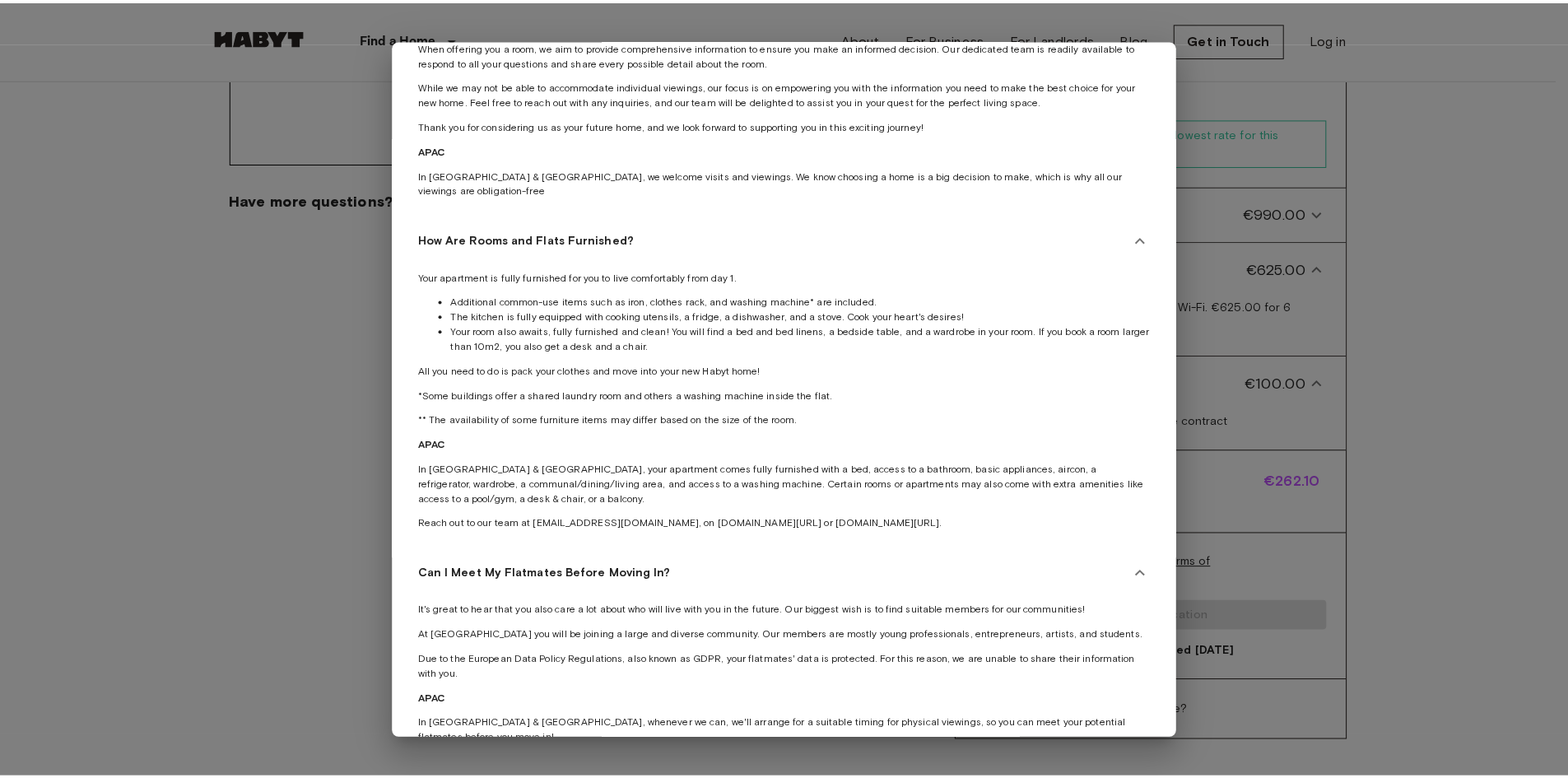
scroll to position [169, 0]
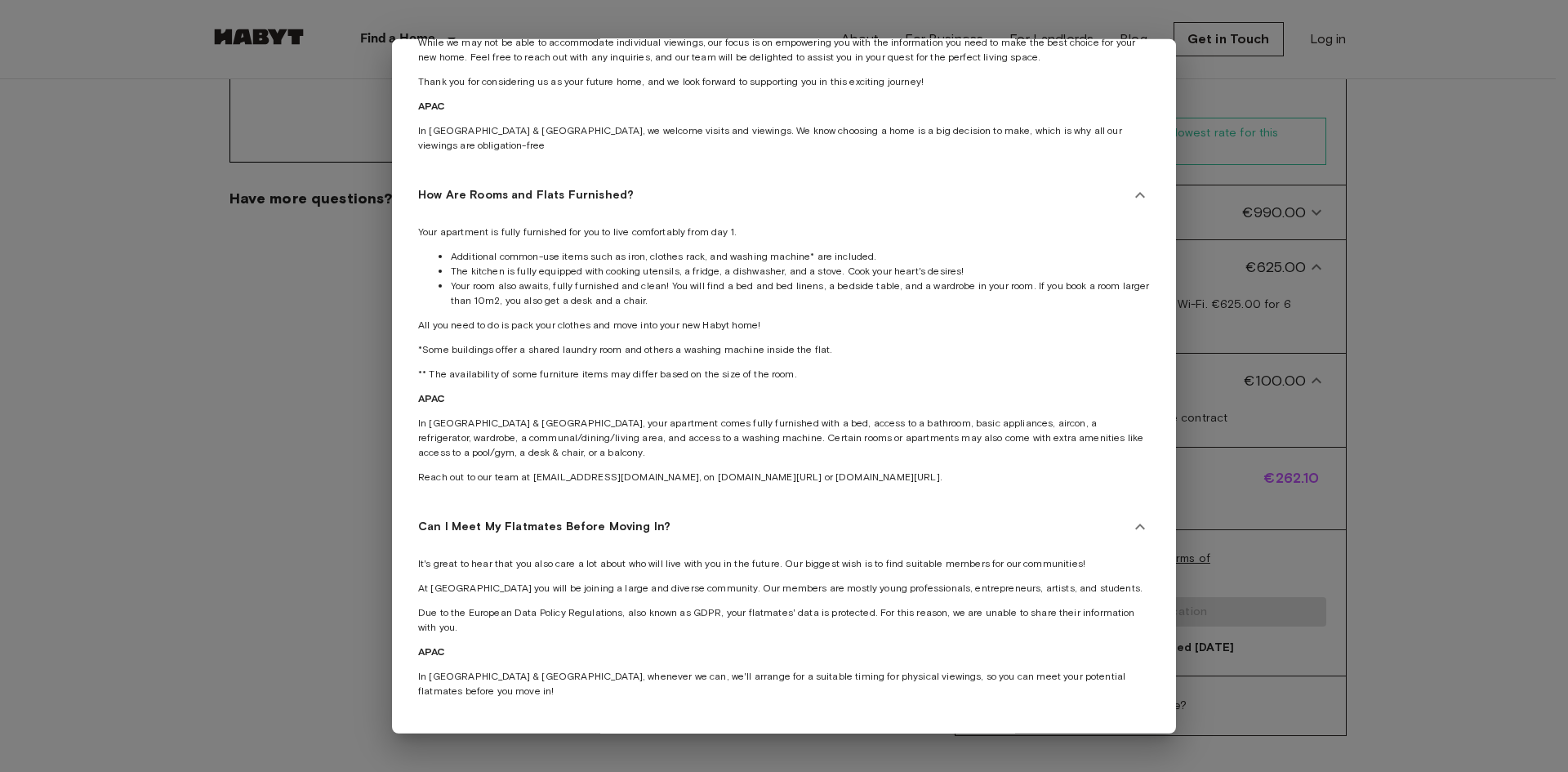
click at [359, 566] on div at bounding box center [784, 386] width 1568 height 772
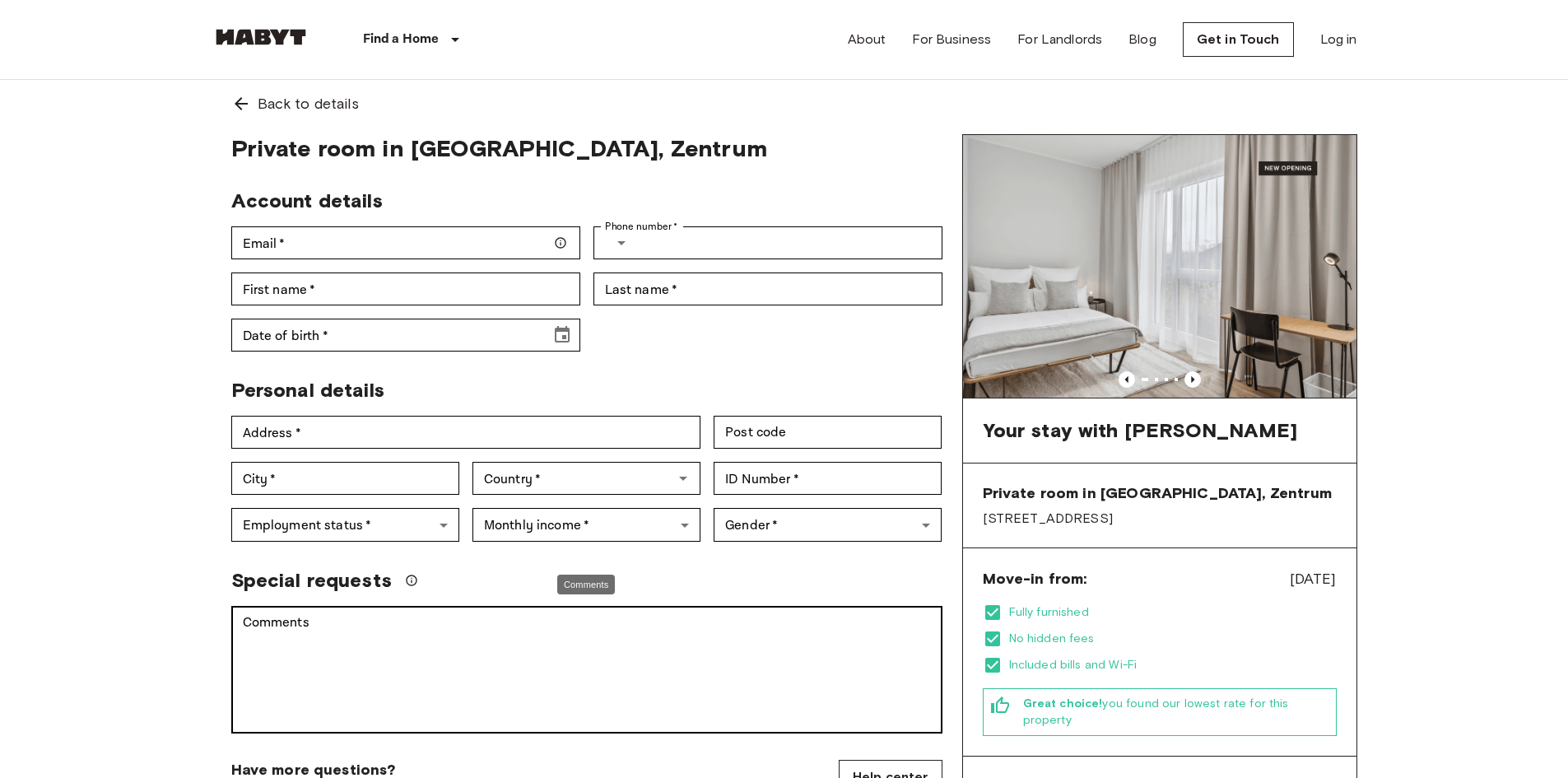
scroll to position [0, 0]
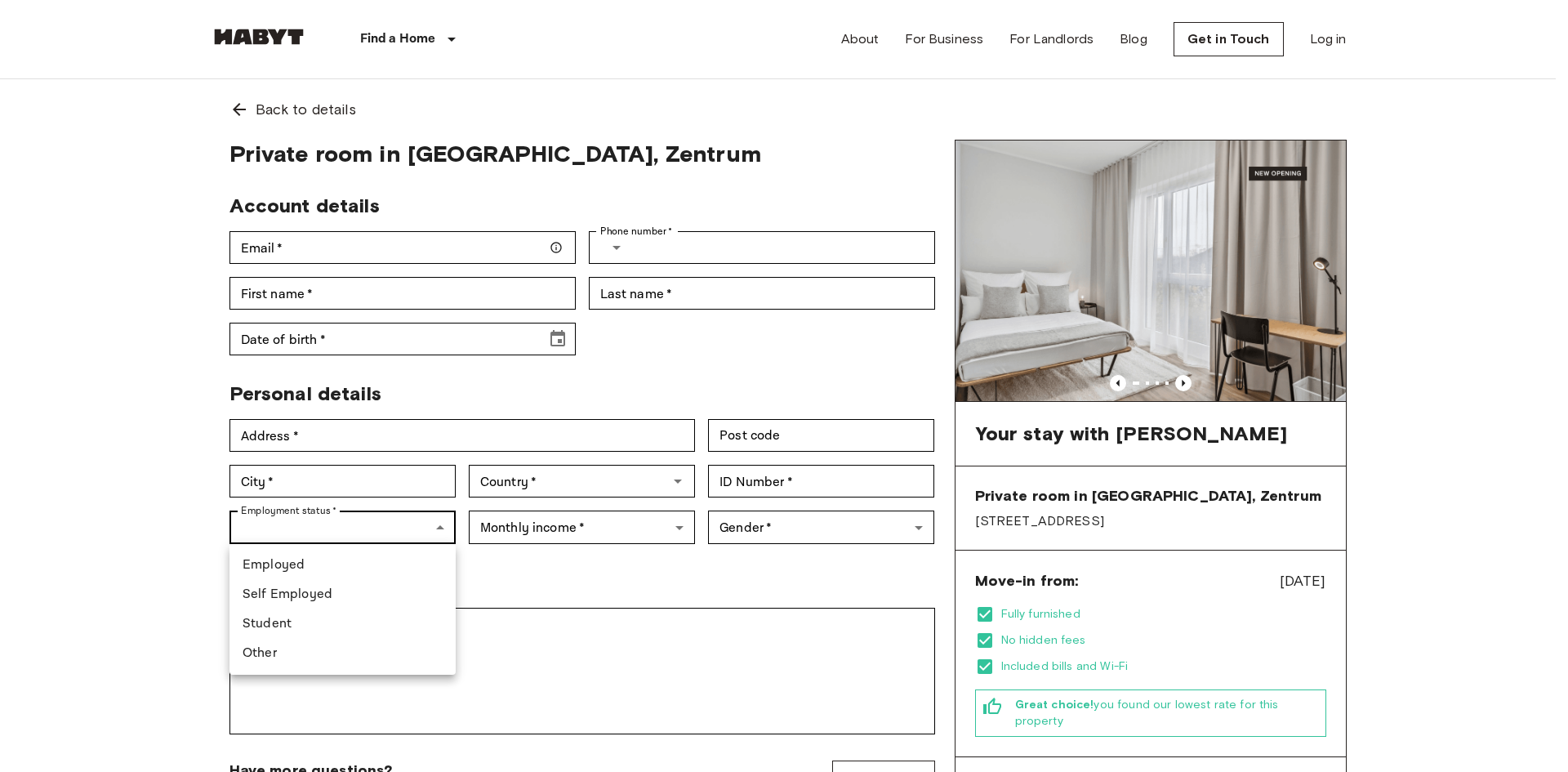
click at [383, 649] on li "Other" at bounding box center [342, 653] width 226 height 29
type input "*****"
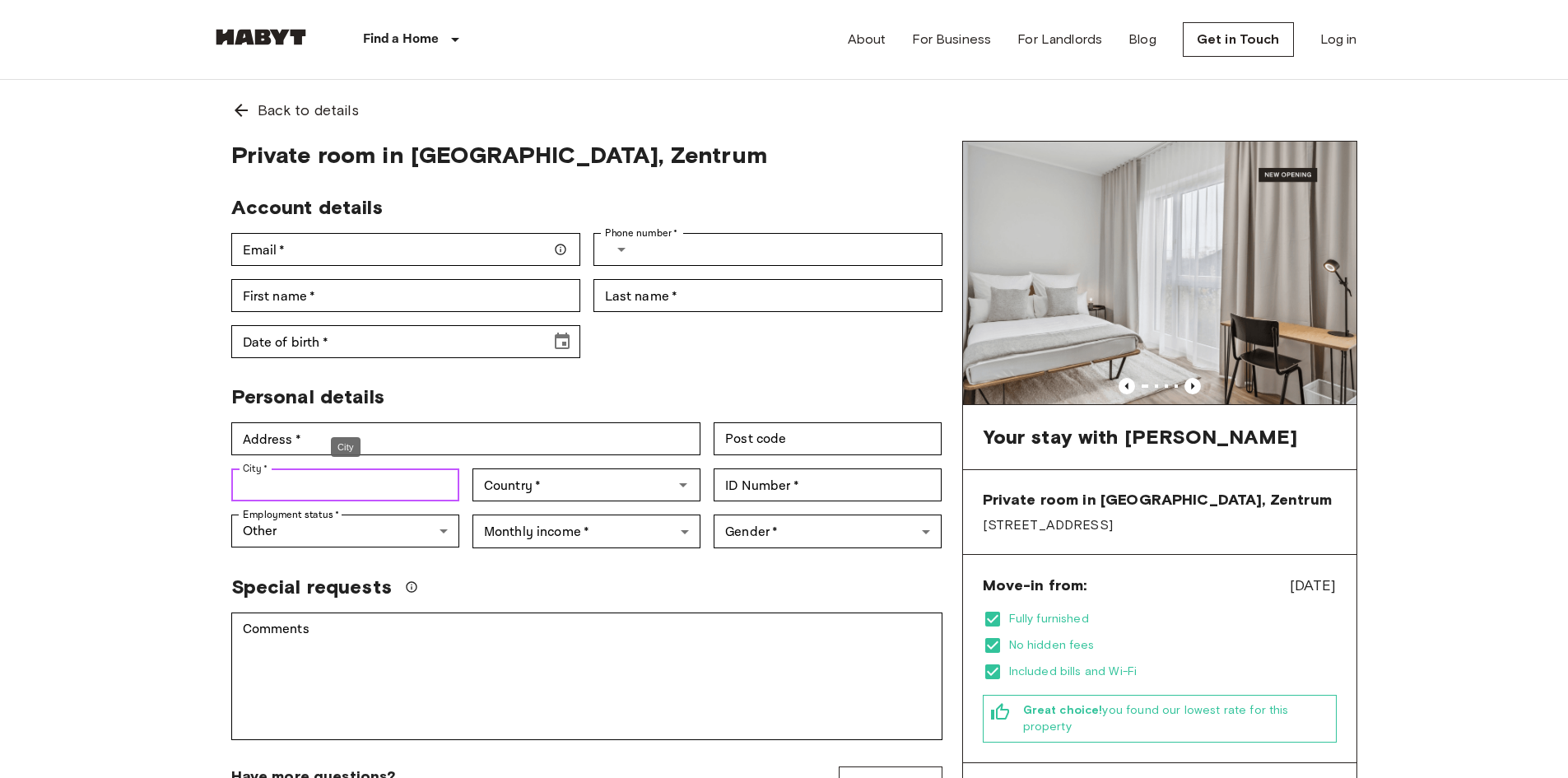
click at [440, 494] on input "City   *" at bounding box center [344, 485] width 228 height 33
click at [483, 576] on div "Special requests" at bounding box center [587, 587] width 712 height 25
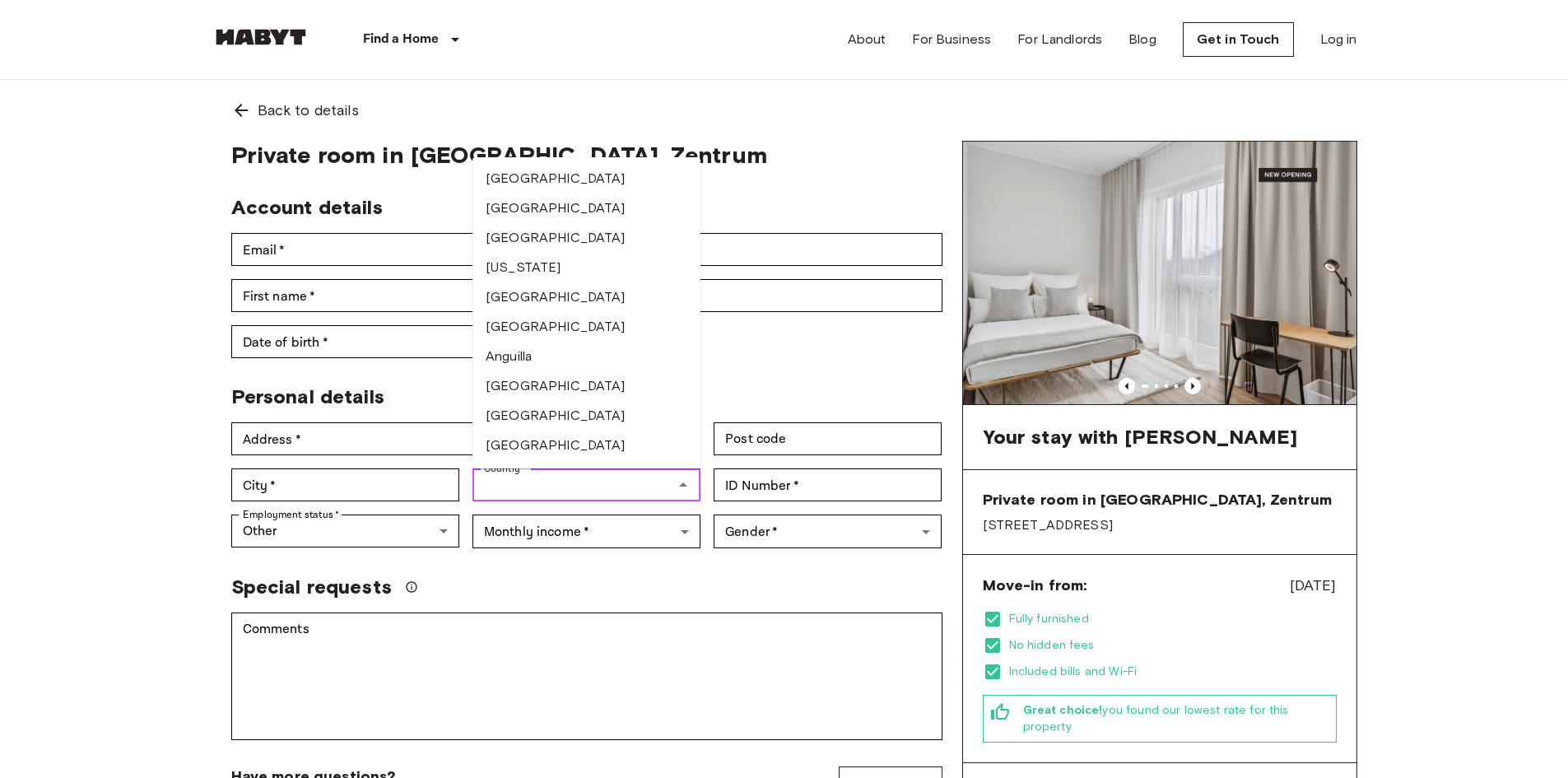
click at [563, 496] on input "Country   *" at bounding box center [573, 485] width 191 height 23
click at [610, 568] on div "Special requests" at bounding box center [580, 580] width 724 height 38
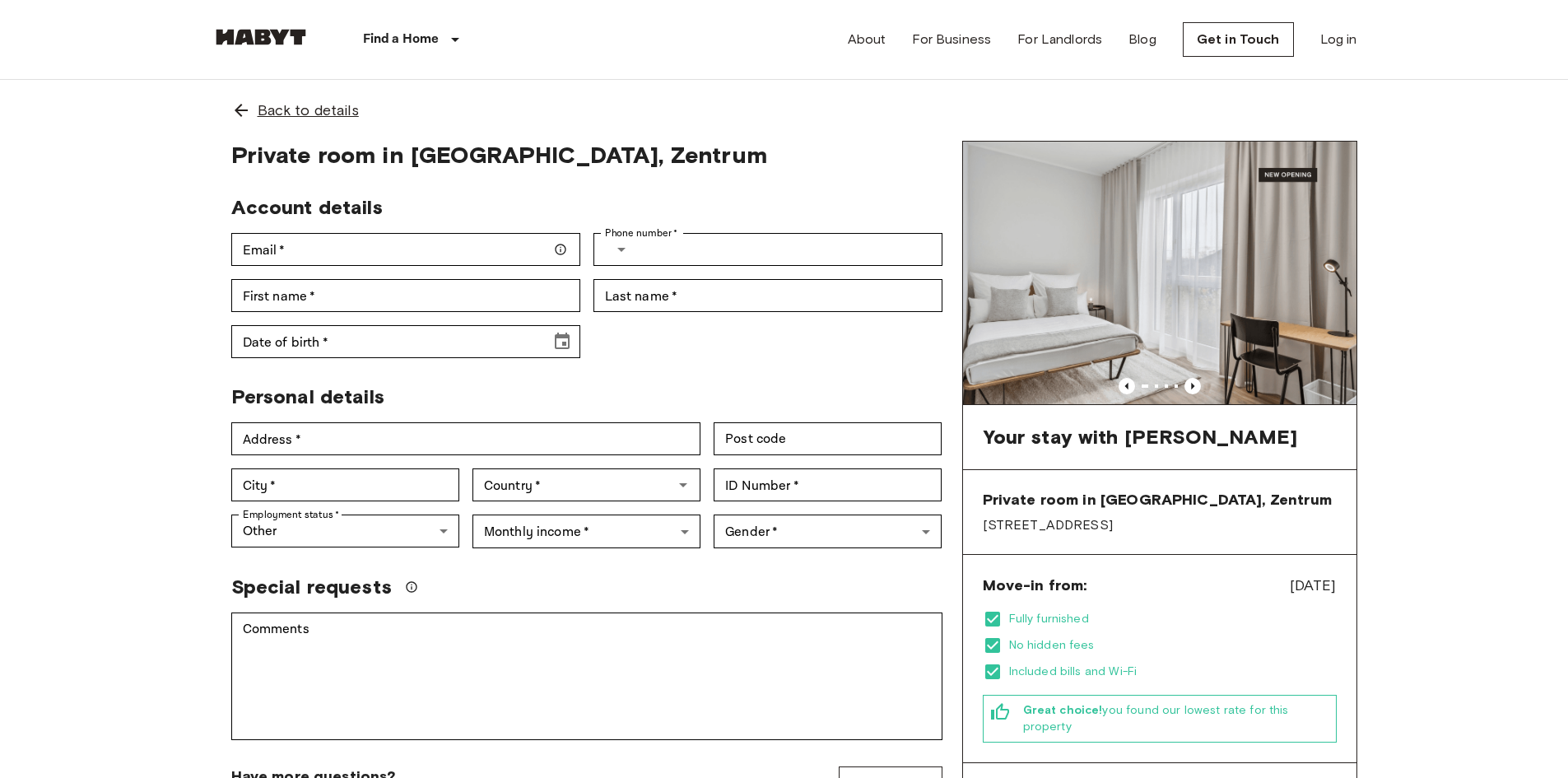
click at [339, 113] on span "Back to details" at bounding box center [308, 110] width 101 height 22
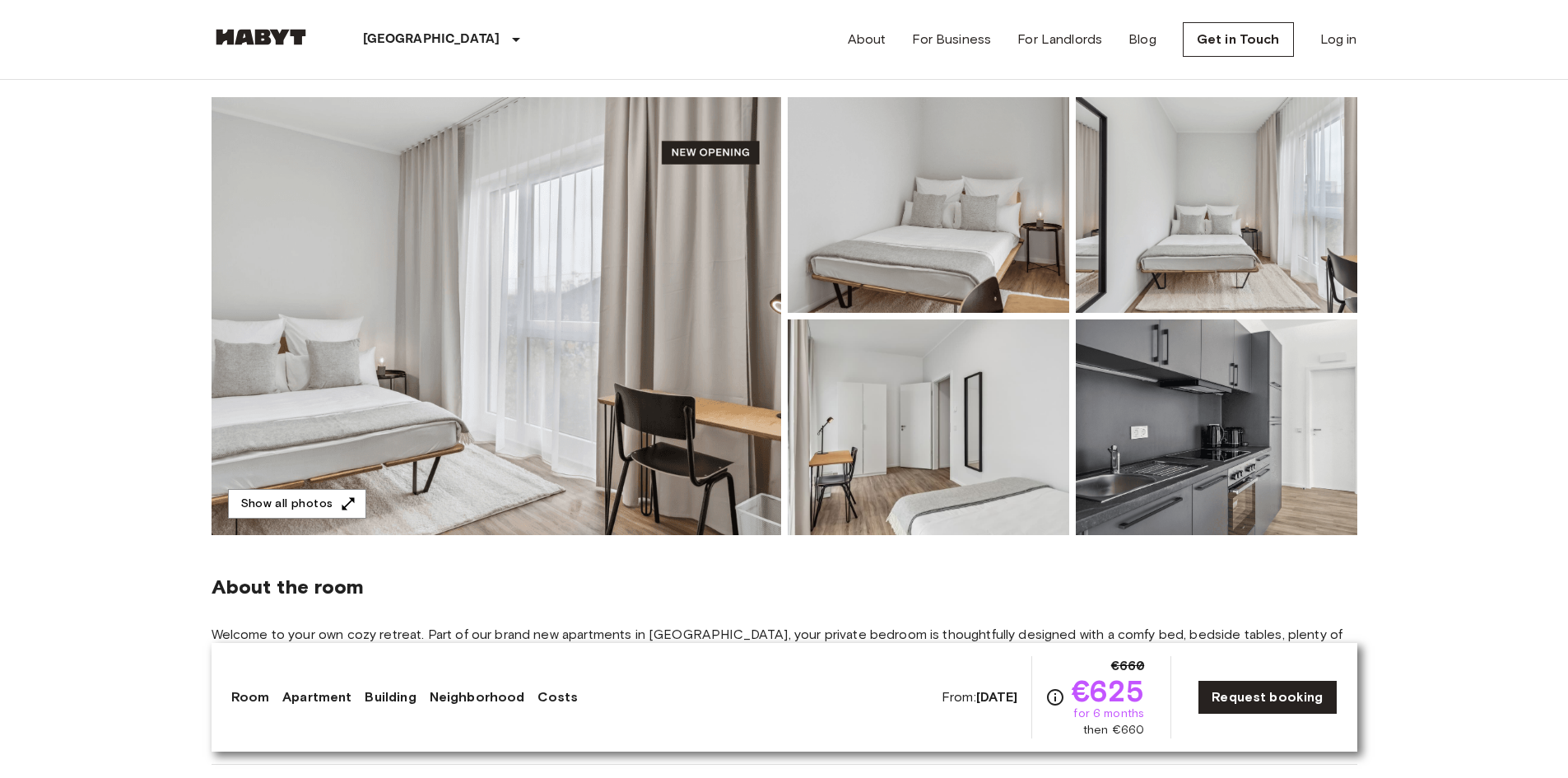
scroll to position [165, 0]
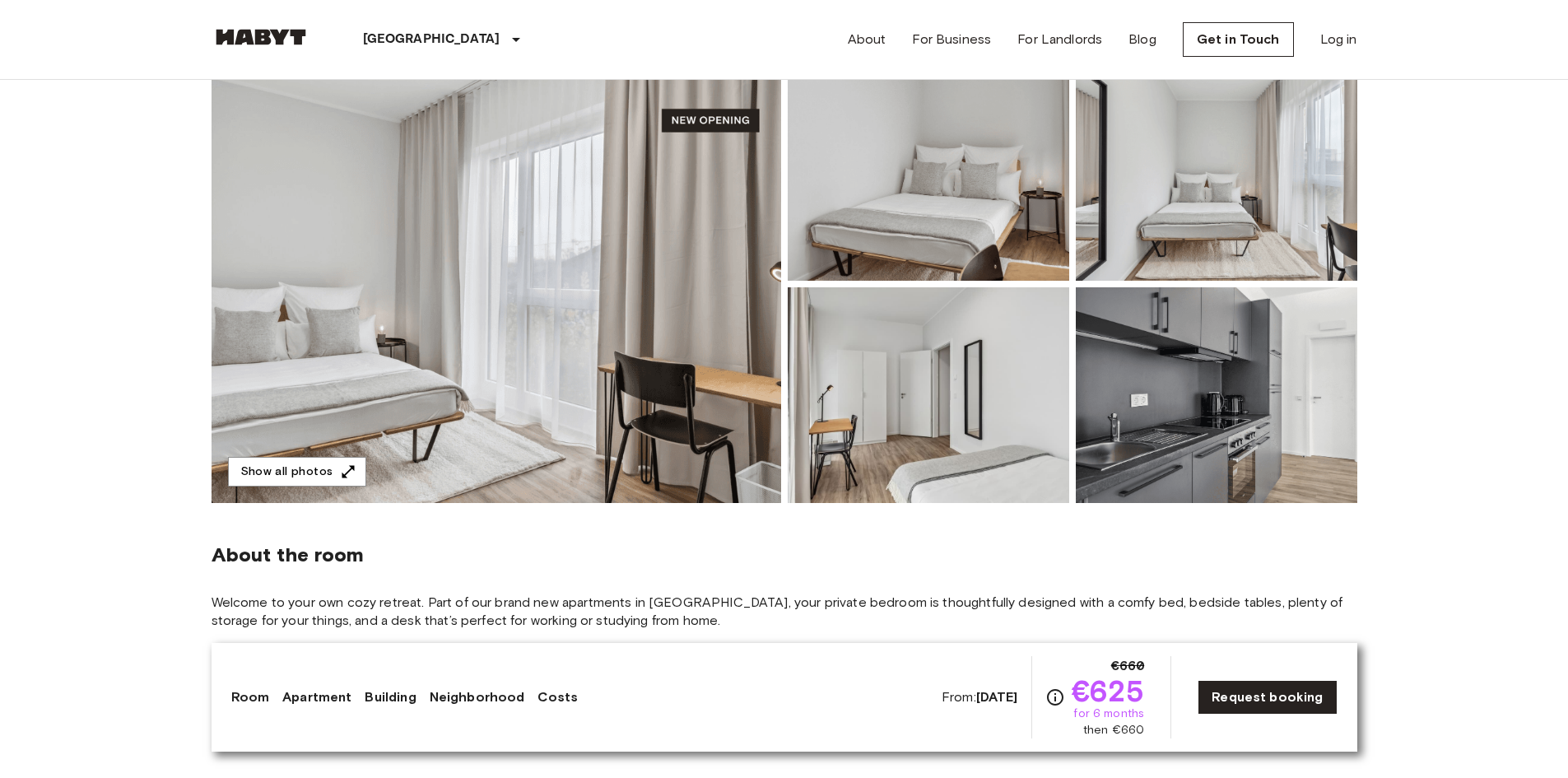
click at [611, 239] on img at bounding box center [497, 284] width 570 height 438
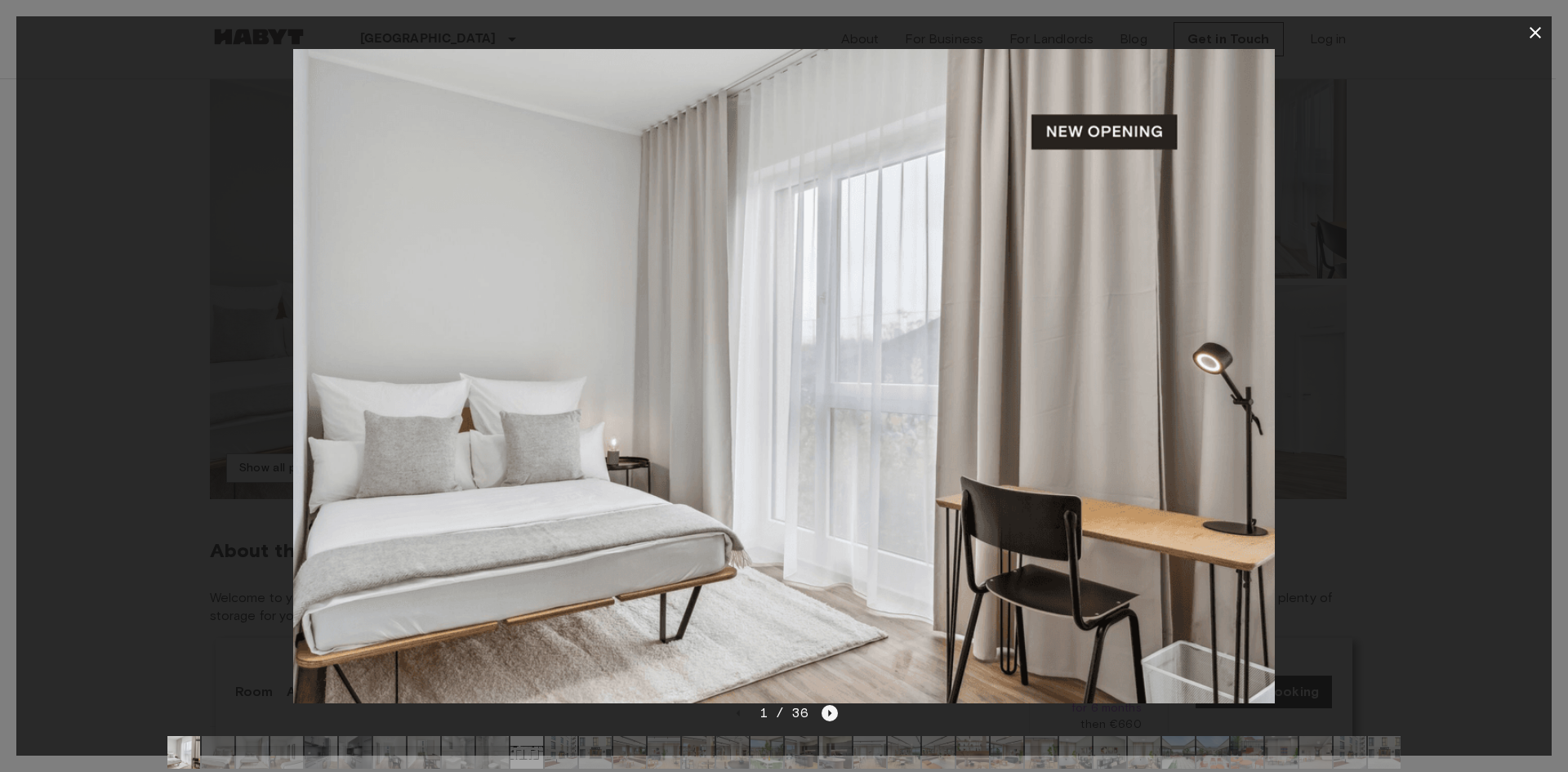
click at [826, 712] on icon "Next image" at bounding box center [829, 713] width 16 height 16
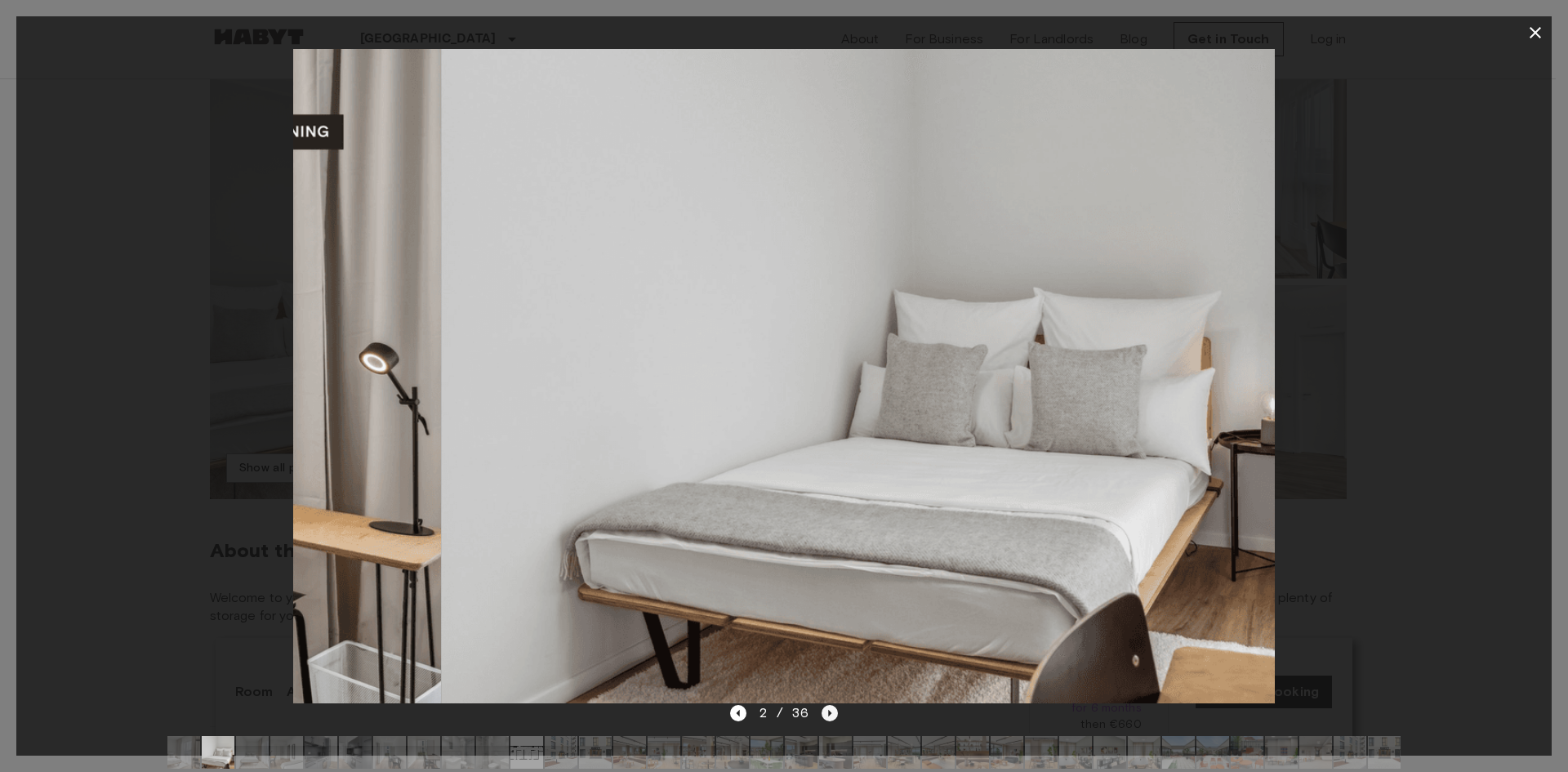
click at [826, 712] on icon "Next image" at bounding box center [829, 713] width 16 height 16
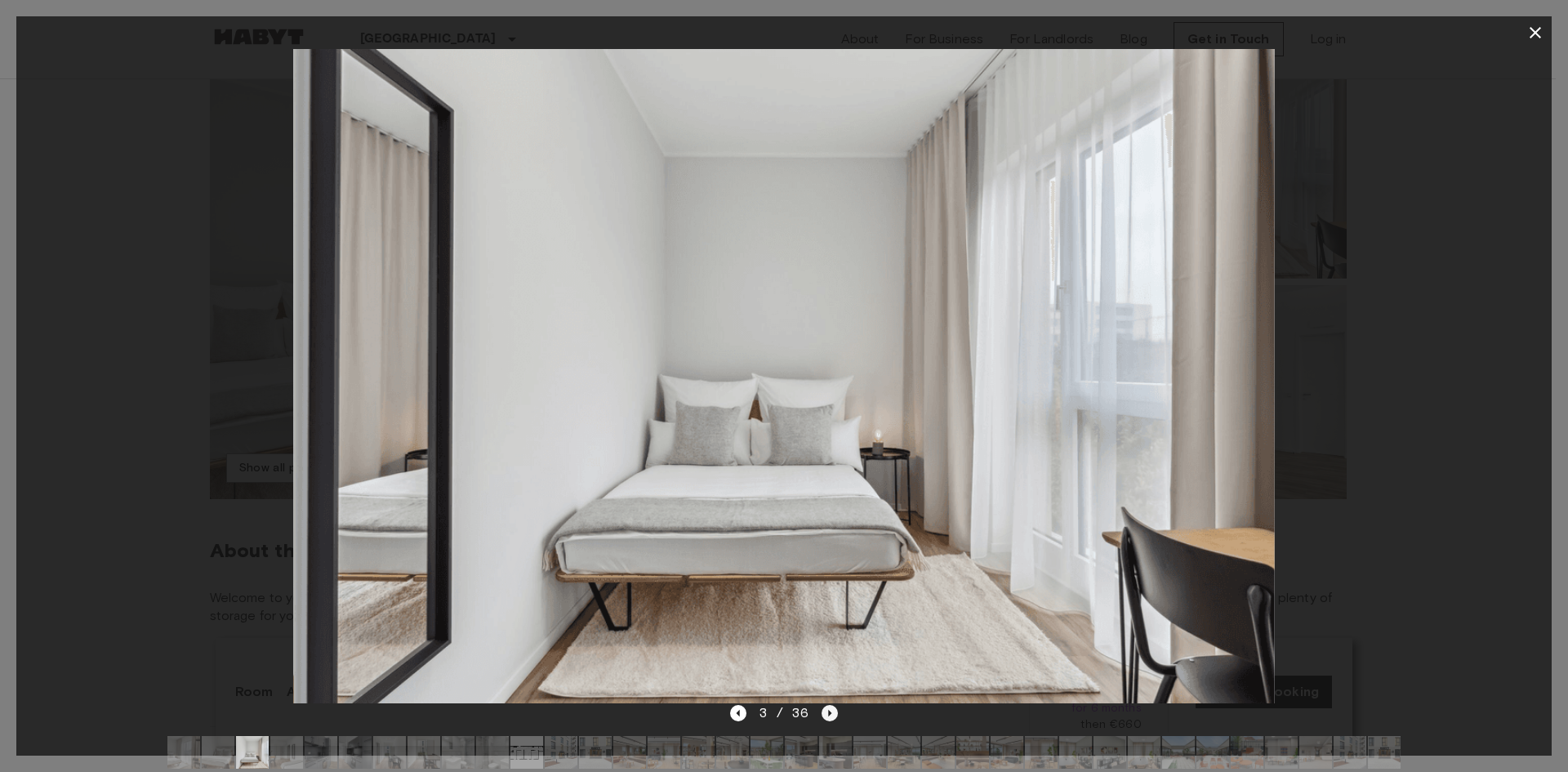
click at [827, 712] on icon "Next image" at bounding box center [829, 713] width 16 height 16
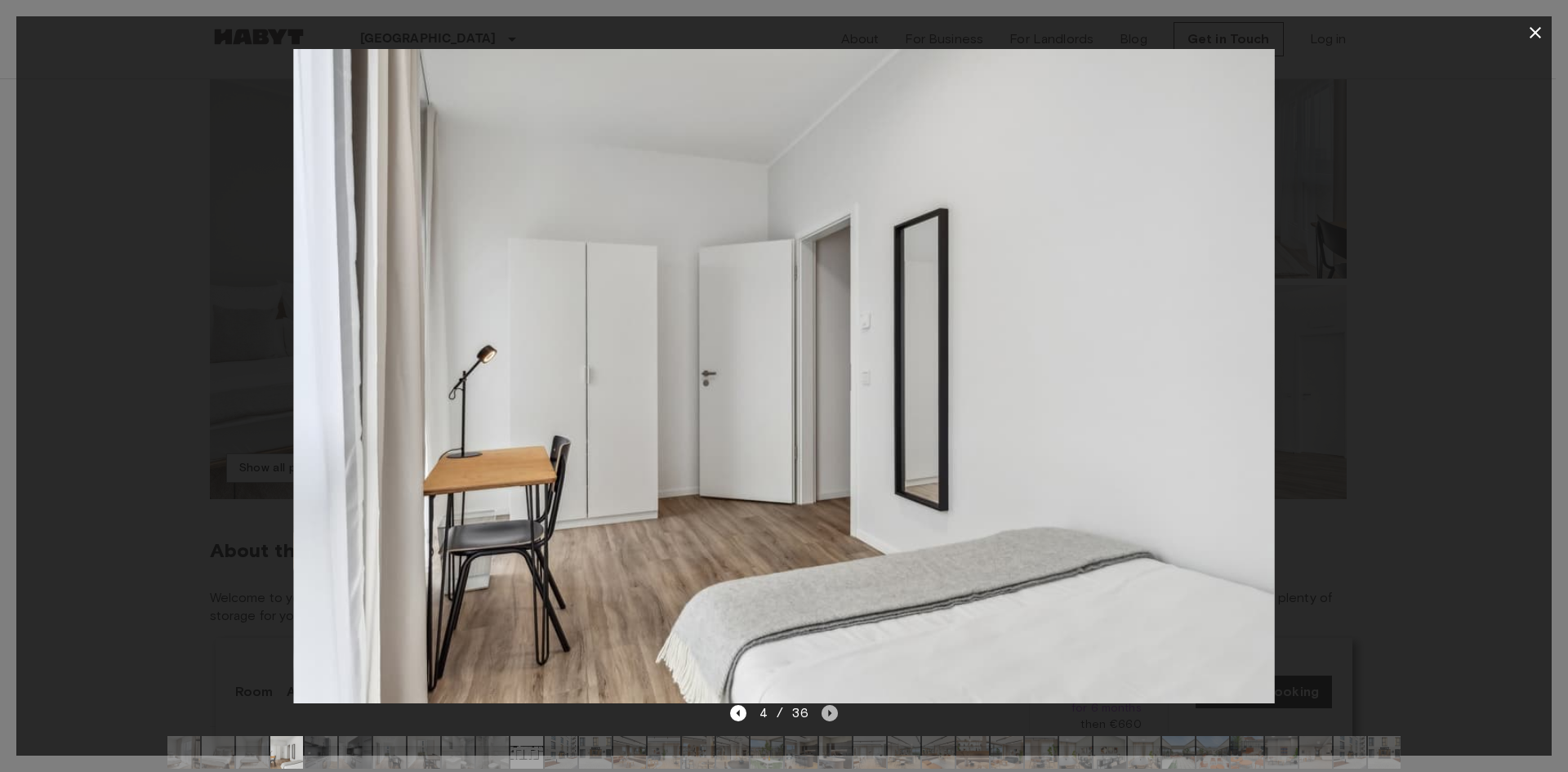
click at [827, 712] on icon "Next image" at bounding box center [829, 713] width 16 height 16
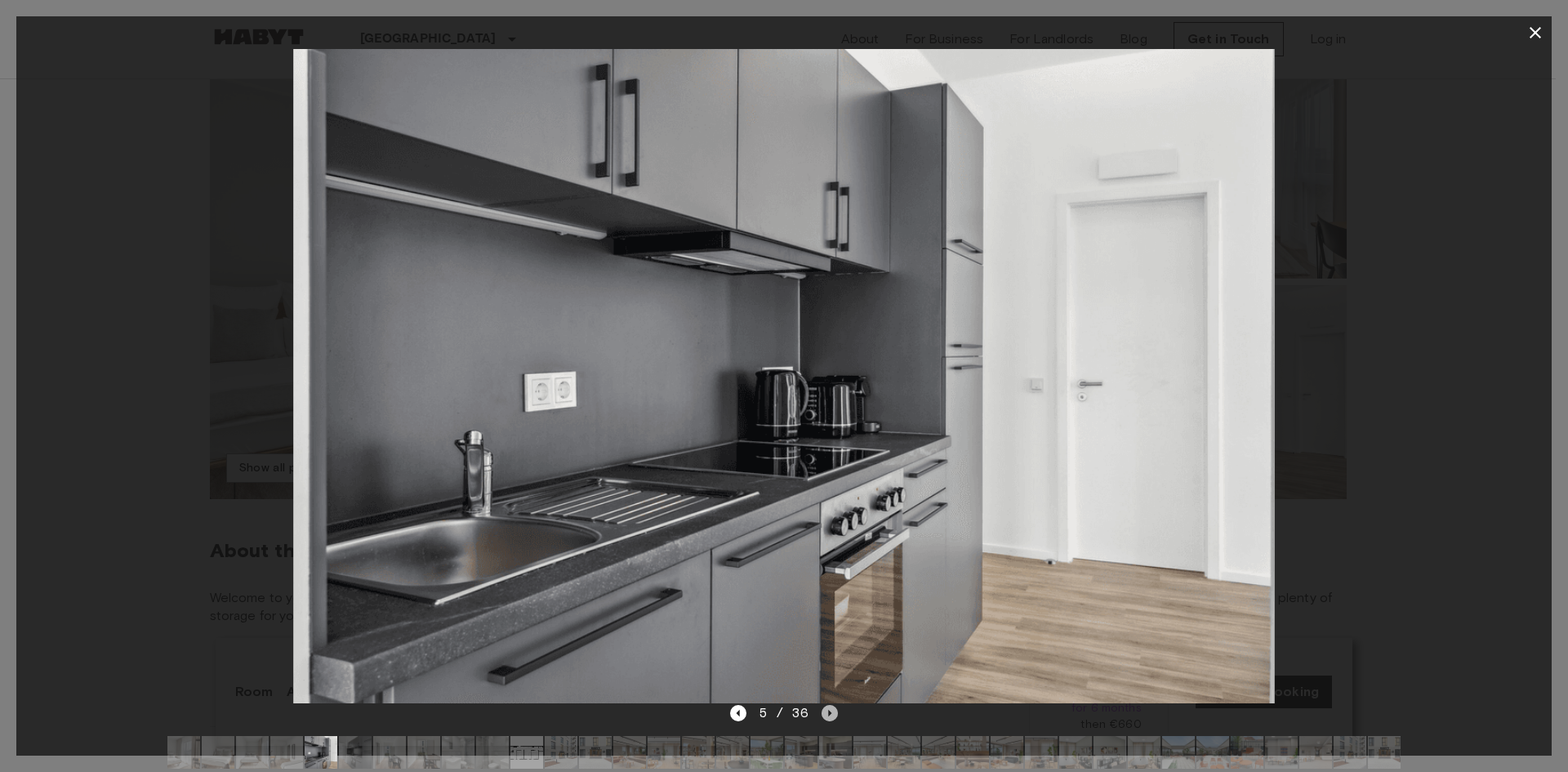
click at [827, 712] on icon "Next image" at bounding box center [829, 713] width 16 height 16
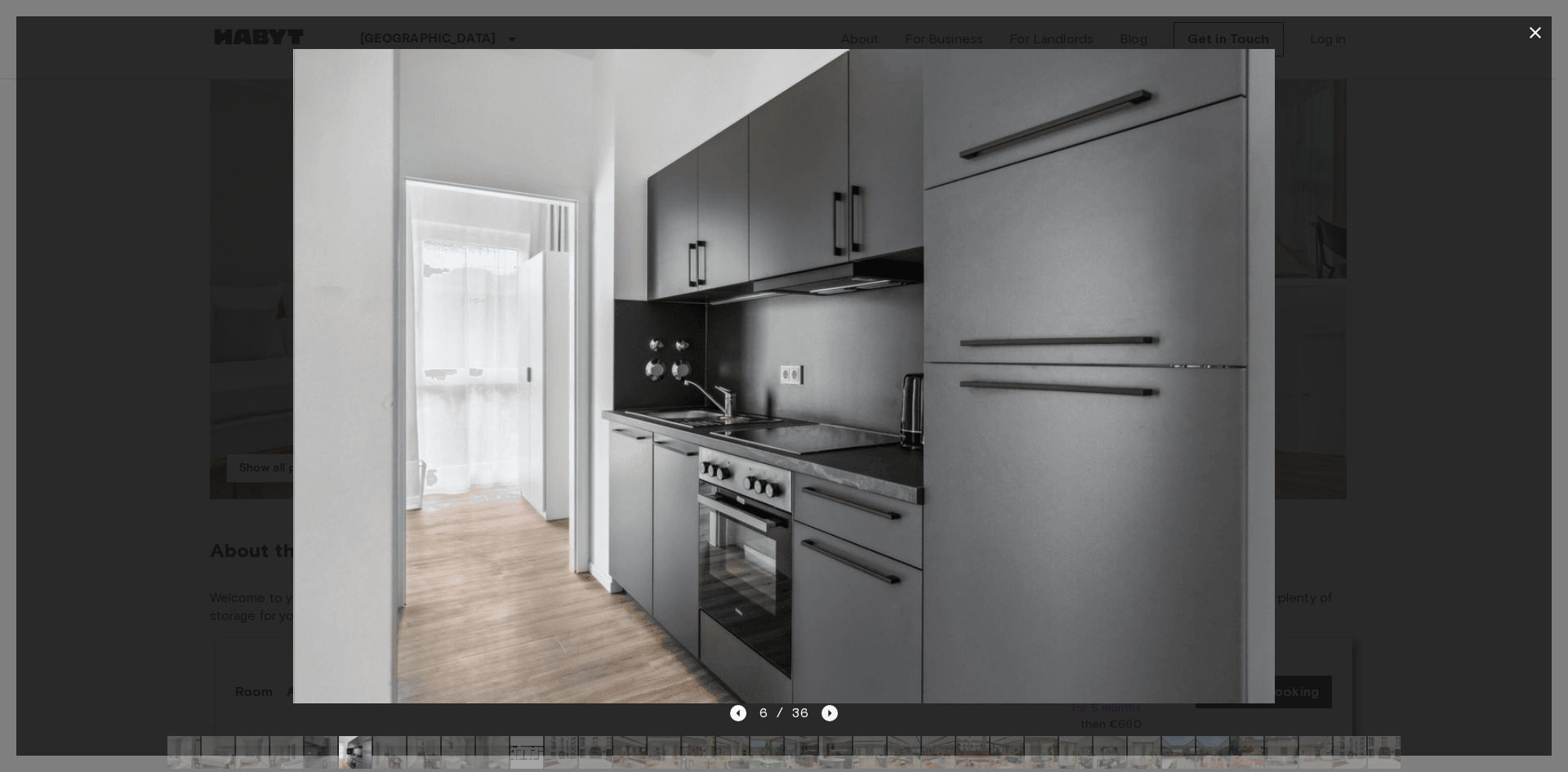
click at [827, 712] on icon "Next image" at bounding box center [829, 713] width 16 height 16
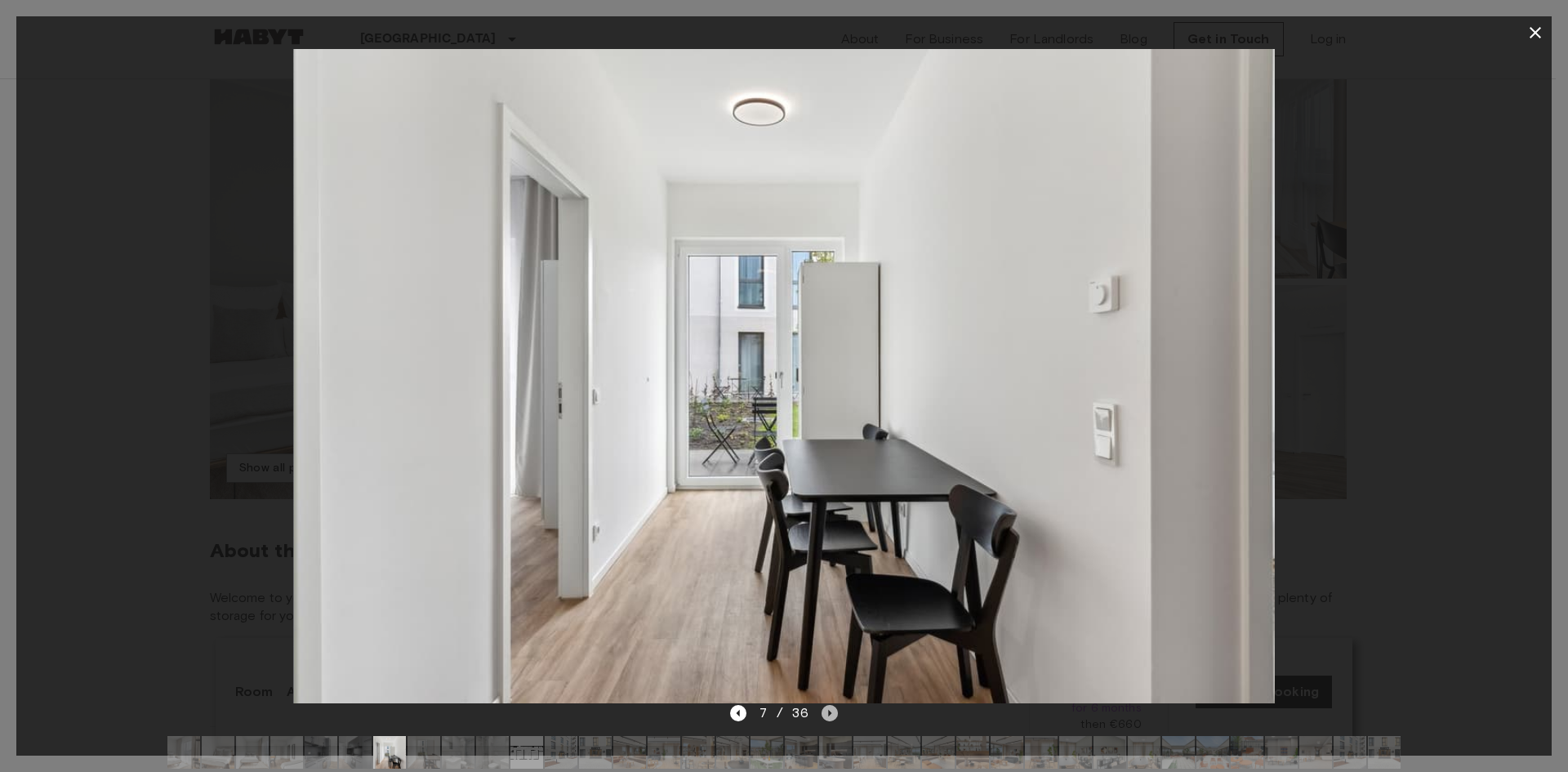
click at [827, 712] on icon "Next image" at bounding box center [829, 713] width 16 height 16
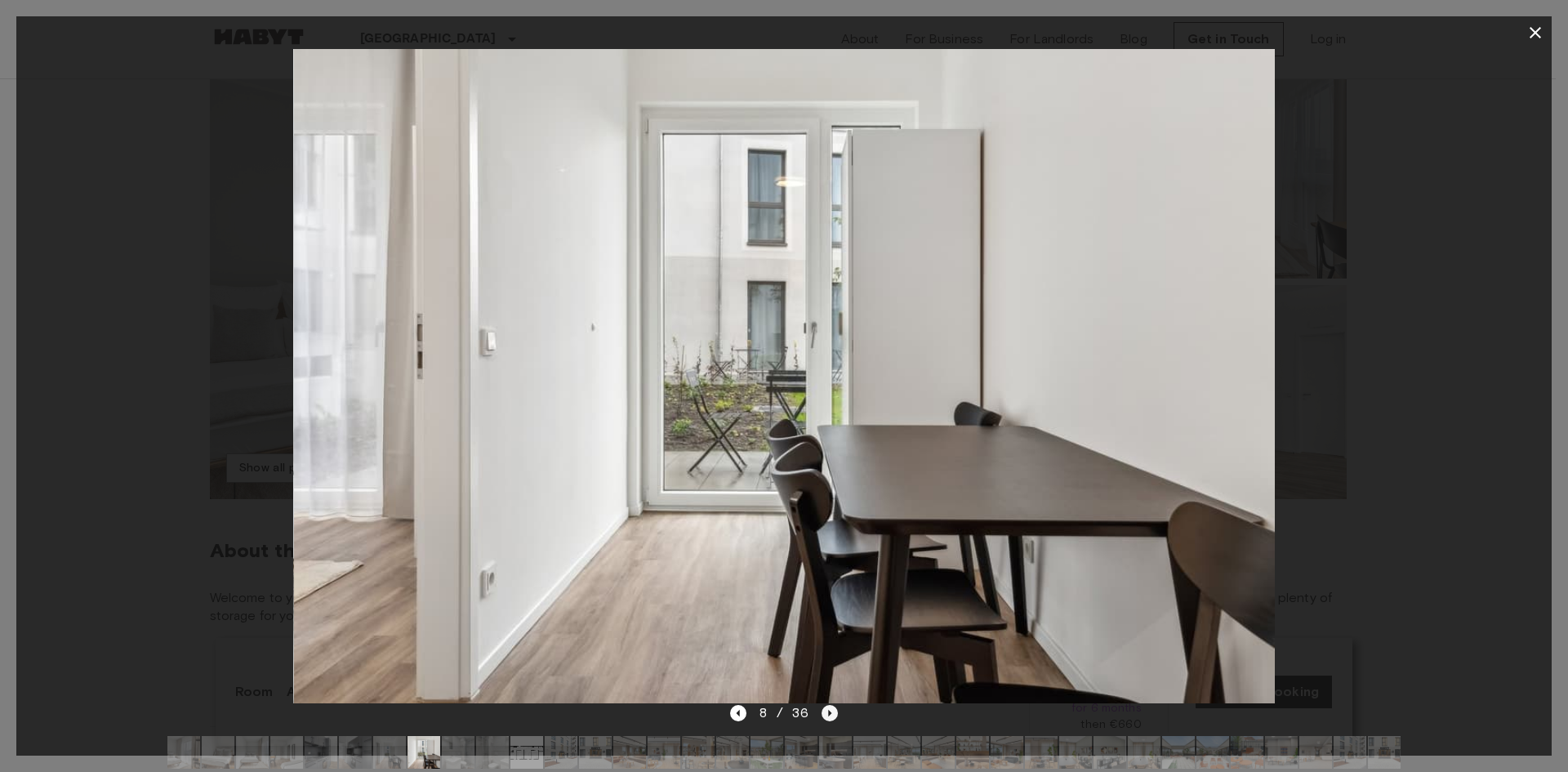
click at [827, 712] on icon "Next image" at bounding box center [829, 713] width 16 height 16
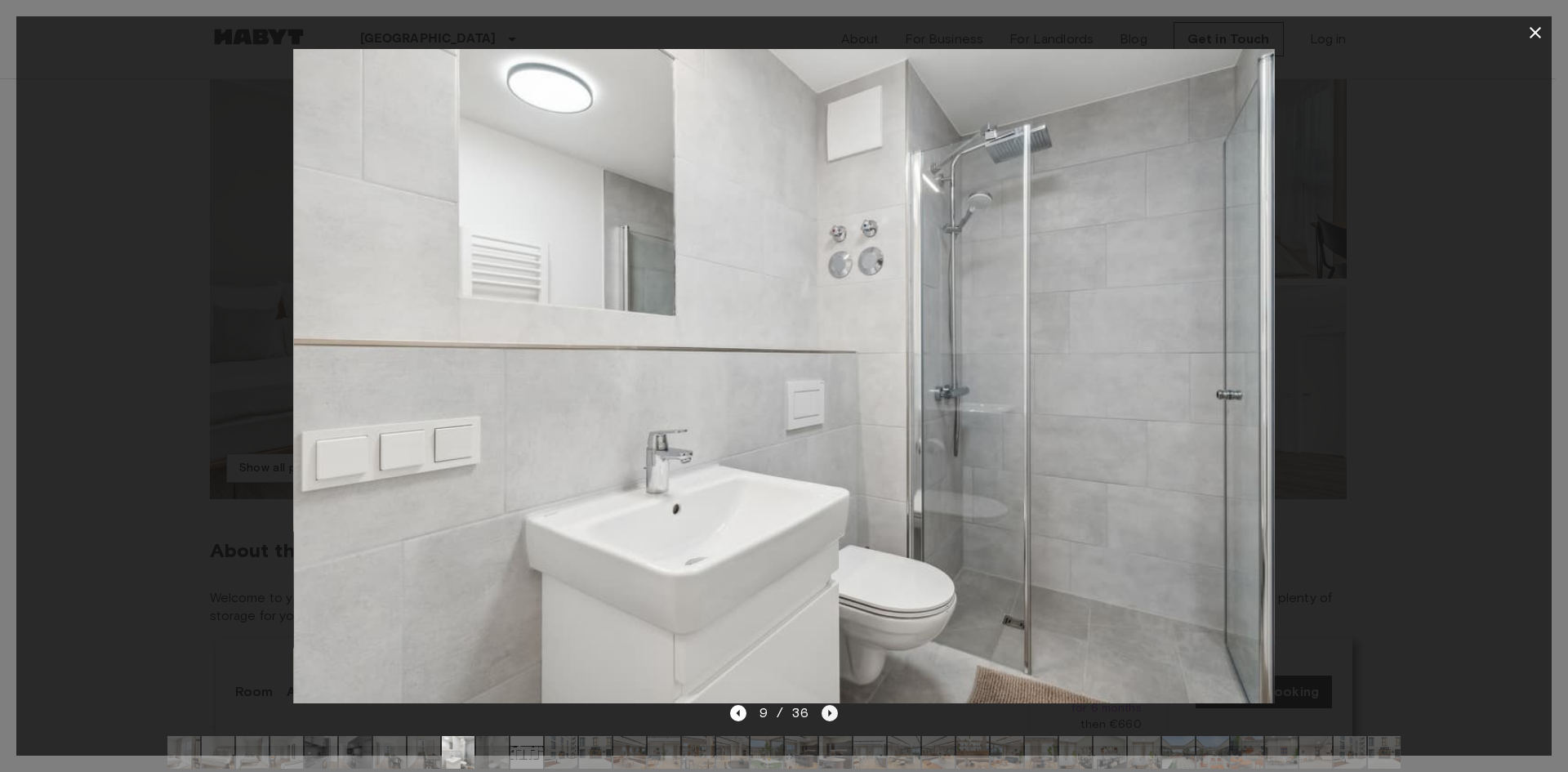
click at [827, 712] on icon "Next image" at bounding box center [829, 713] width 16 height 16
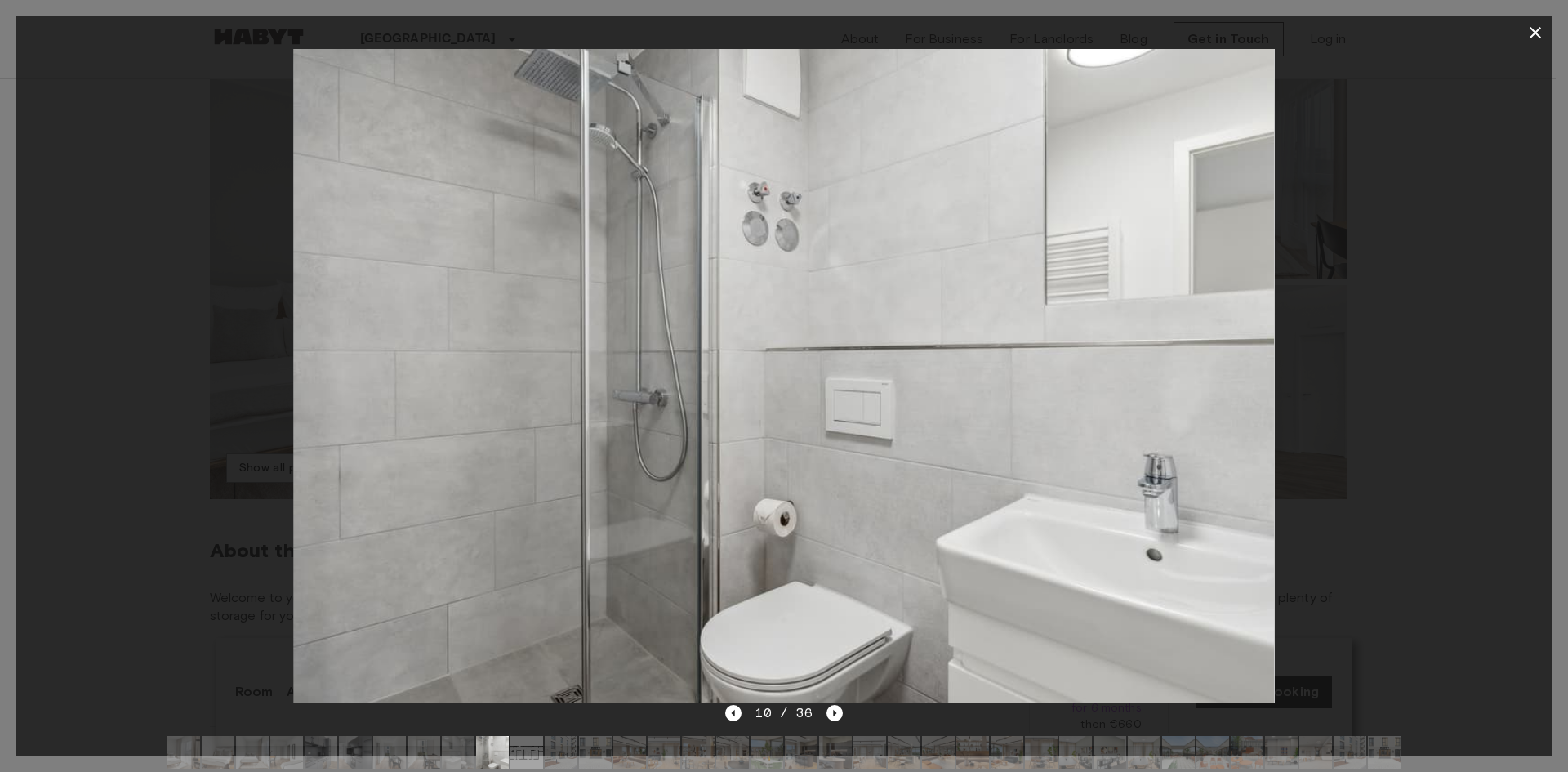
click at [1402, 456] on div at bounding box center [783, 376] width 1535 height 655
click at [1533, 20] on button "button" at bounding box center [1535, 32] width 33 height 33
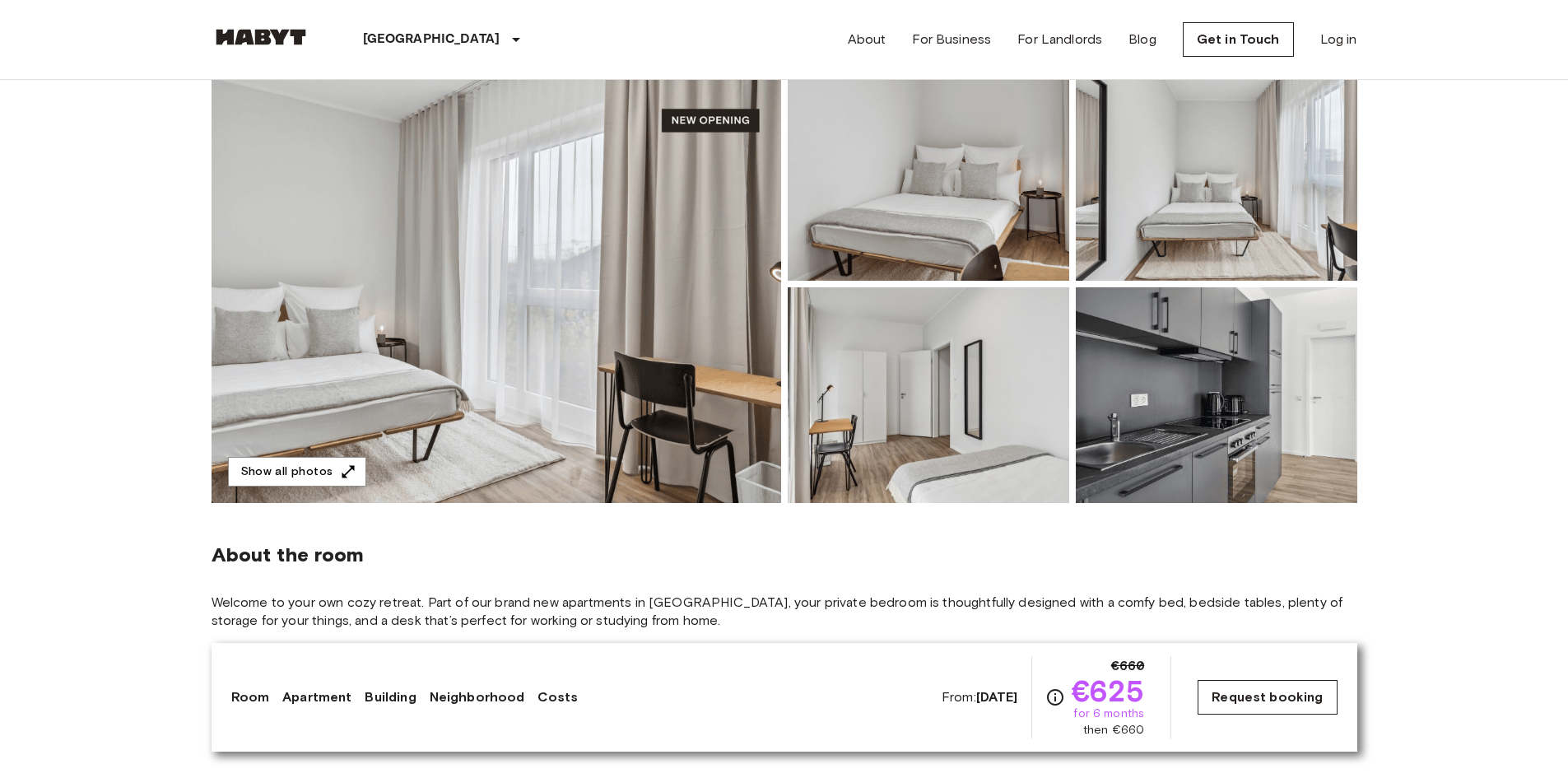
click at [1267, 691] on link "Request booking" at bounding box center [1267, 698] width 139 height 35
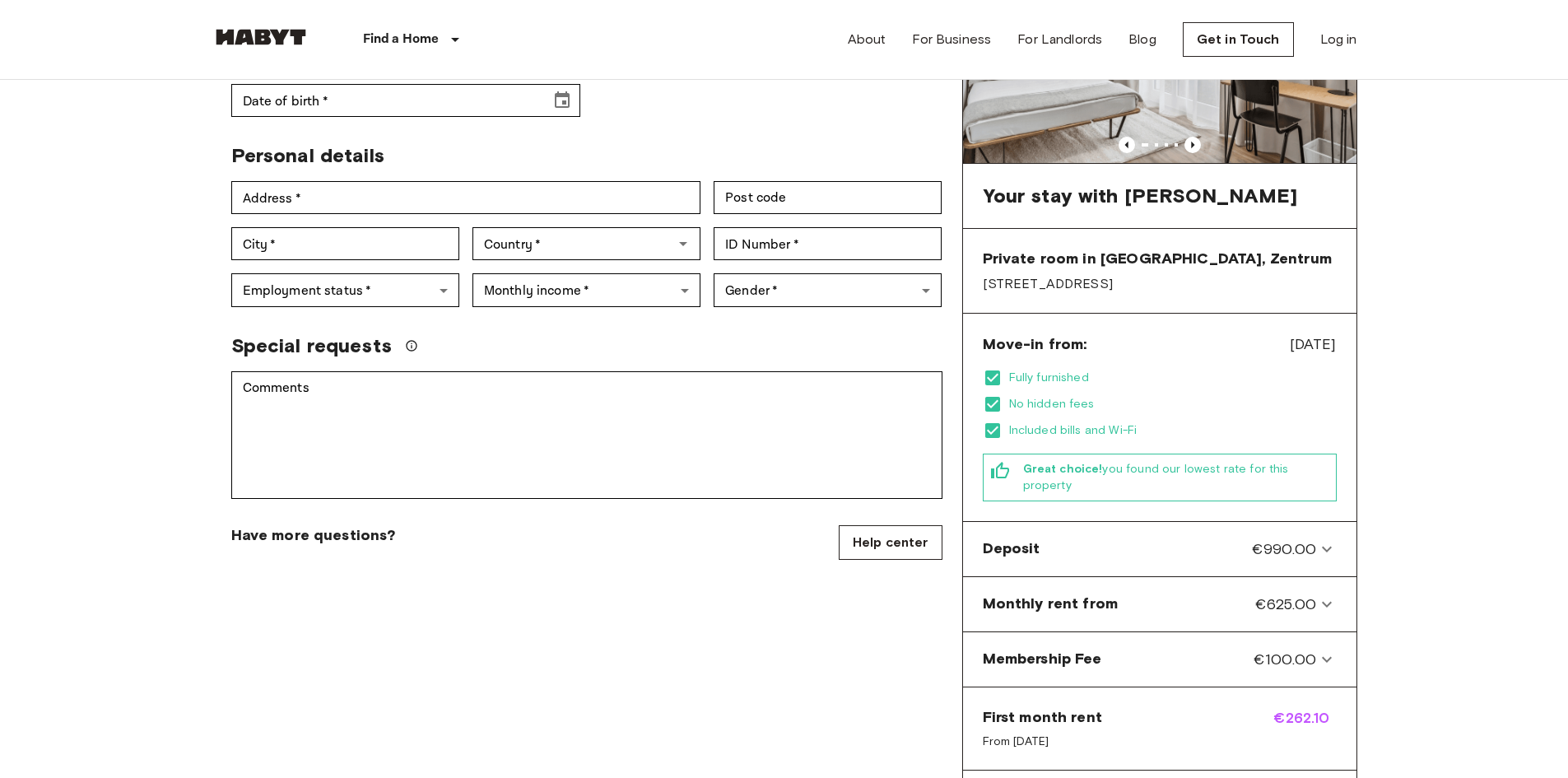
scroll to position [247, 0]
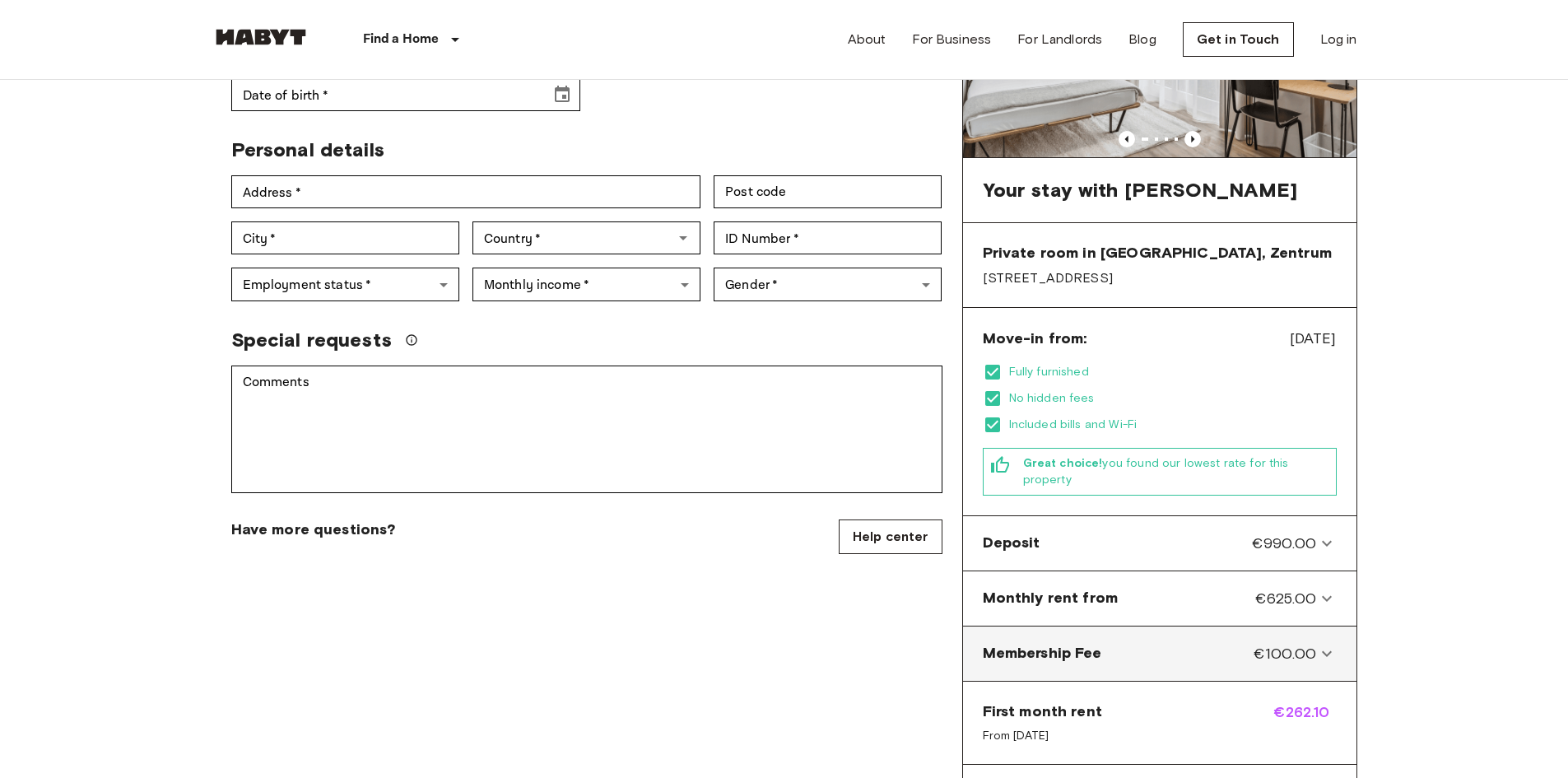
click at [1292, 643] on span "€100.00" at bounding box center [1285, 653] width 62 height 22
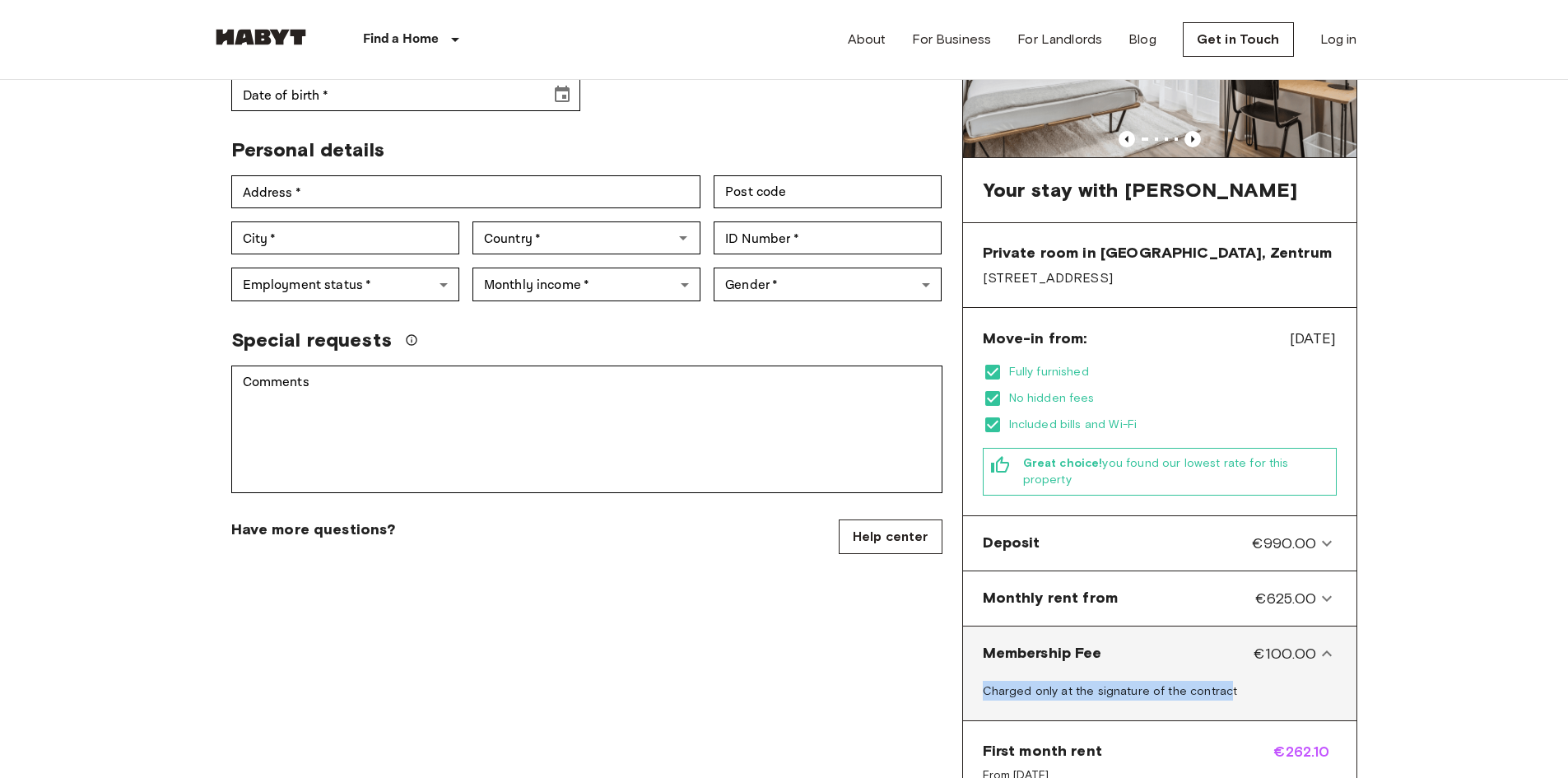
drag, startPoint x: 1039, startPoint y: 681, endPoint x: 1220, endPoint y: 680, distance: 181.0
click at [1220, 684] on span "Charged only at the signature of the contract" at bounding box center [1111, 691] width 255 height 14
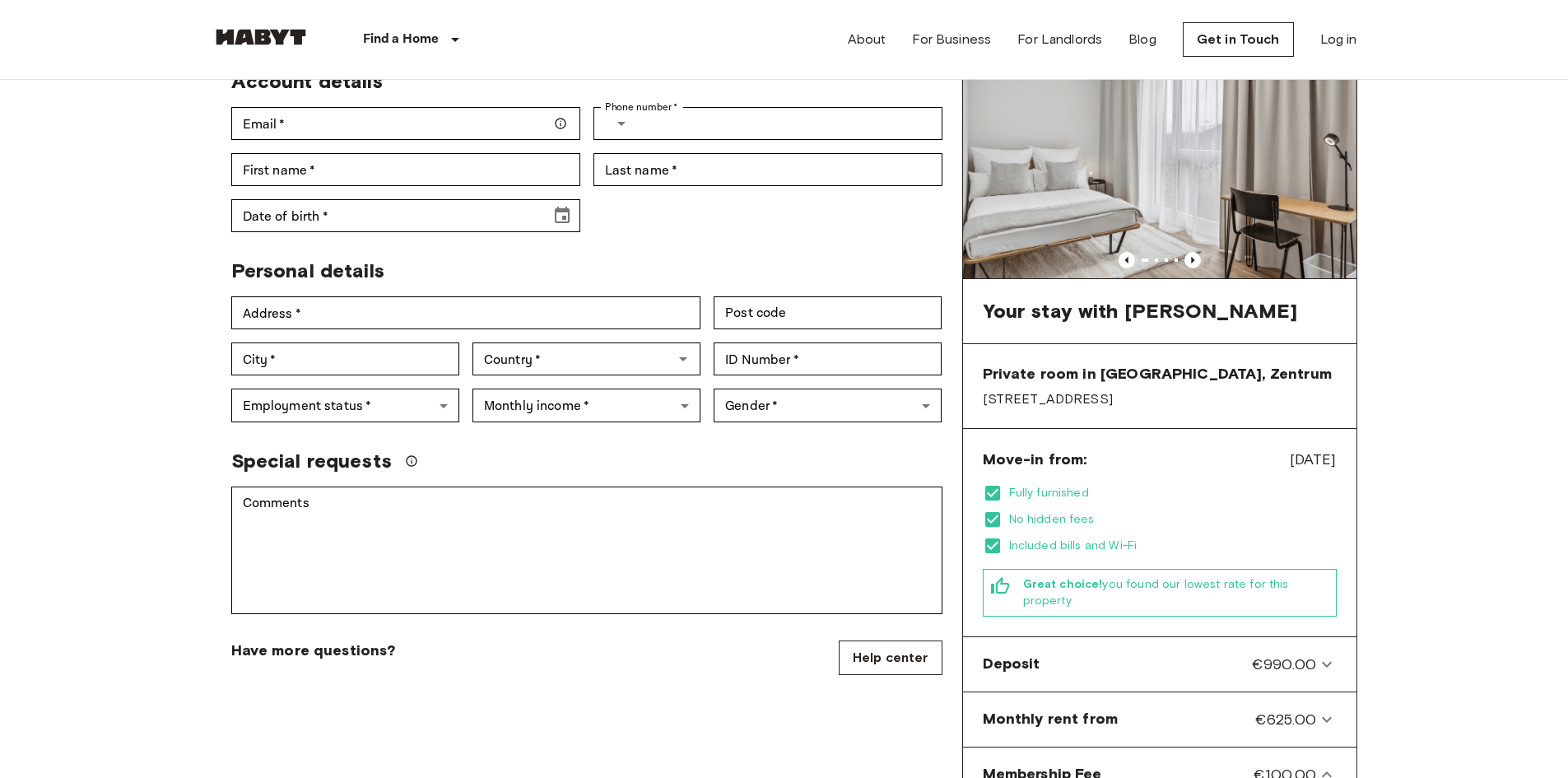
scroll to position [165, 0]
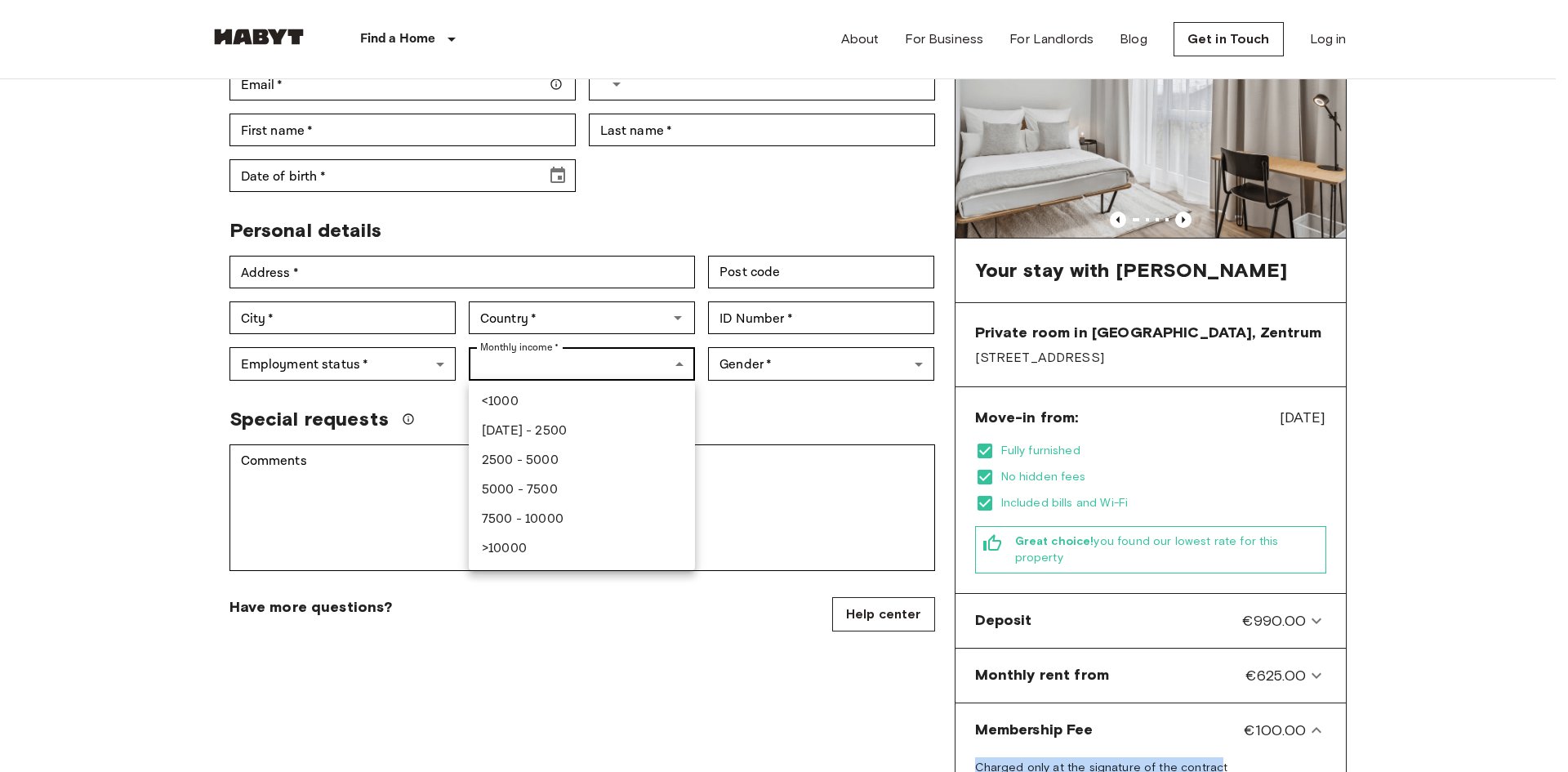
click at [639, 360] on div at bounding box center [784, 386] width 1568 height 772
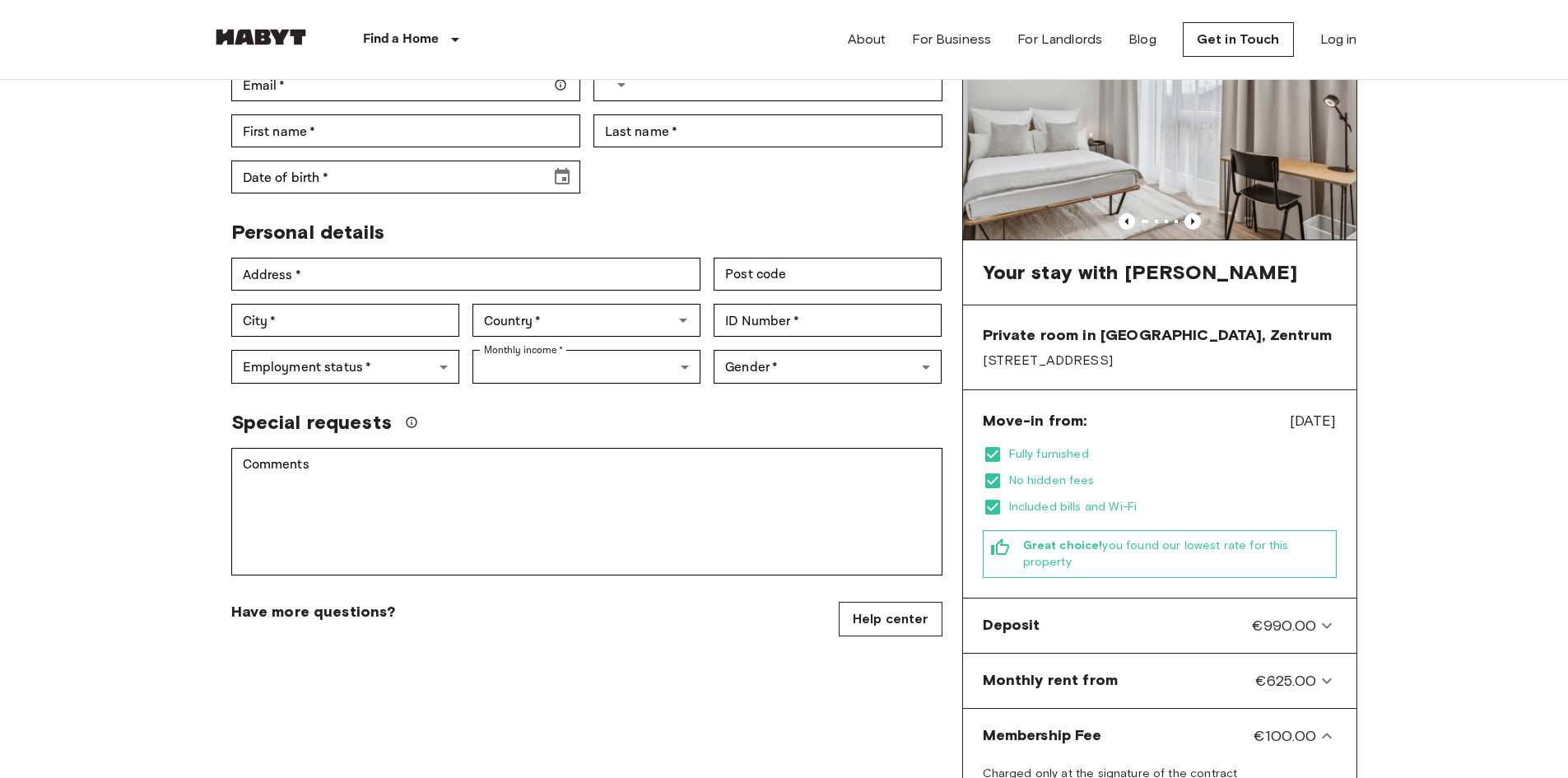
click at [767, 402] on div "Special requests" at bounding box center [580, 416] width 724 height 38
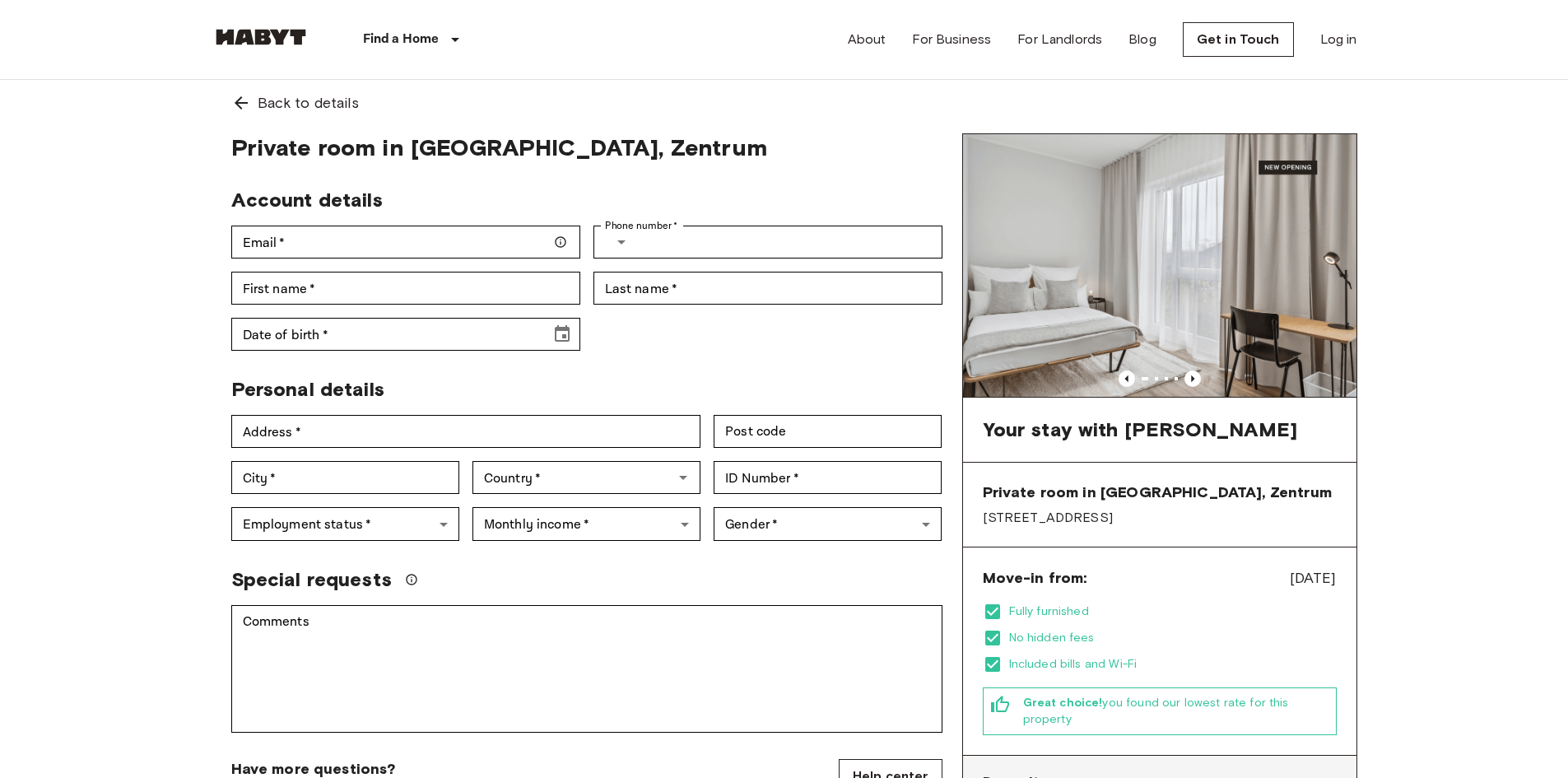
scroll to position [0, 0]
